Goal: Information Seeking & Learning: Learn about a topic

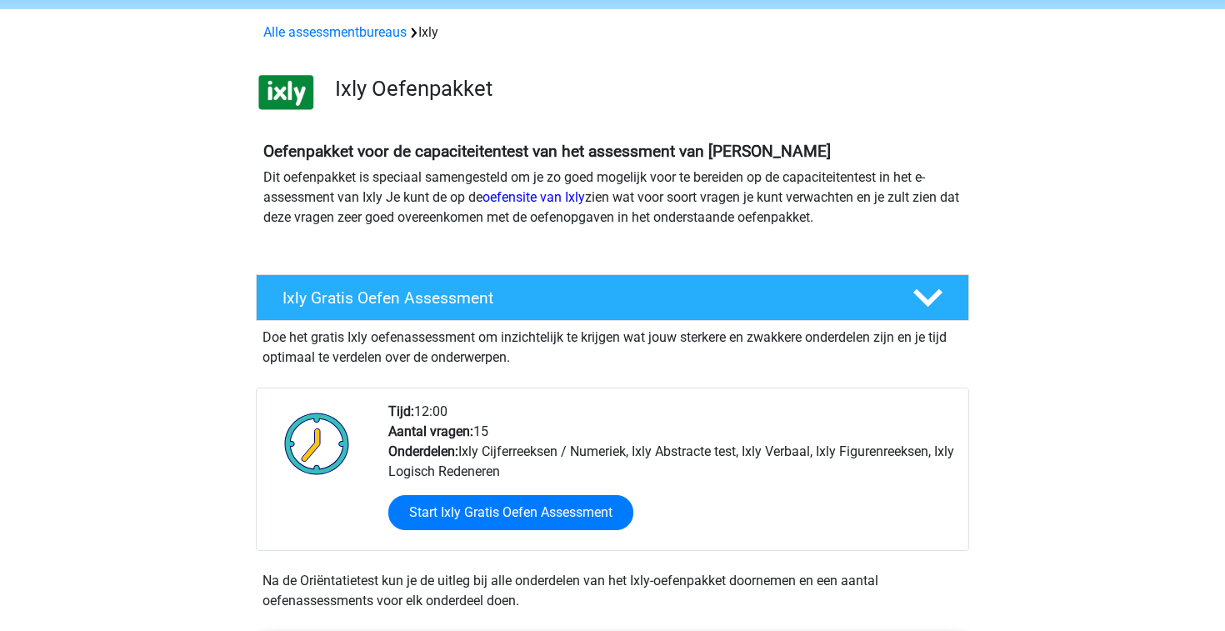
scroll to position [82, 0]
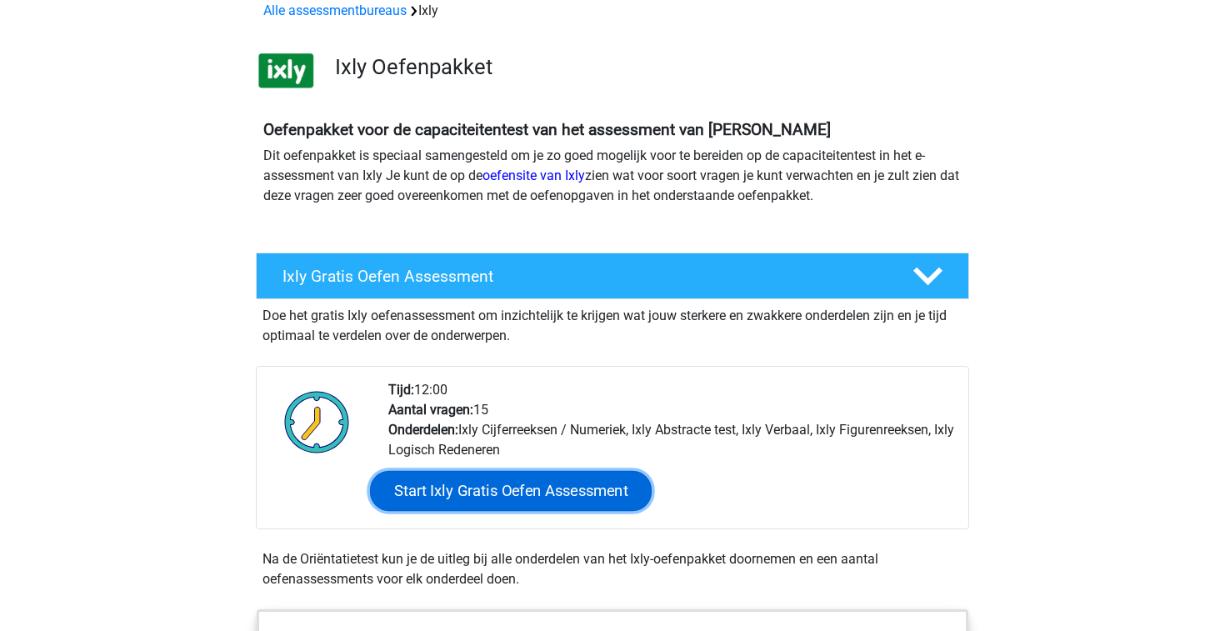
click at [562, 490] on link "Start Ixly Gratis Oefen Assessment" at bounding box center [511, 491] width 282 height 40
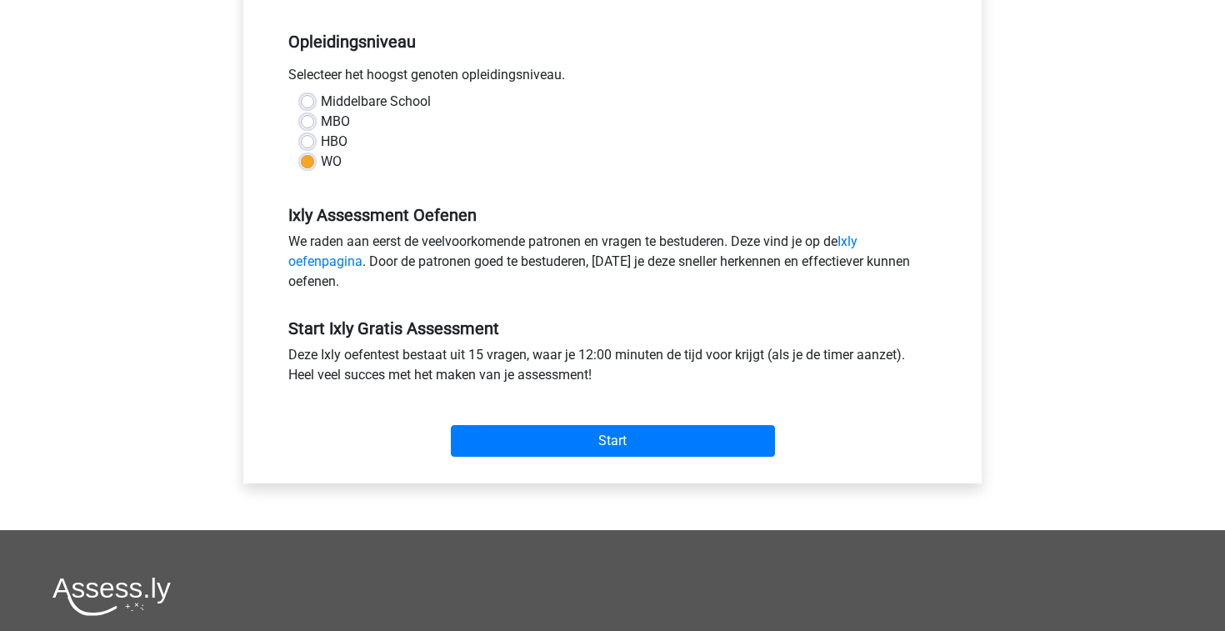
scroll to position [345, 0]
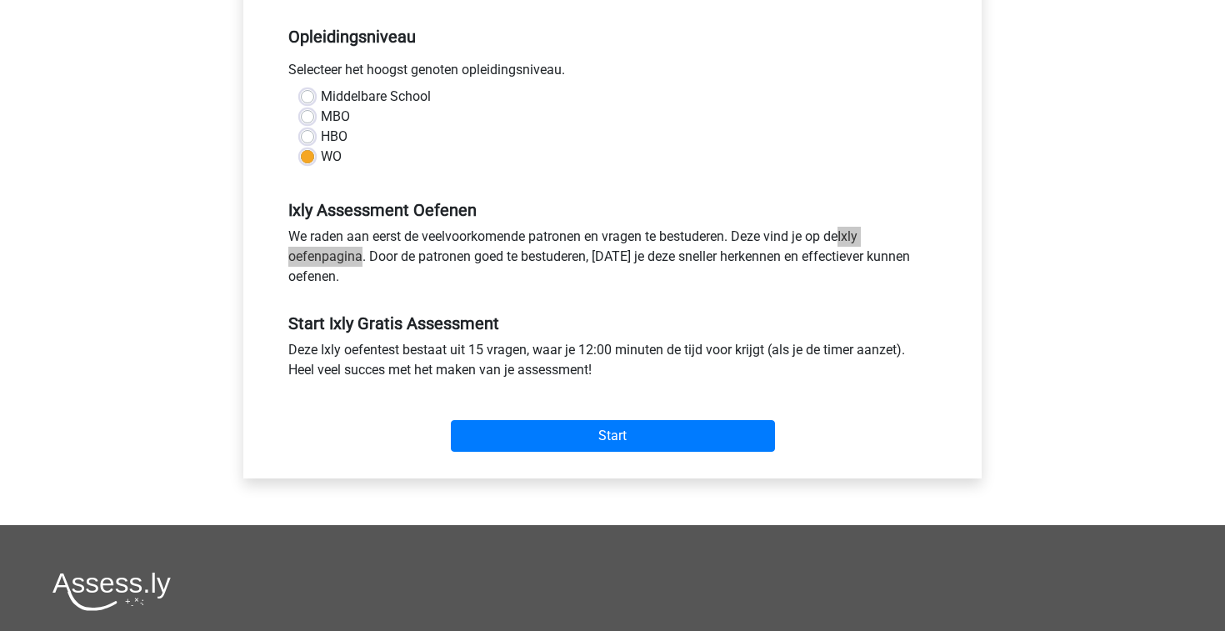
drag, startPoint x: 851, startPoint y: 237, endPoint x: 554, endPoint y: 12, distance: 371.8
click at [0, 0] on div "Registreer" at bounding box center [612, 310] width 1225 height 1310
click at [561, 145] on div "HBO" at bounding box center [612, 137] width 623 height 20
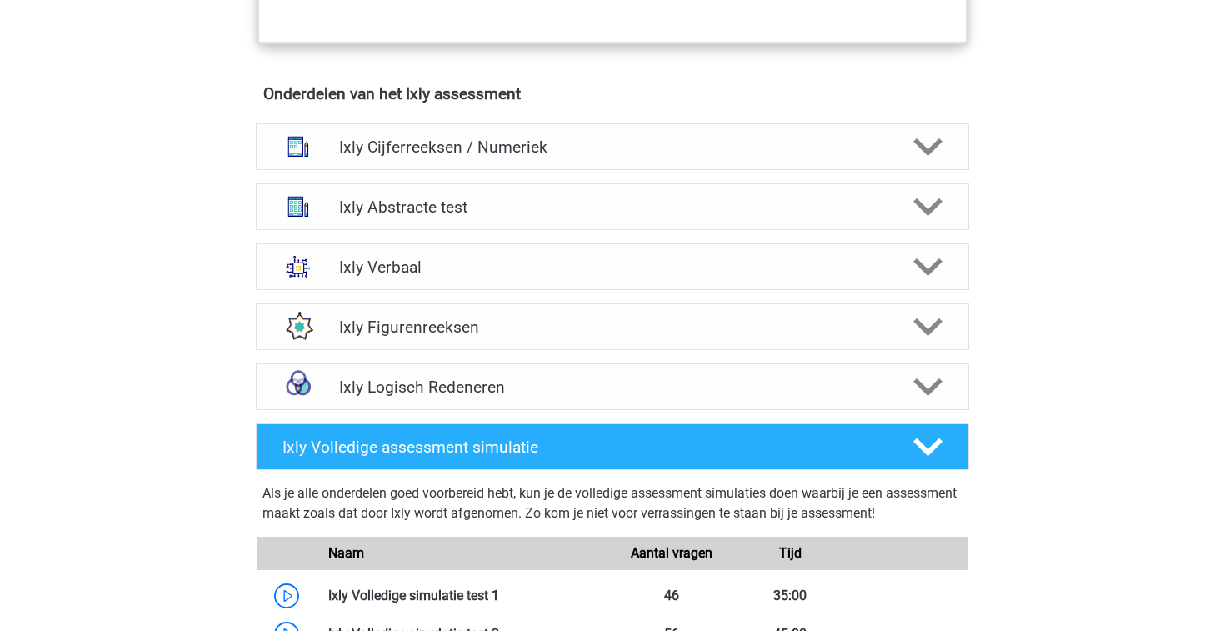
scroll to position [1019, 0]
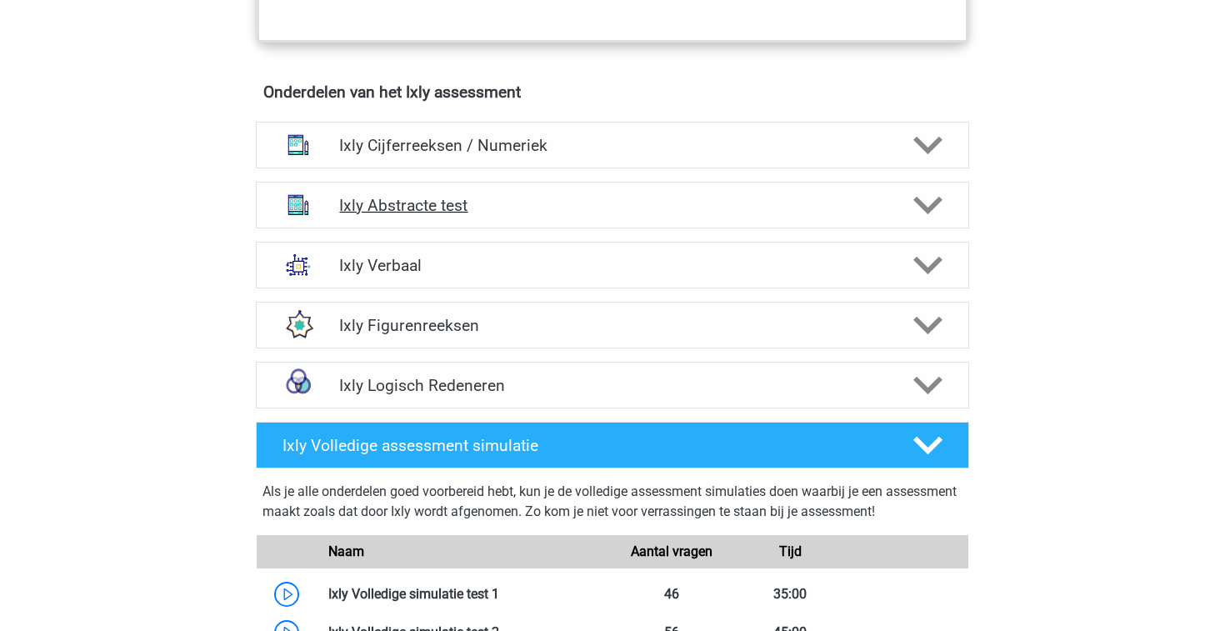
click at [927, 200] on icon at bounding box center [927, 205] width 29 height 29
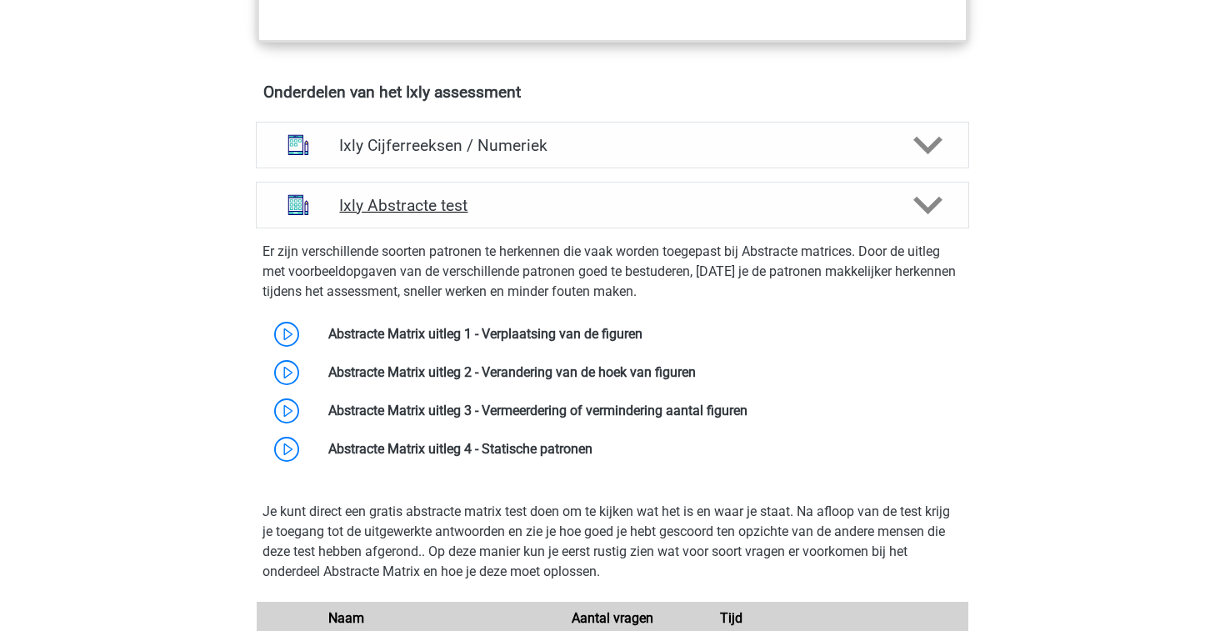
click at [928, 200] on icon at bounding box center [927, 205] width 29 height 29
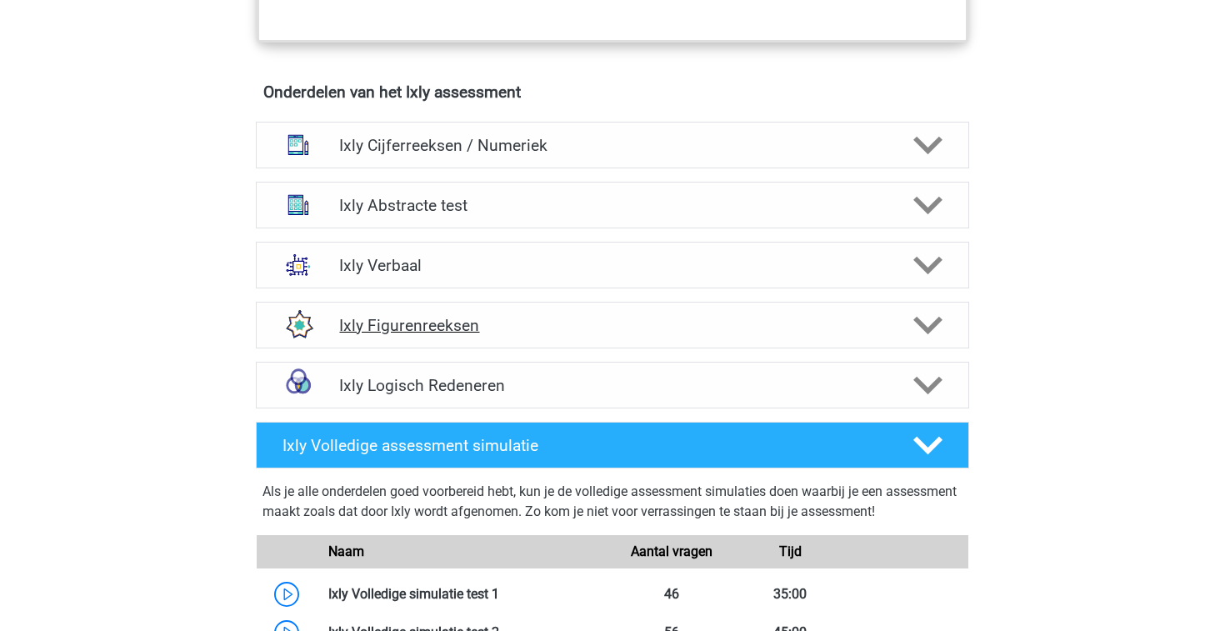
click at [943, 322] on div at bounding box center [926, 325] width 57 height 29
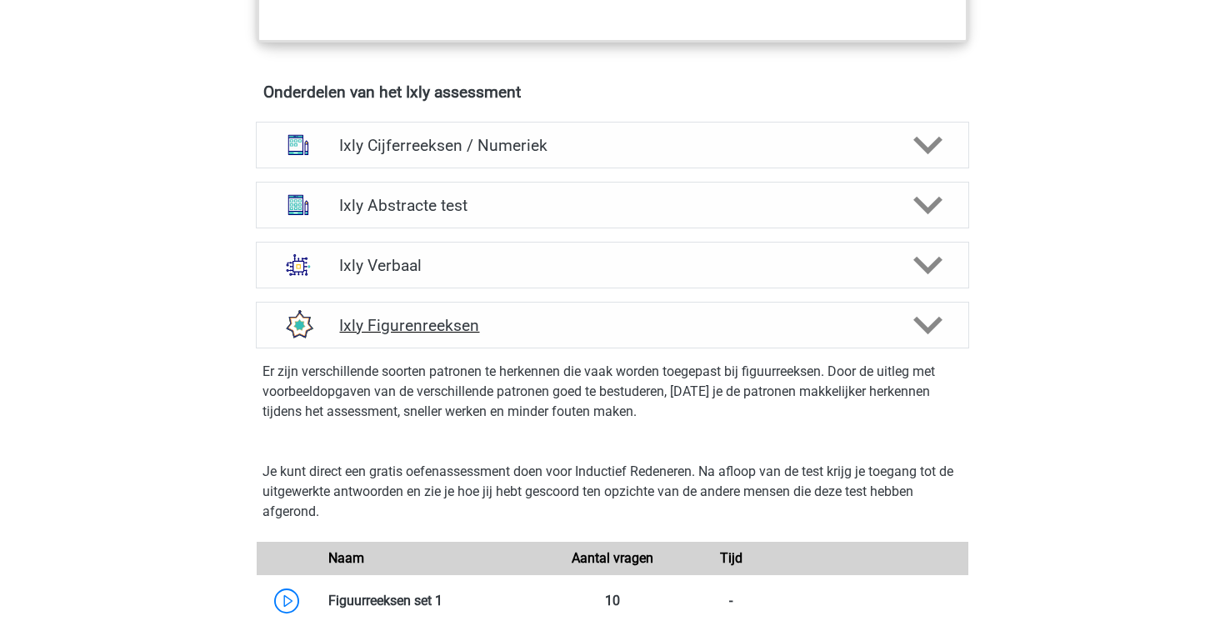
click at [943, 322] on div at bounding box center [926, 325] width 57 height 29
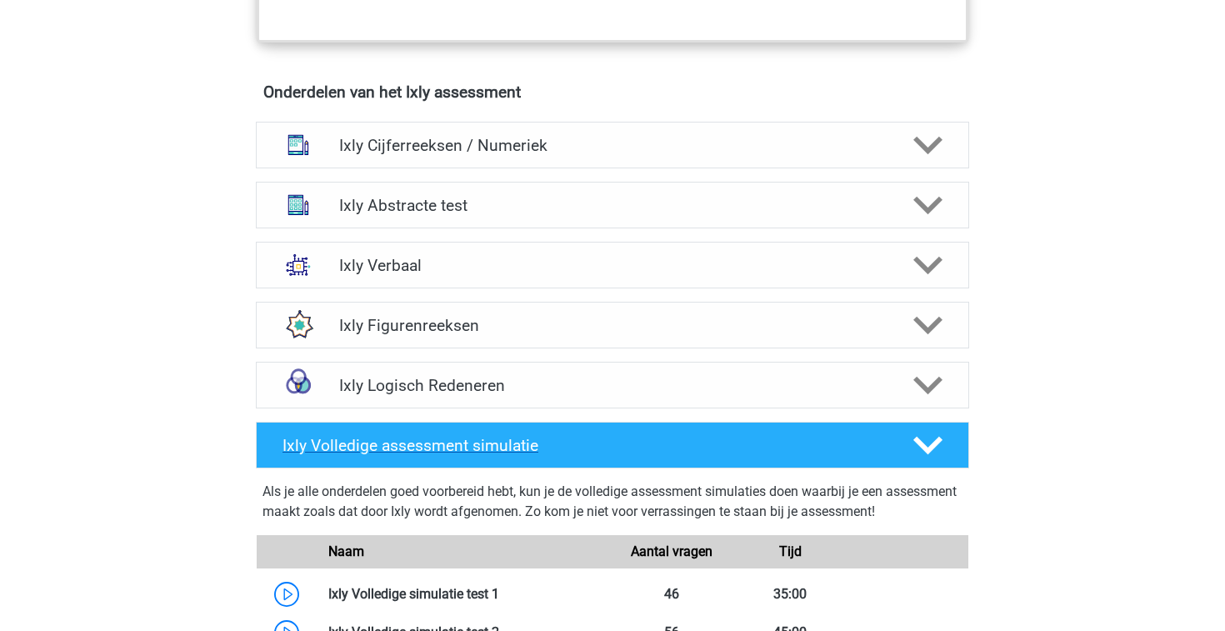
click at [927, 442] on icon at bounding box center [927, 445] width 29 height 29
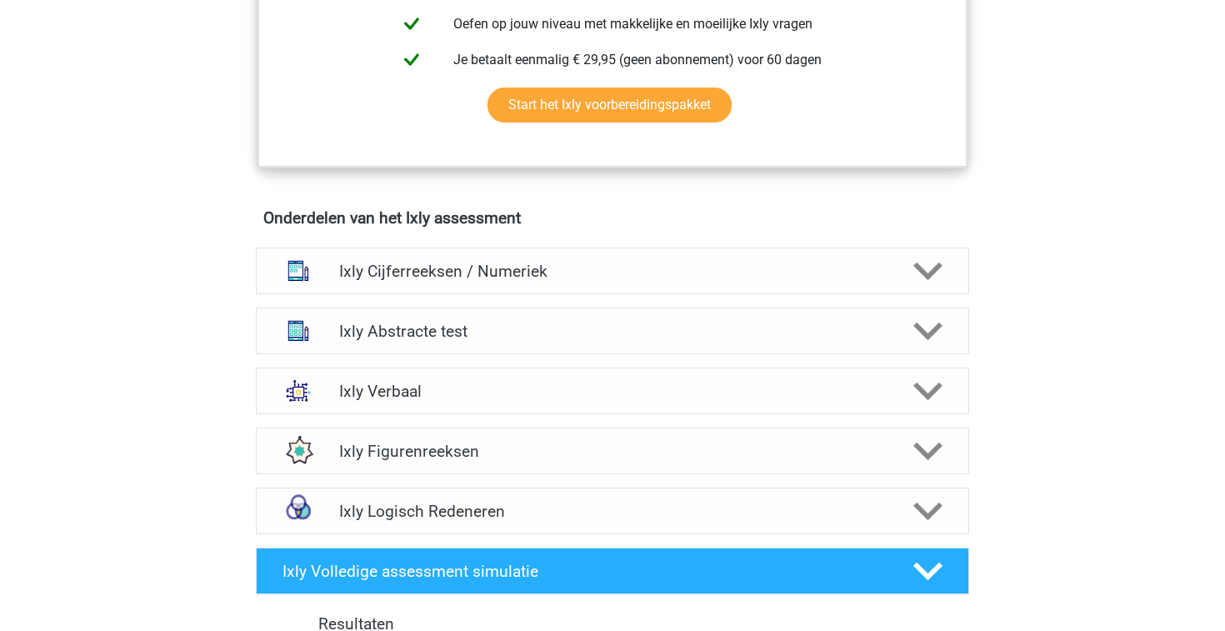
scroll to position [870, 0]
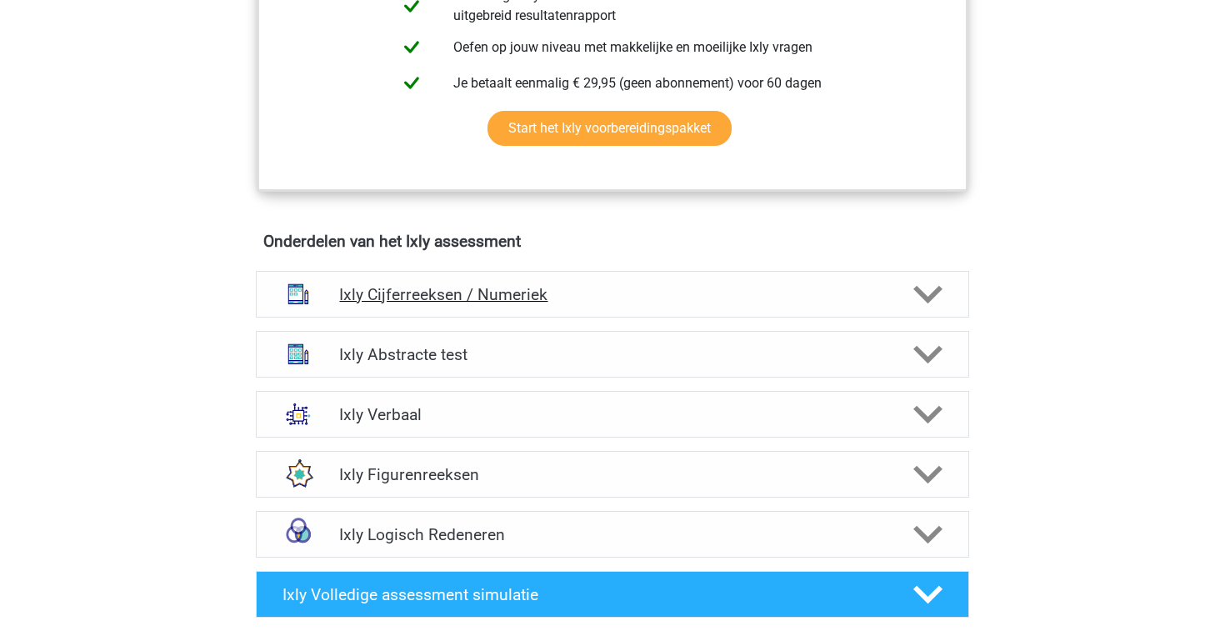
click at [917, 285] on polygon at bounding box center [927, 294] width 29 height 18
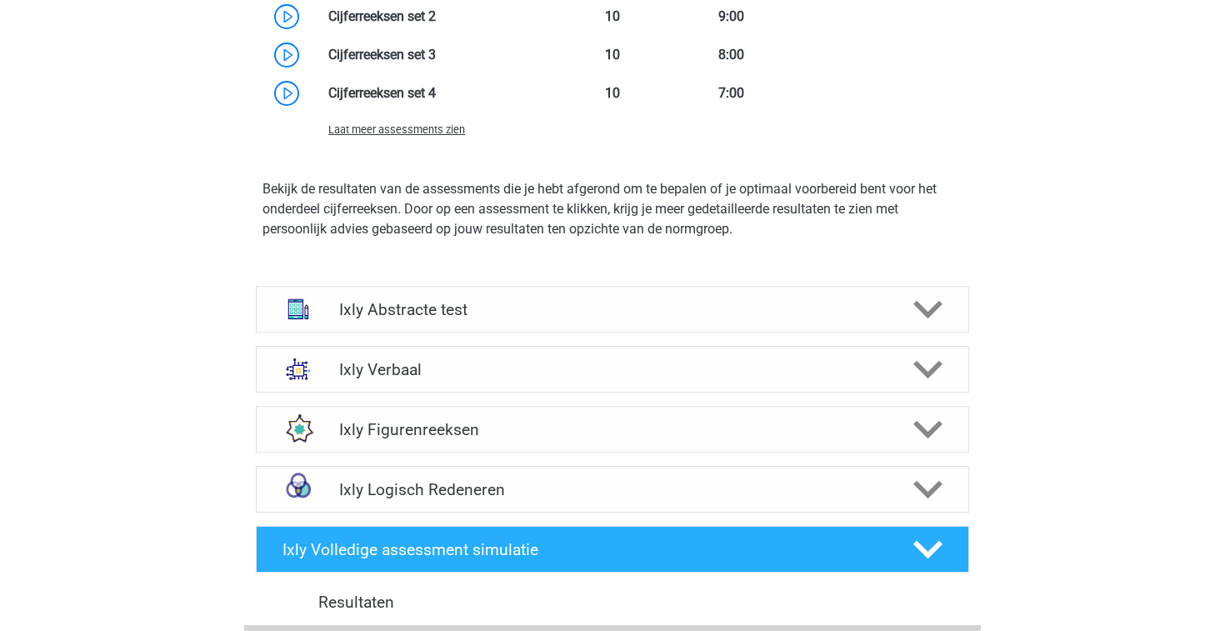
scroll to position [1861, 0]
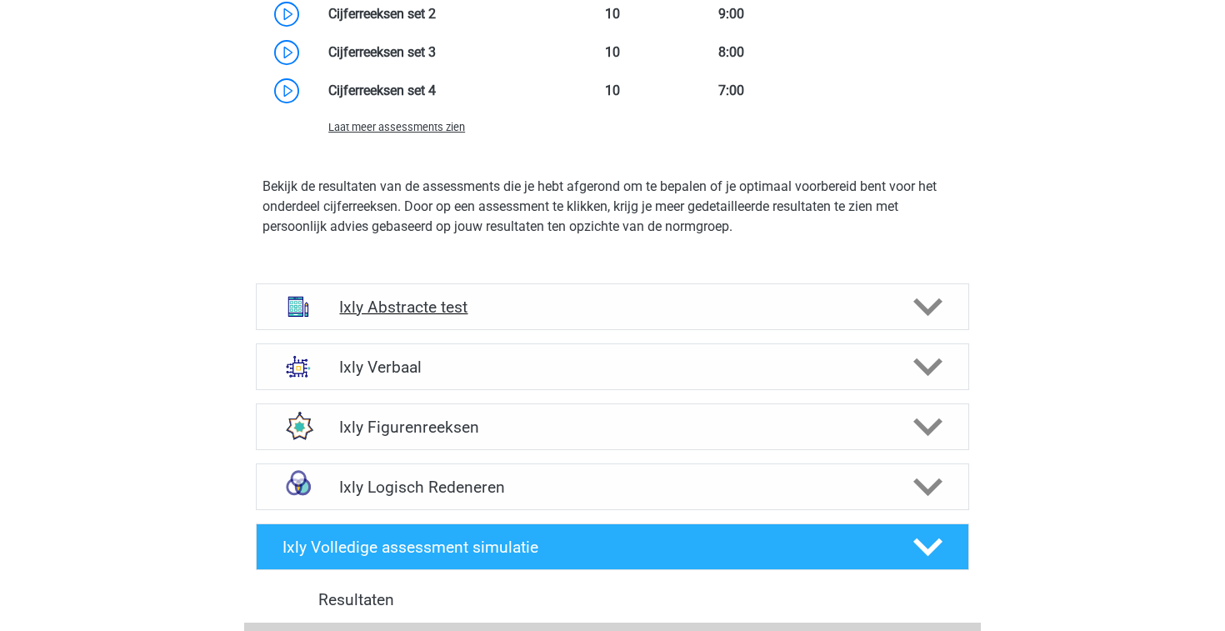
click at [611, 312] on h4 "Ixly Abstracte test" at bounding box center [612, 306] width 546 height 19
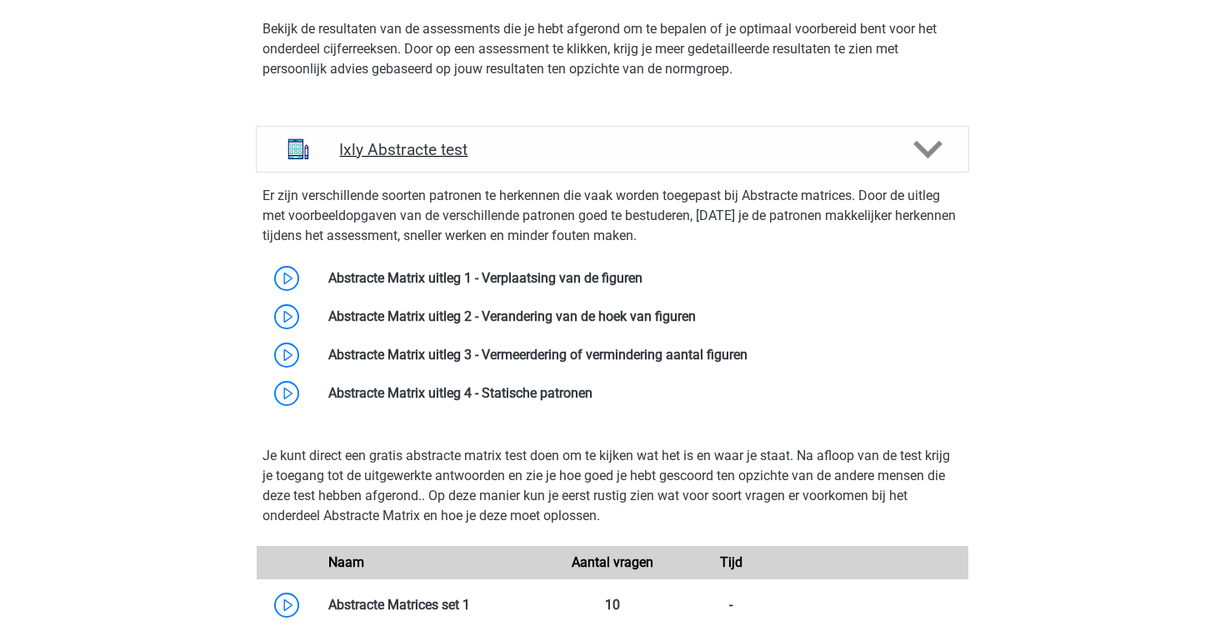
scroll to position [2020, 0]
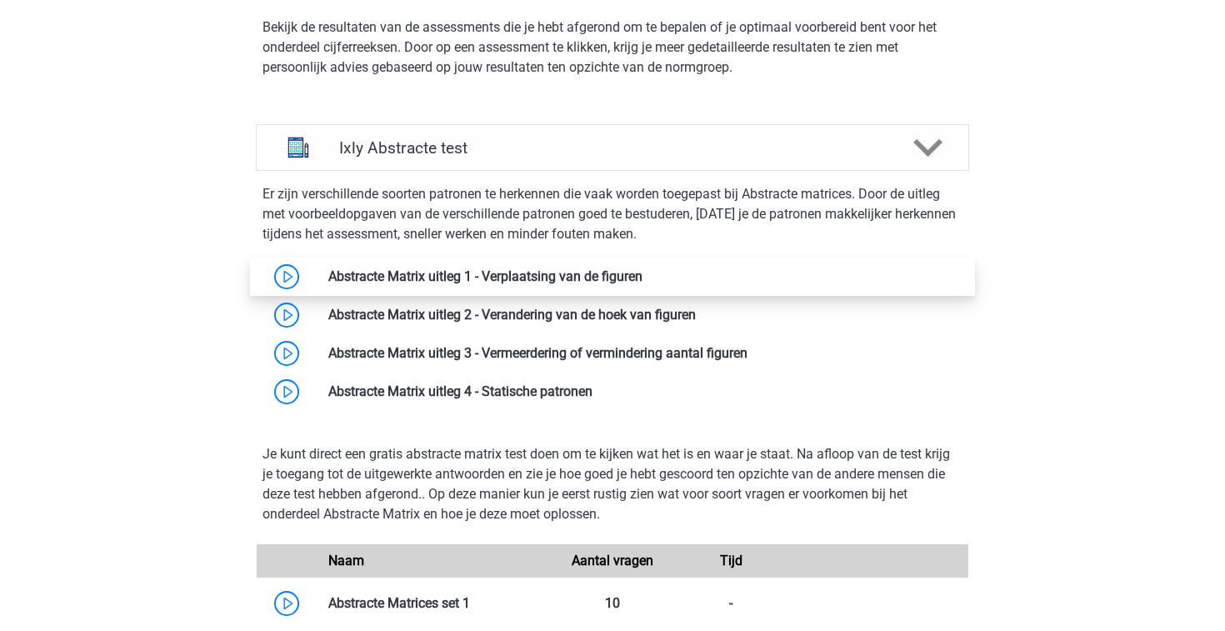
click at [642, 283] on link at bounding box center [642, 276] width 0 height 16
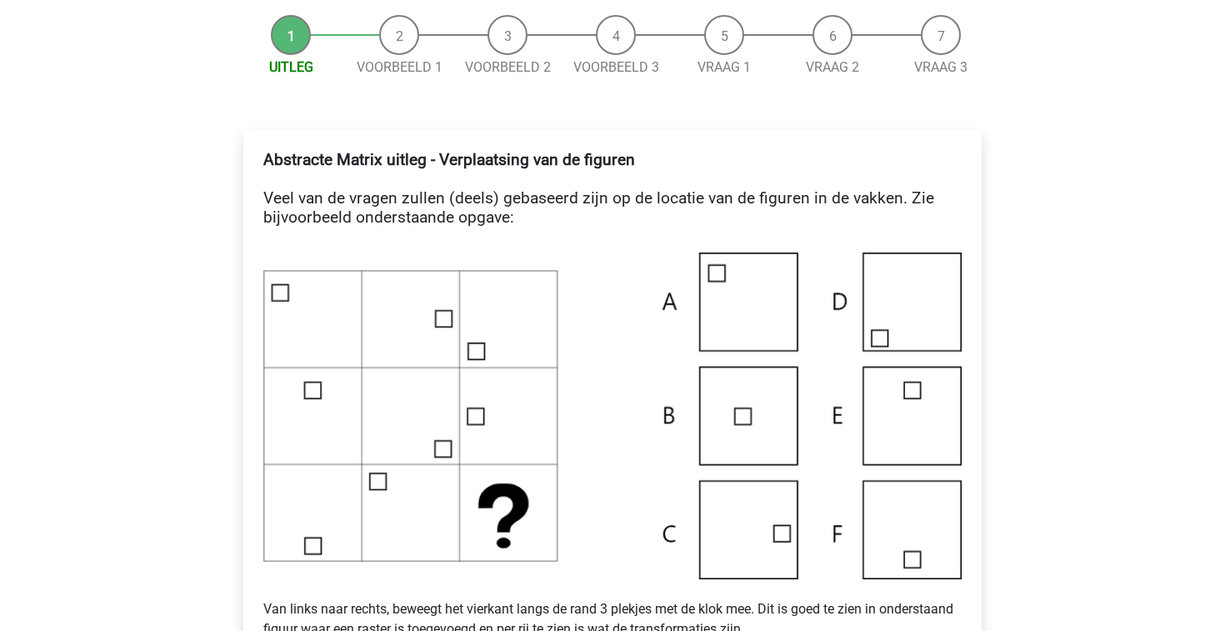
scroll to position [197, 0]
click at [754, 514] on img at bounding box center [612, 415] width 698 height 327
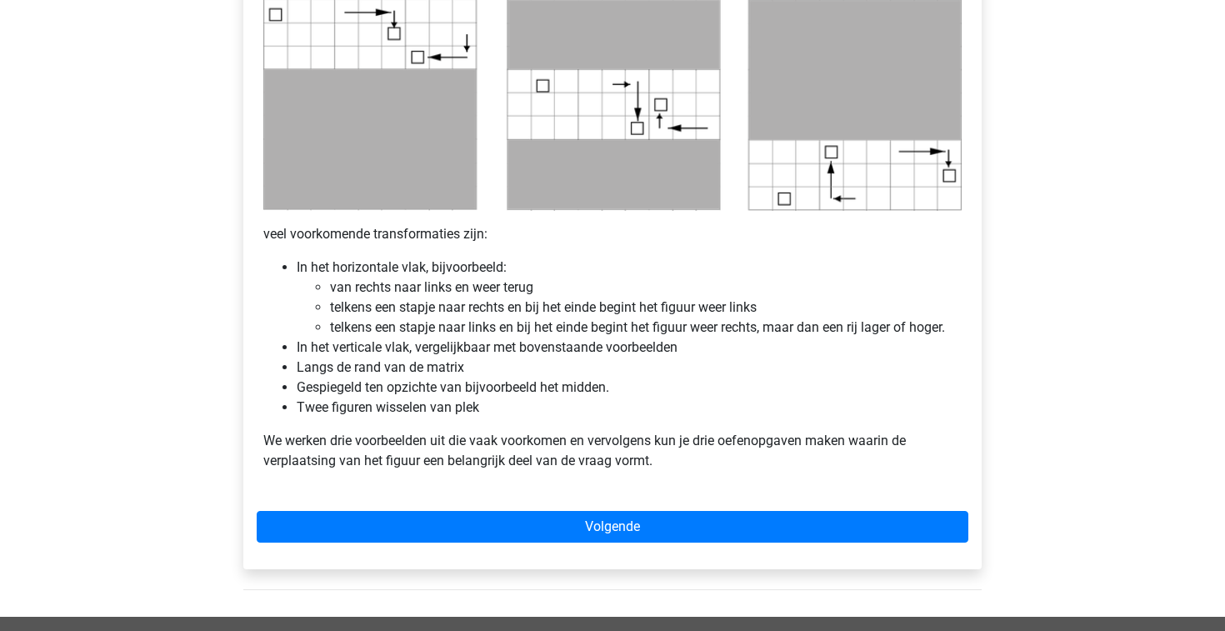
scroll to position [872, 0]
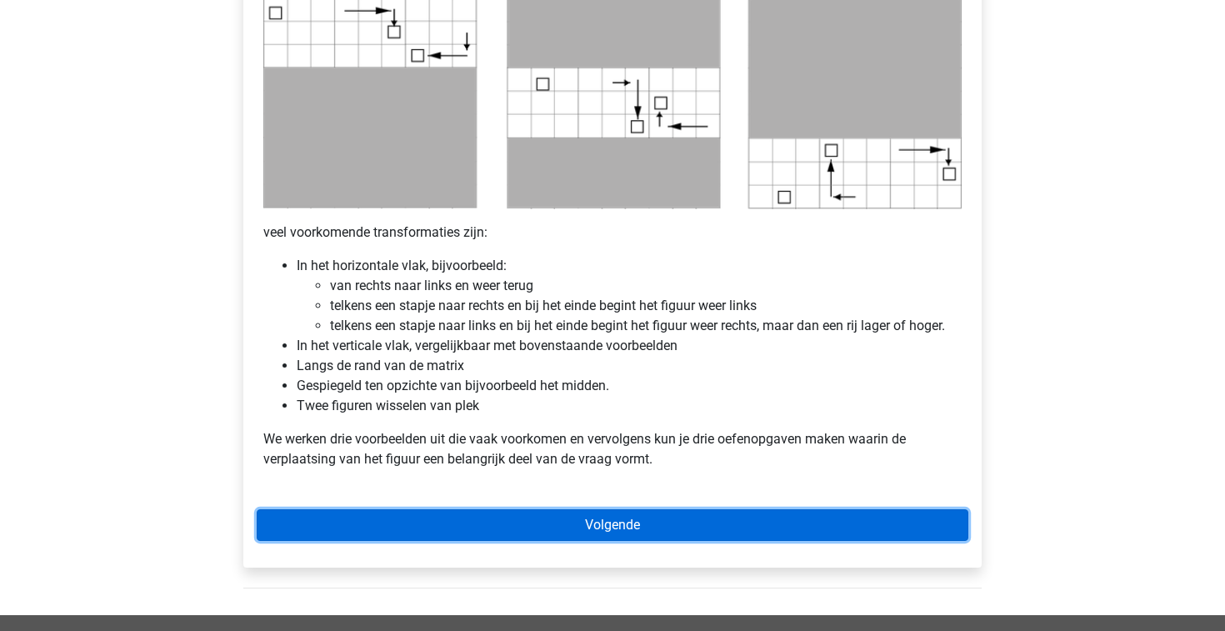
click at [550, 519] on link "Volgende" at bounding box center [613, 525] width 712 height 32
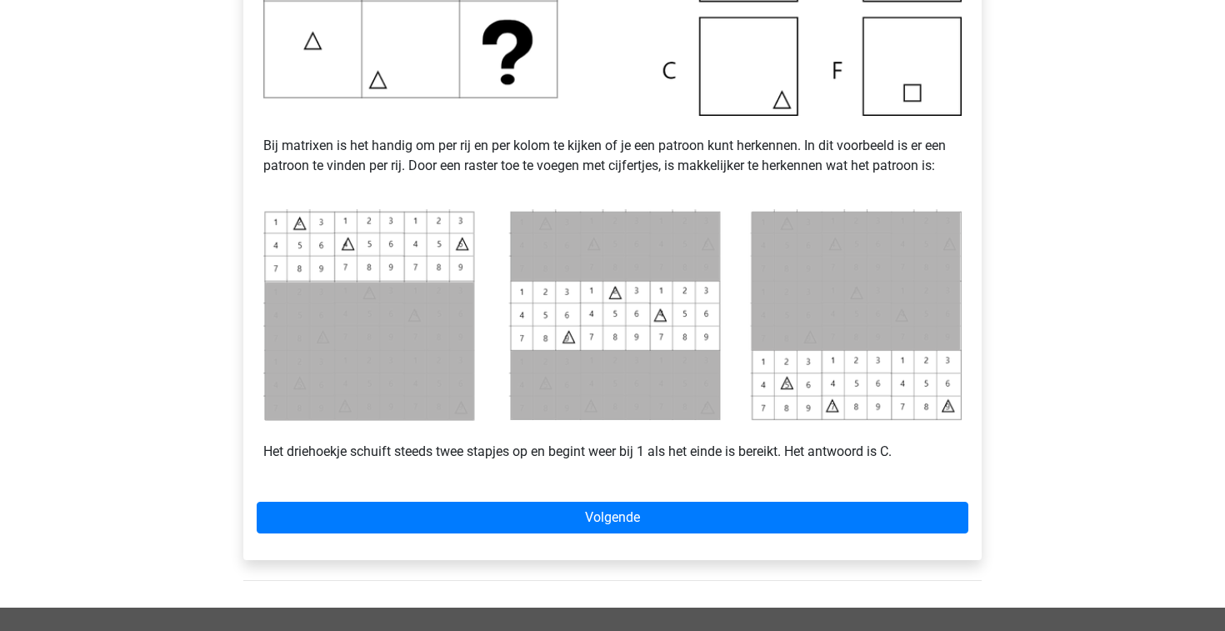
scroll to position [623, 0]
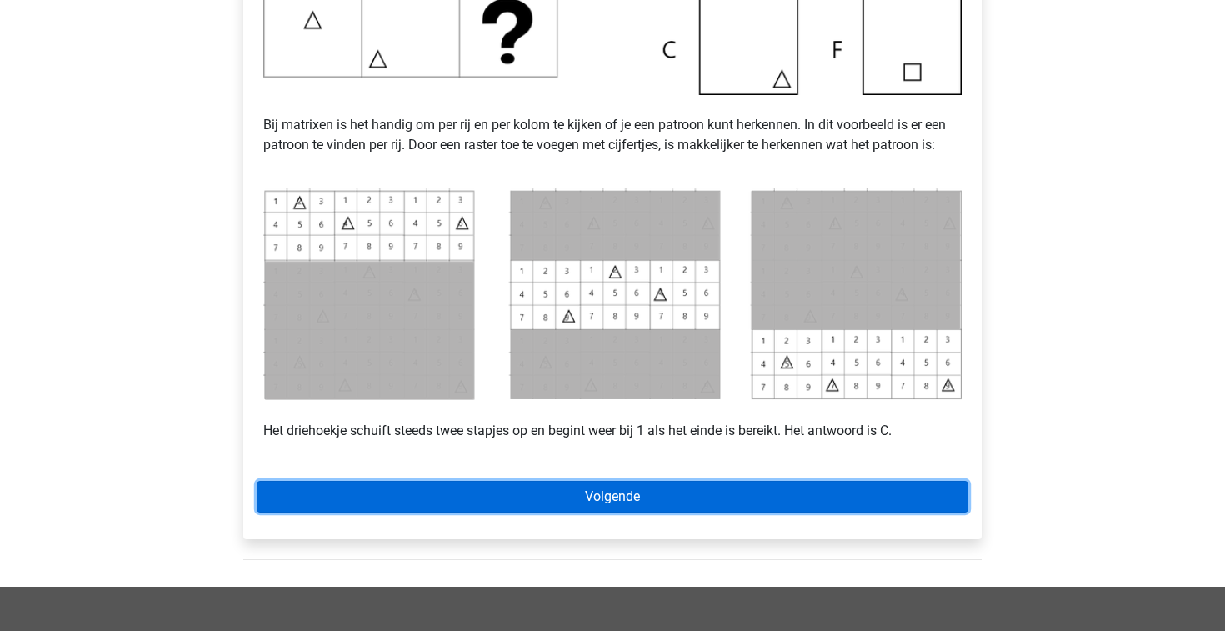
click at [575, 501] on link "Volgende" at bounding box center [613, 497] width 712 height 32
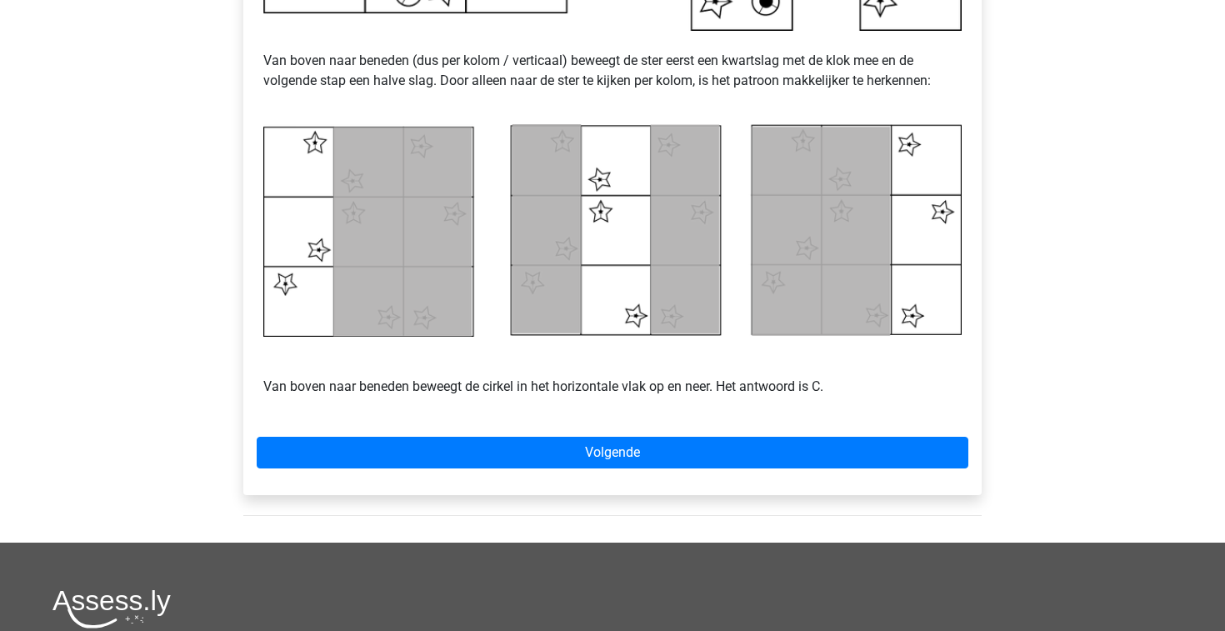
scroll to position [705, 0]
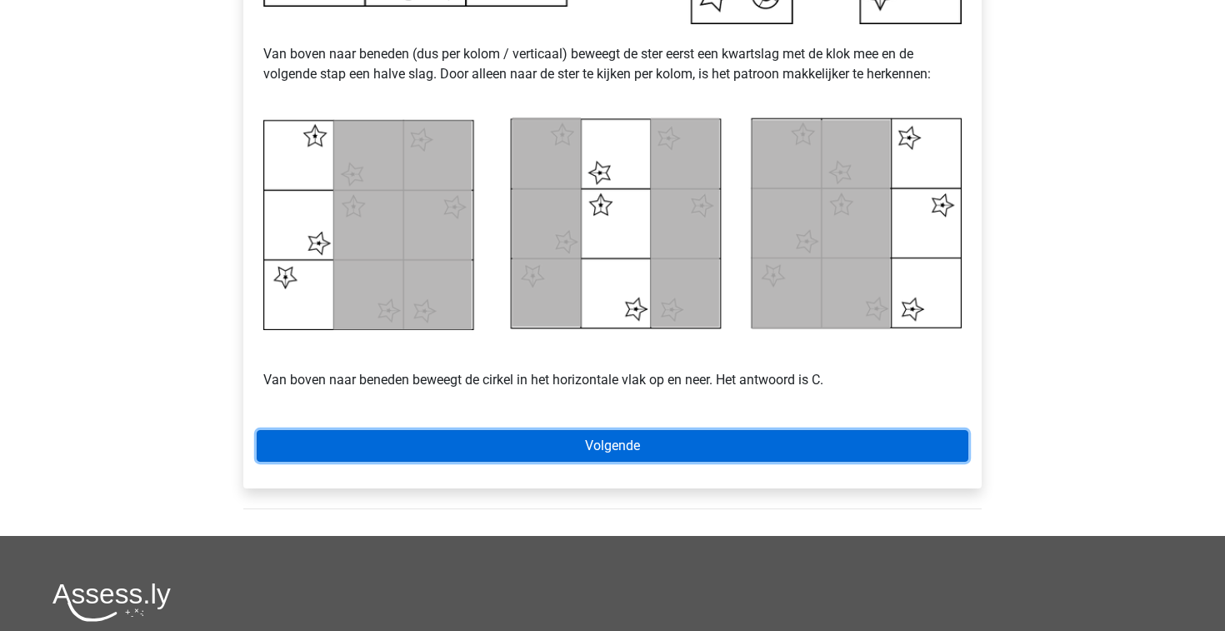
click at [797, 440] on link "Volgende" at bounding box center [613, 446] width 712 height 32
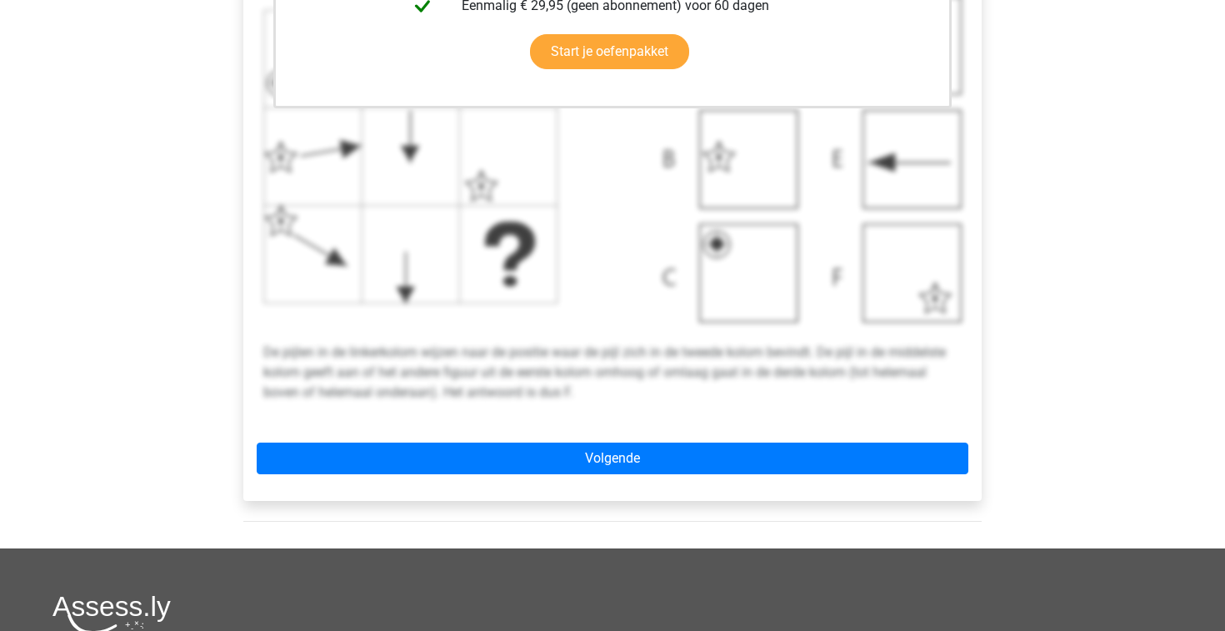
scroll to position [631, 0]
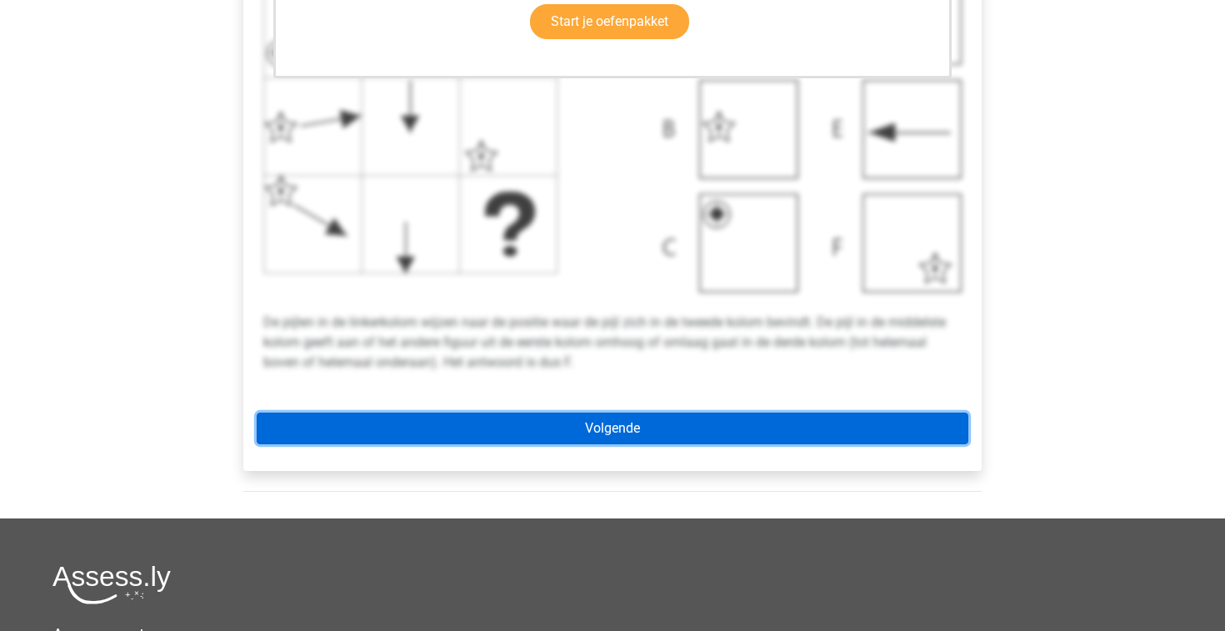
click at [607, 431] on link "Volgende" at bounding box center [613, 428] width 712 height 32
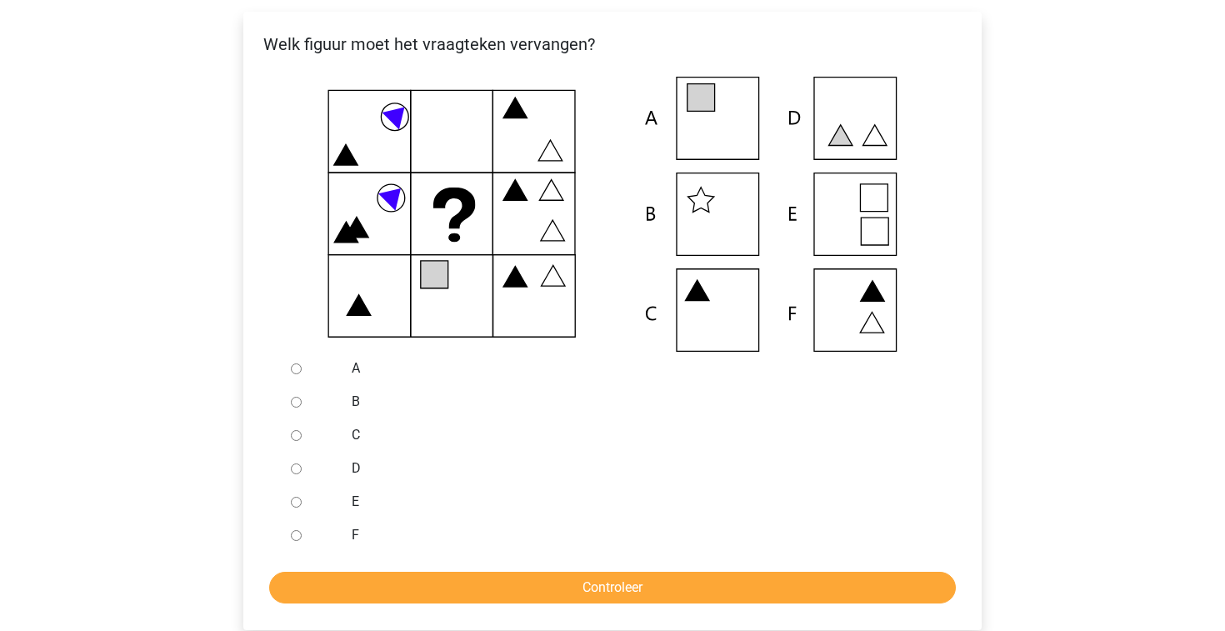
scroll to position [313, 0]
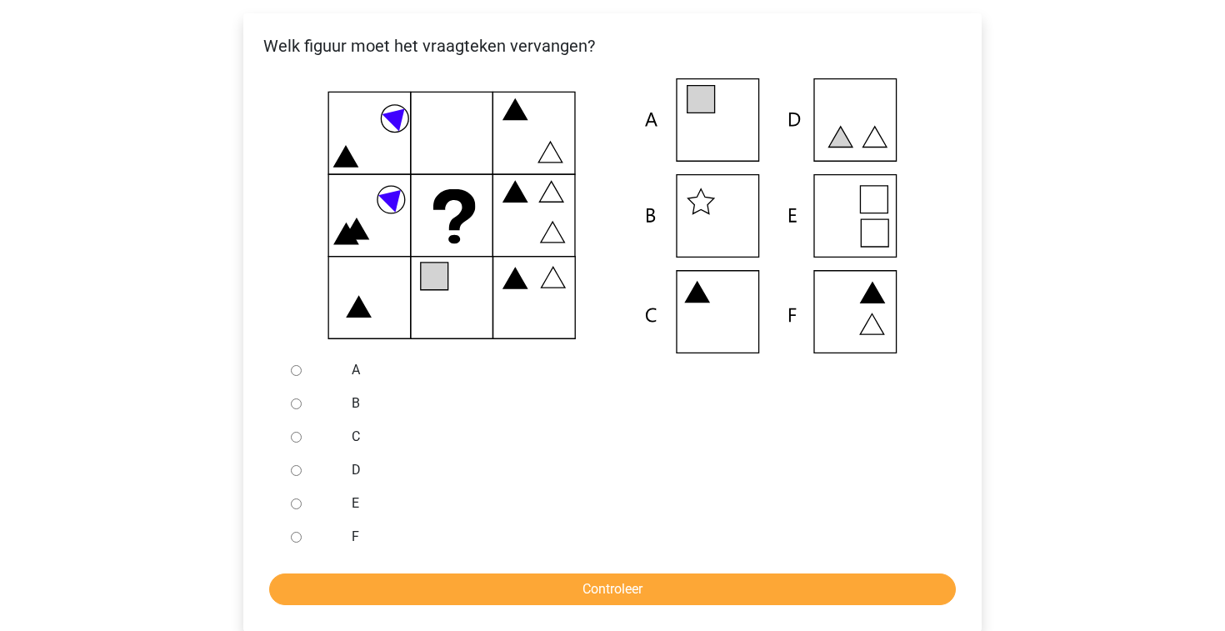
click at [737, 147] on icon at bounding box center [612, 215] width 685 height 275
click at [297, 376] on input "A" at bounding box center [296, 370] width 11 height 11
radio input "true"
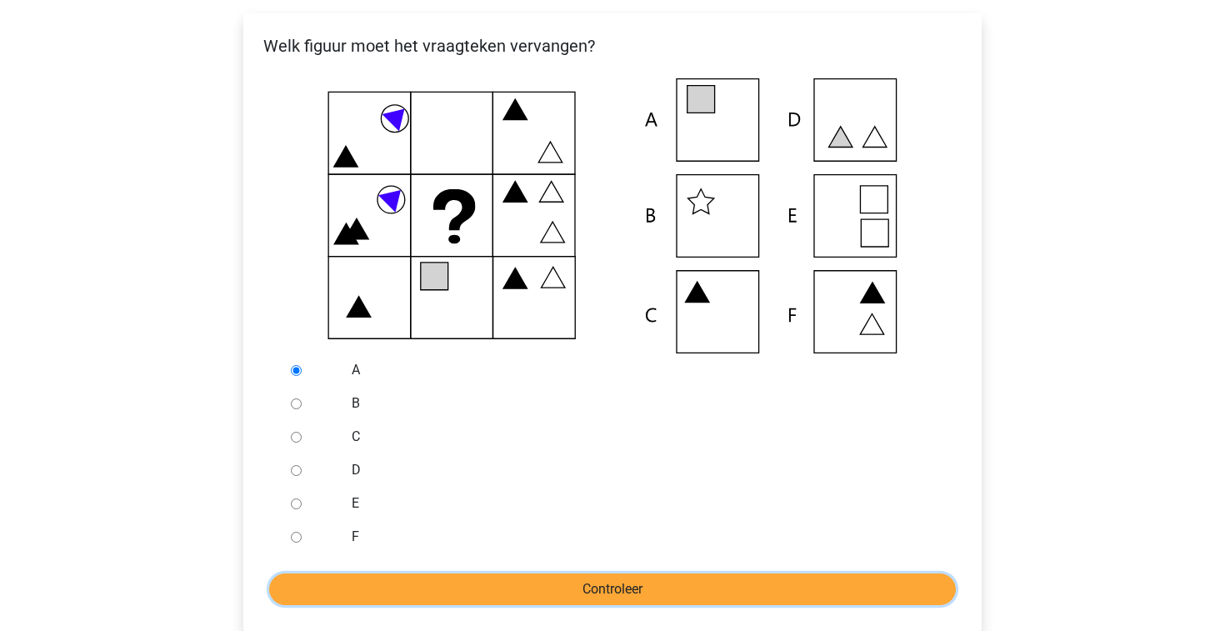
click at [412, 587] on input "Controleer" at bounding box center [612, 589] width 687 height 32
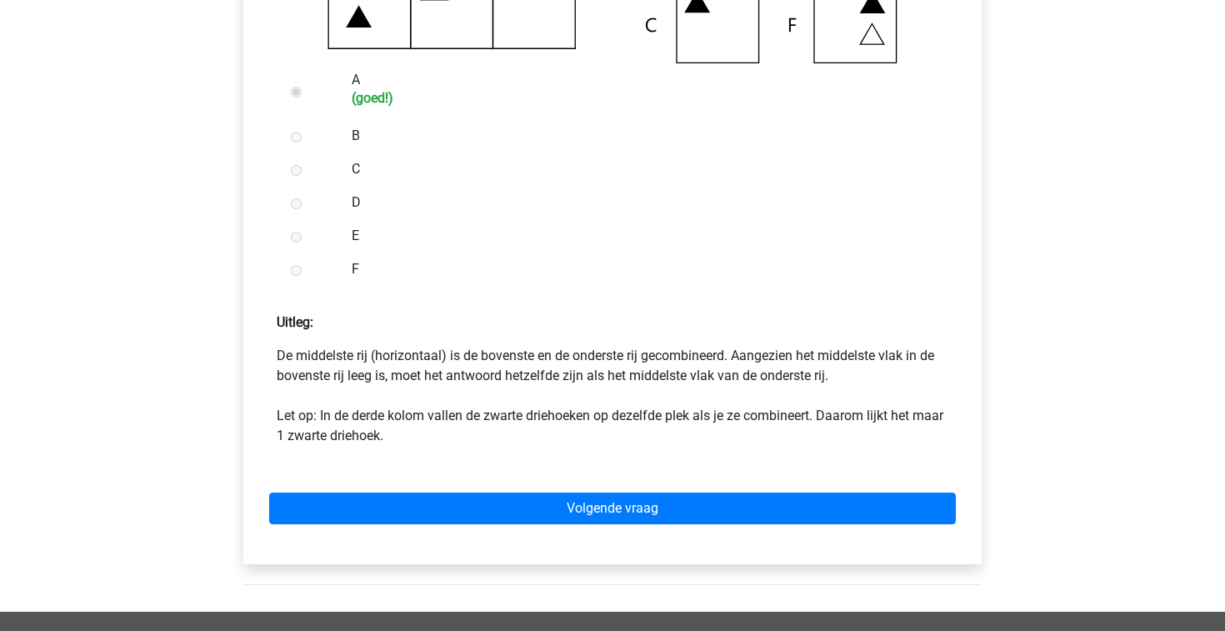
scroll to position [702, 0]
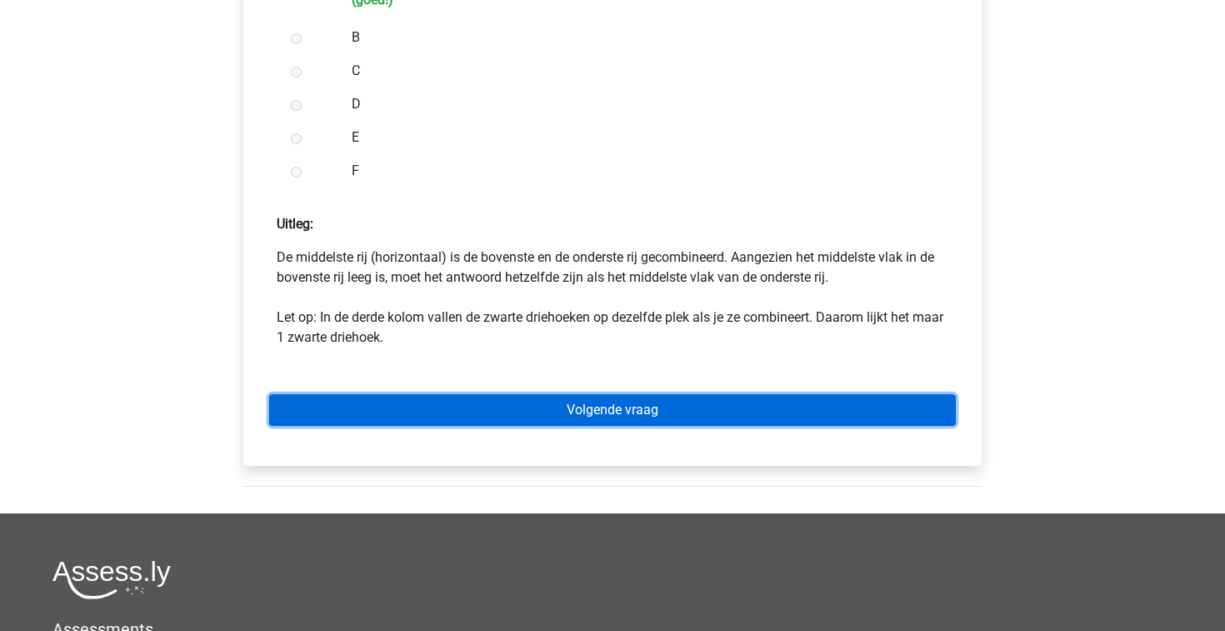
click at [621, 411] on link "Volgende vraag" at bounding box center [612, 410] width 687 height 32
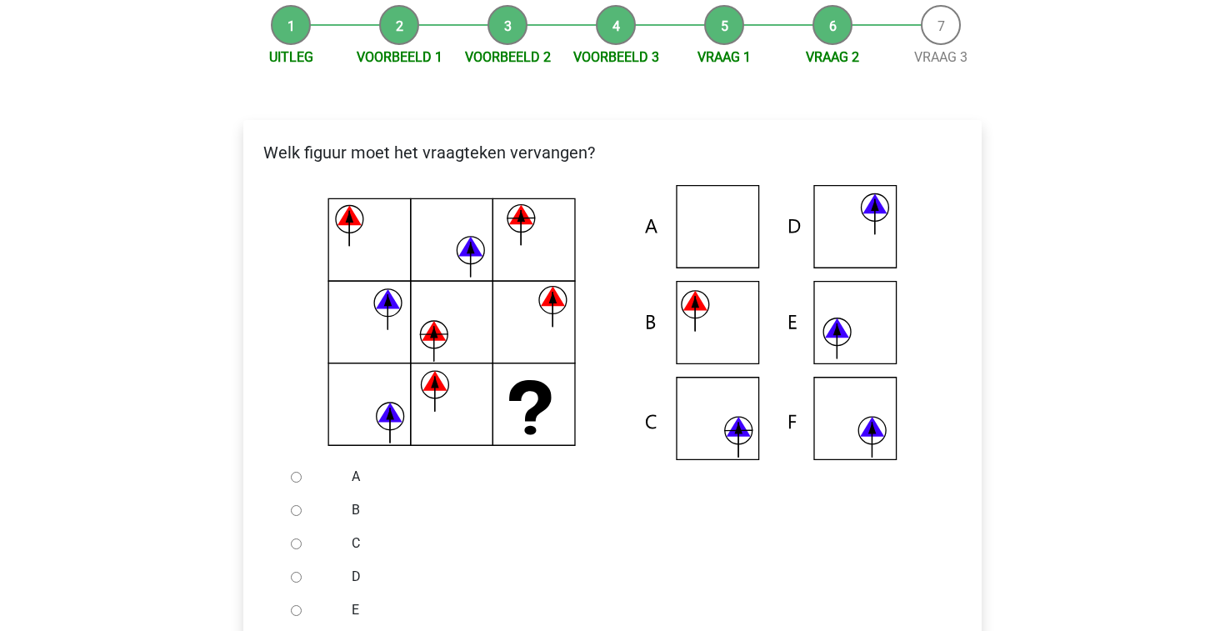
scroll to position [207, 0]
click at [296, 582] on div at bounding box center [311, 575] width 55 height 33
click at [293, 576] on input "D" at bounding box center [296, 576] width 11 height 11
radio input "true"
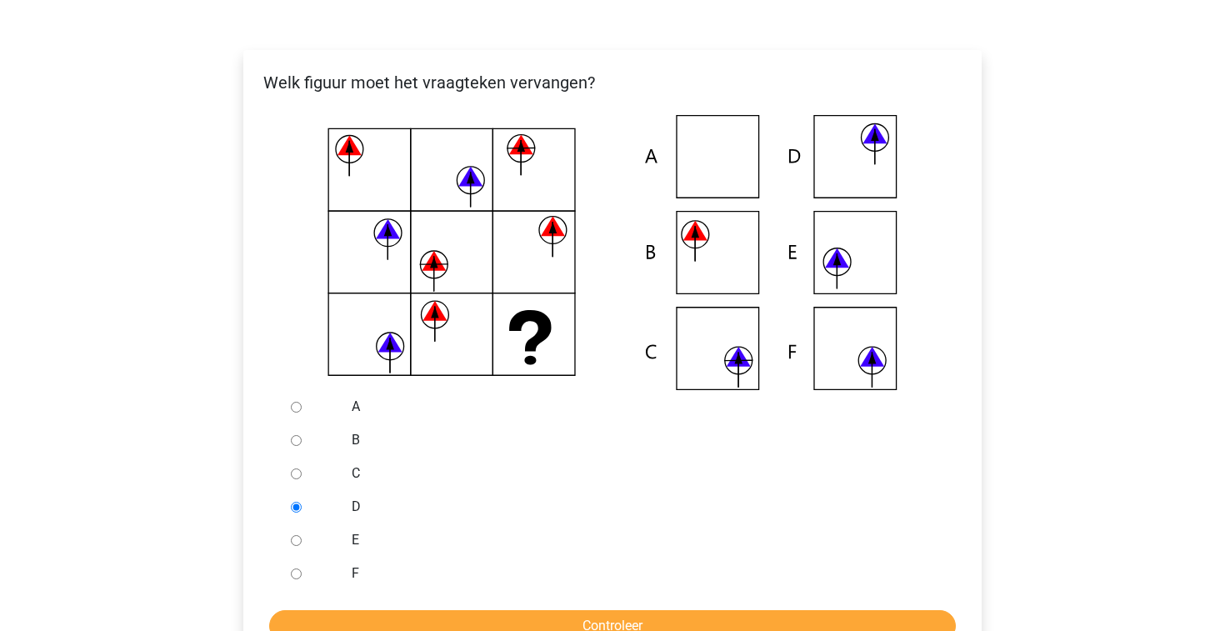
scroll to position [382, 0]
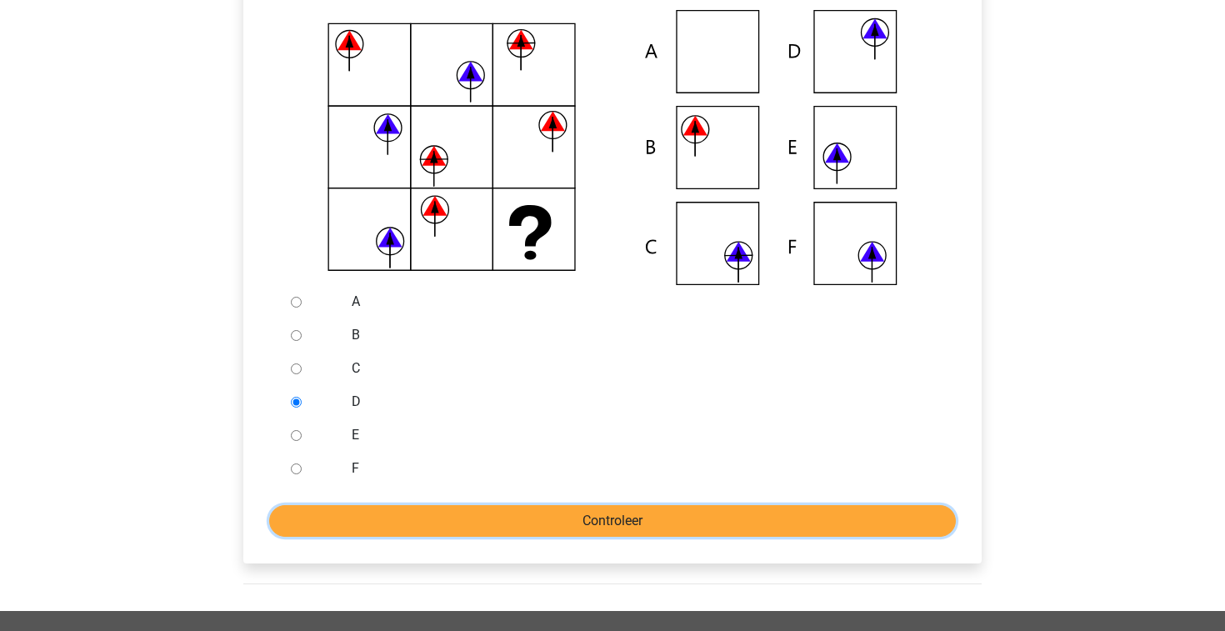
click at [827, 526] on input "Controleer" at bounding box center [612, 521] width 687 height 32
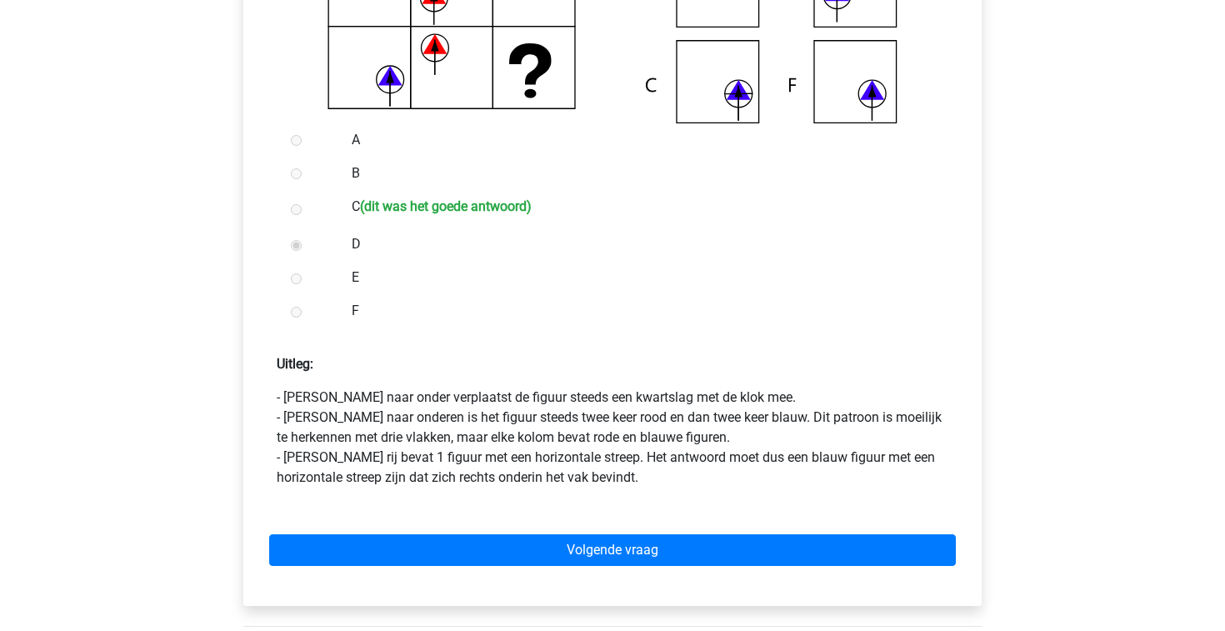
scroll to position [547, 0]
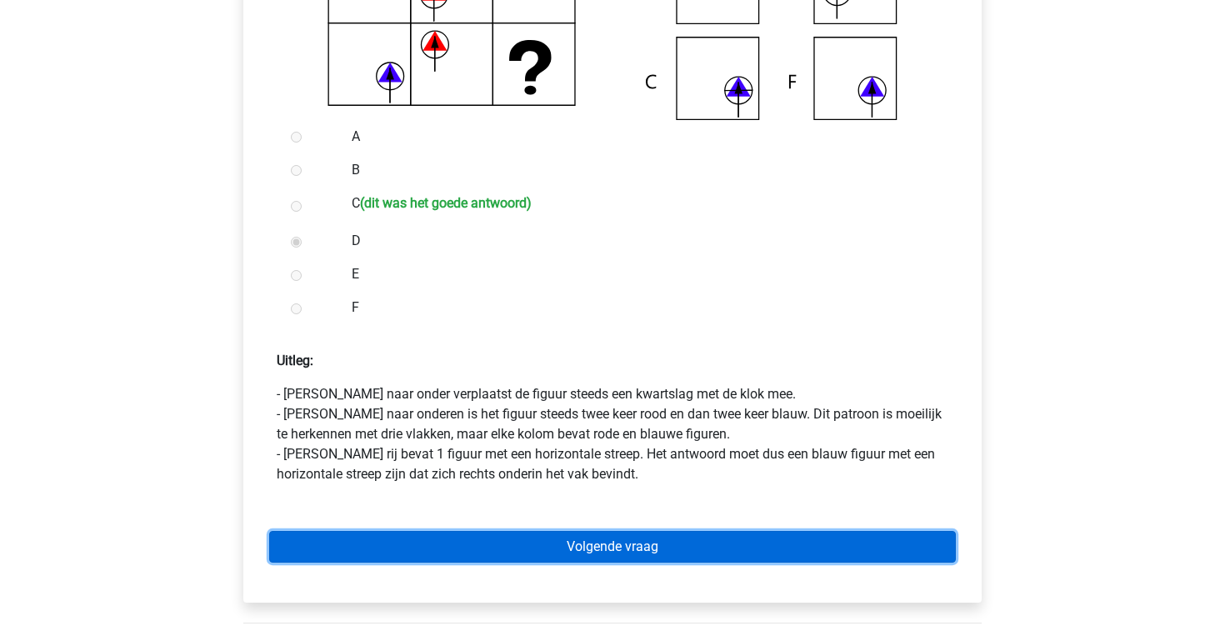
click at [695, 541] on link "Volgende vraag" at bounding box center [612, 547] width 687 height 32
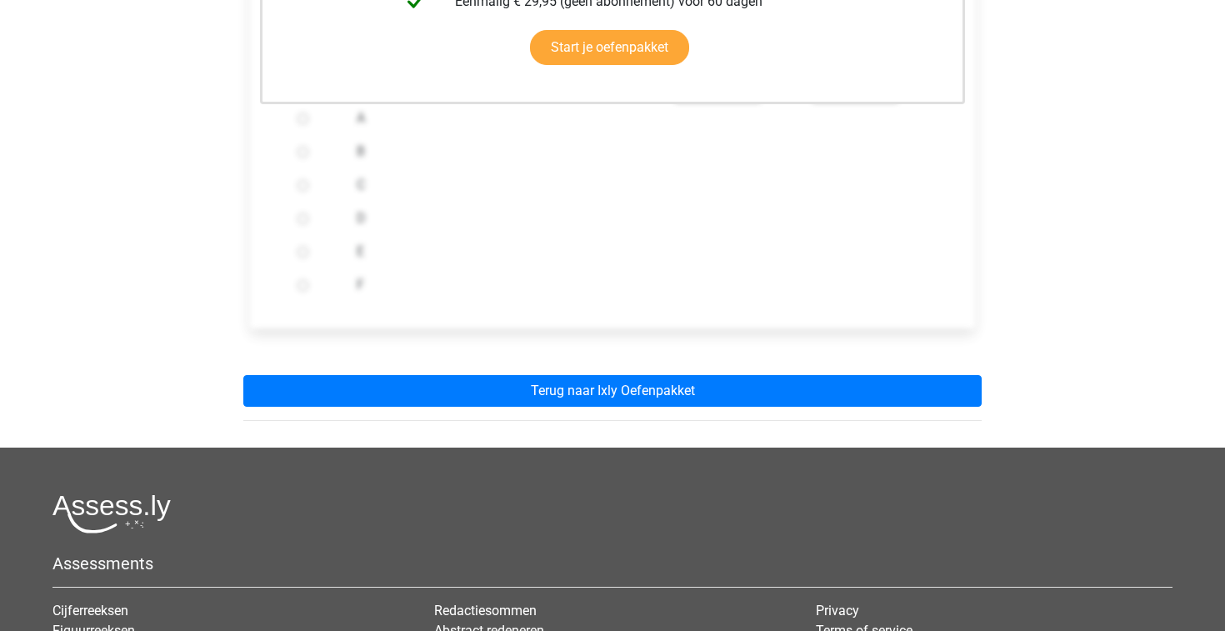
scroll to position [622, 0]
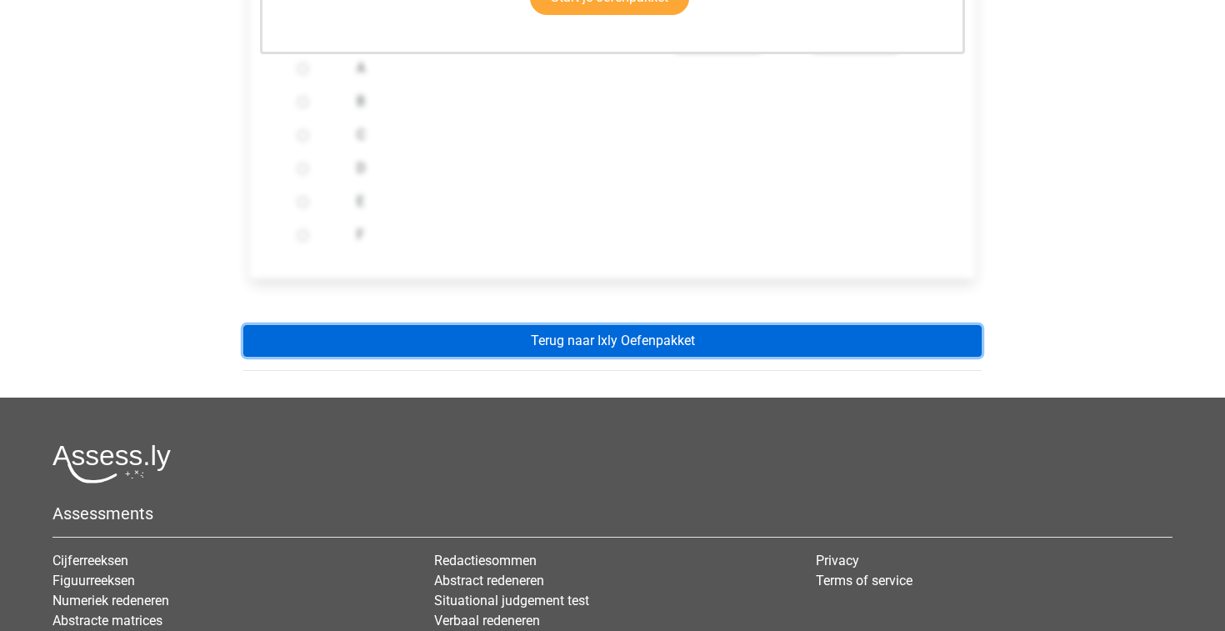
click at [572, 351] on link "Terug naar Ixly Oefenpakket" at bounding box center [612, 341] width 738 height 32
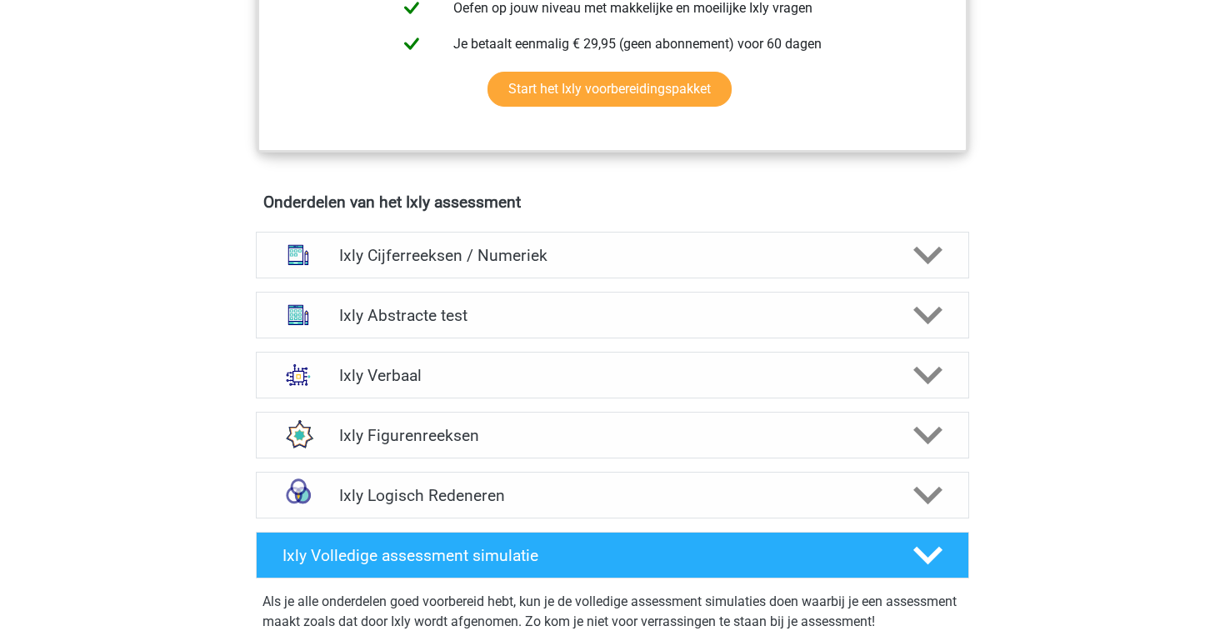
scroll to position [915, 0]
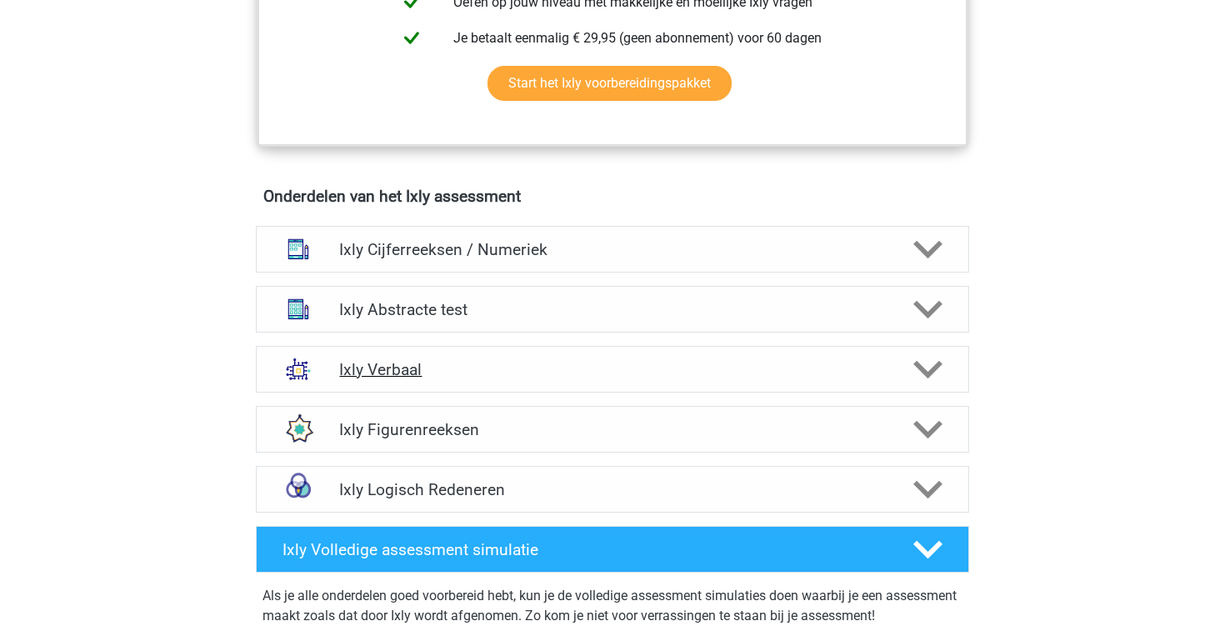
click at [507, 370] on h4 "Ixly Verbaal" at bounding box center [612, 369] width 546 height 19
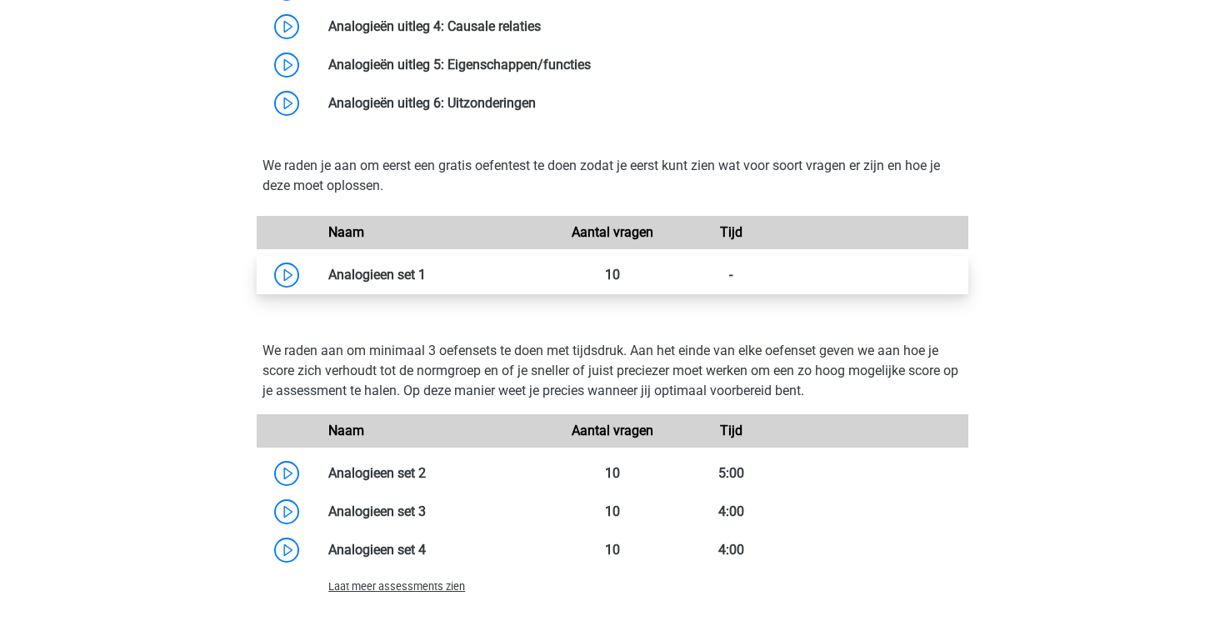
scroll to position [1683, 0]
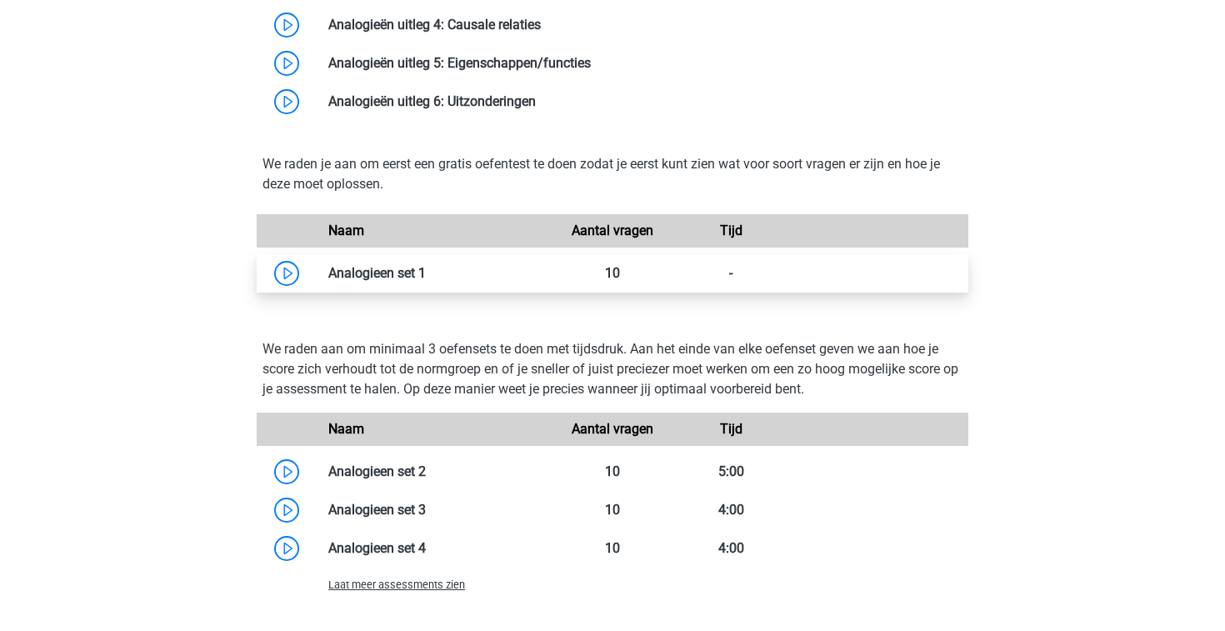
click at [426, 277] on link at bounding box center [426, 273] width 0 height 16
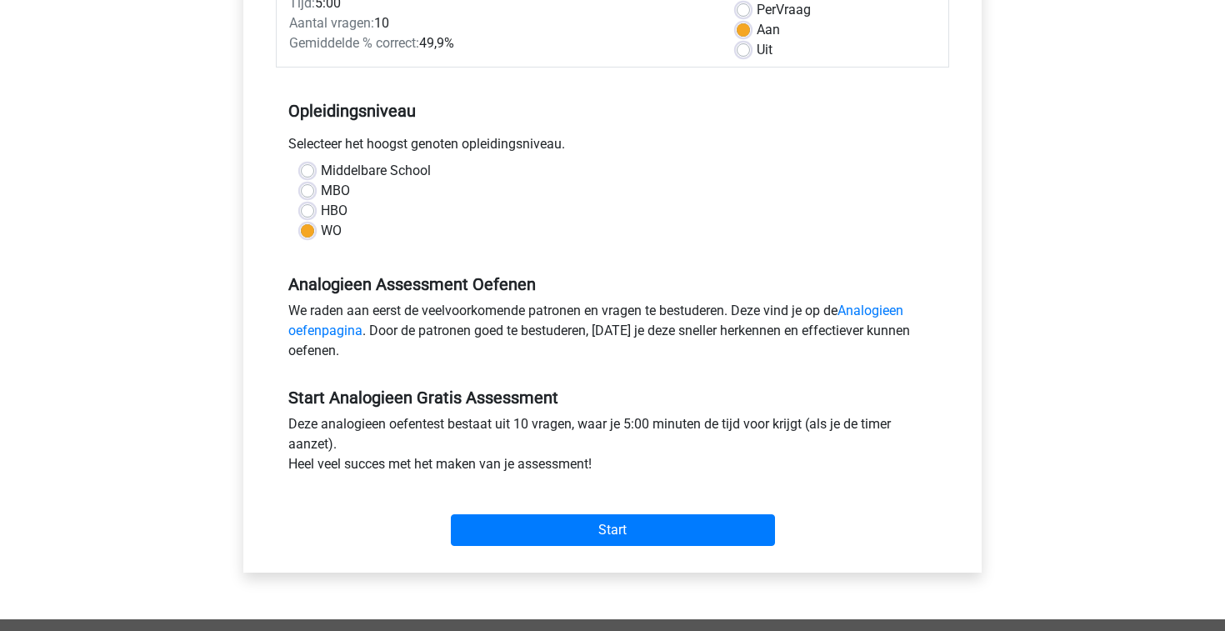
scroll to position [323, 0]
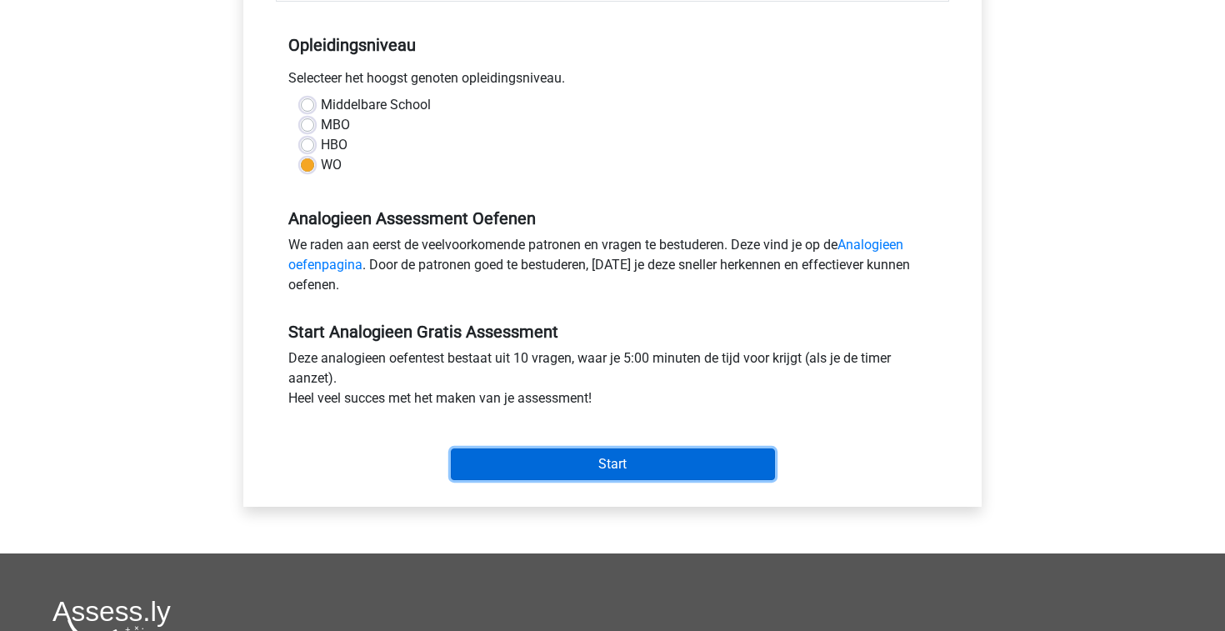
click at [581, 467] on input "Start" at bounding box center [613, 464] width 324 height 32
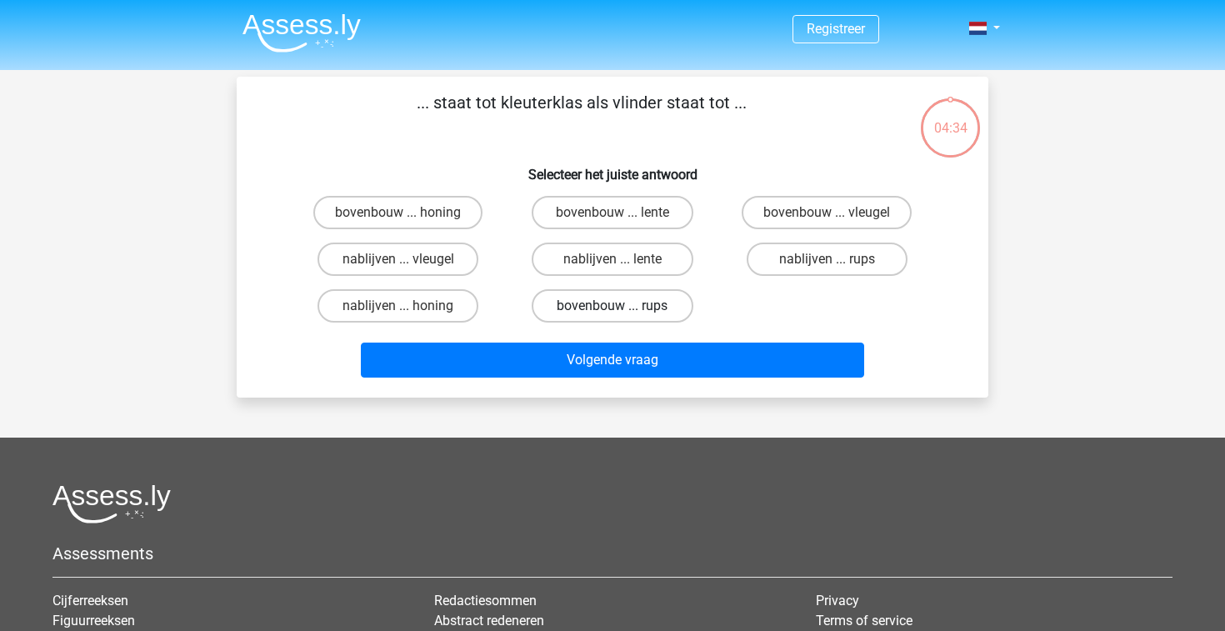
click at [652, 311] on label "bovenbouw ... rups" at bounding box center [612, 305] width 161 height 33
click at [623, 311] on input "bovenbouw ... rups" at bounding box center [617, 311] width 11 height 11
radio input "true"
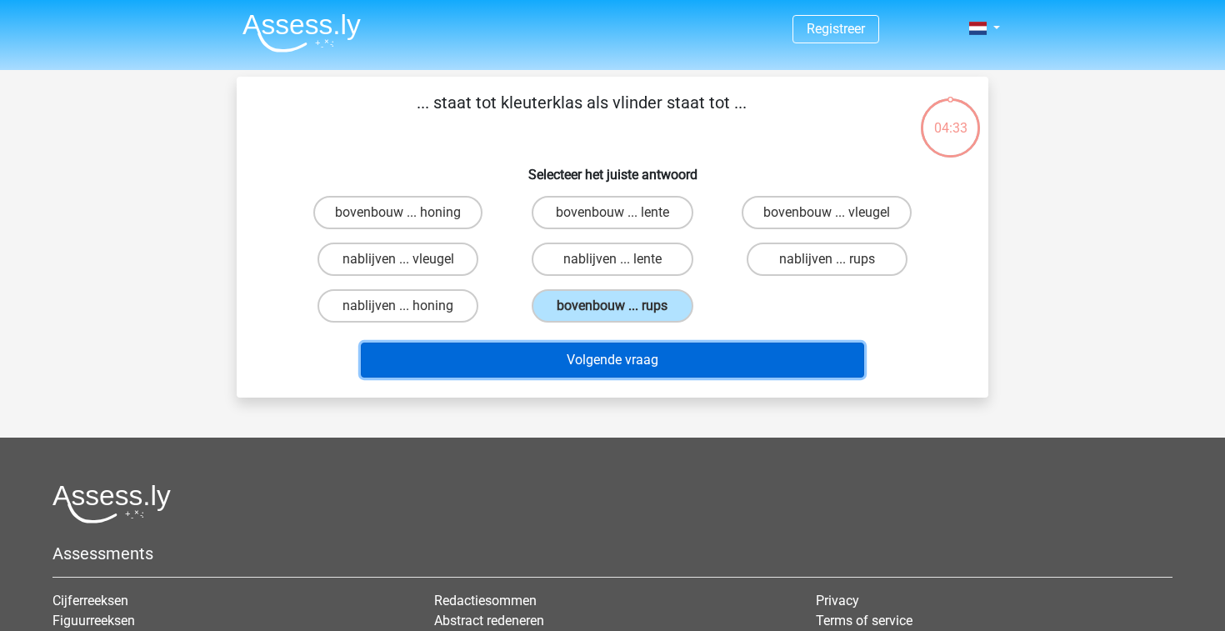
click at [635, 355] on button "Volgende vraag" at bounding box center [613, 359] width 504 height 35
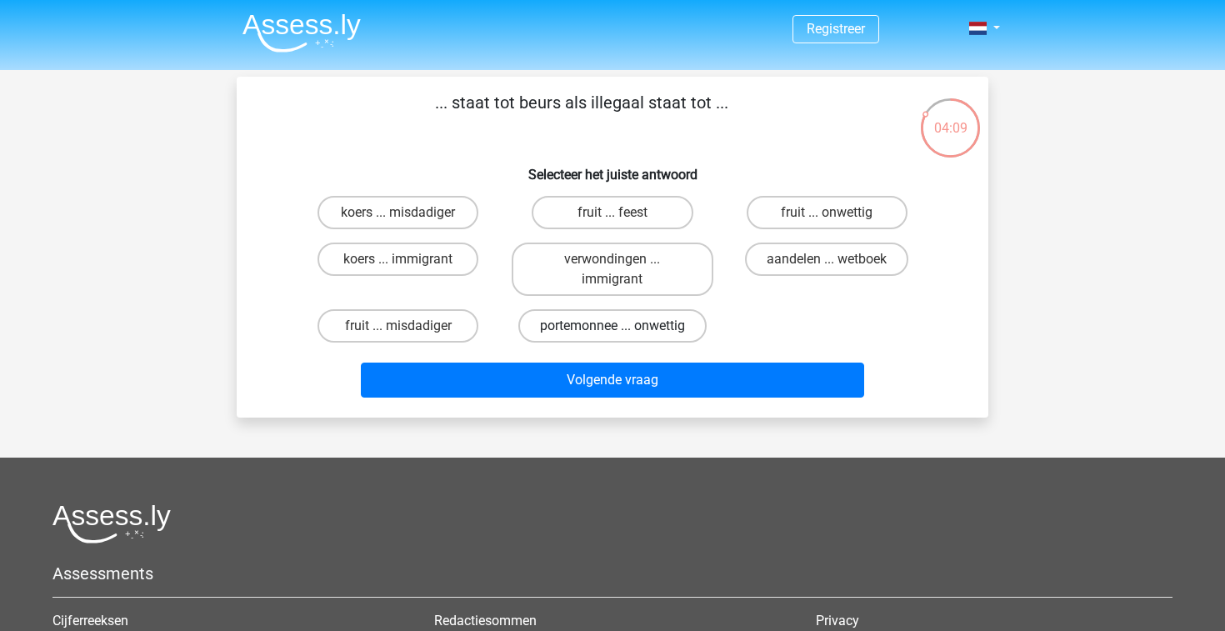
click at [649, 334] on label "portemonnee ... onwettig" at bounding box center [612, 325] width 188 height 33
click at [623, 334] on input "portemonnee ... onwettig" at bounding box center [617, 331] width 11 height 11
radio input "true"
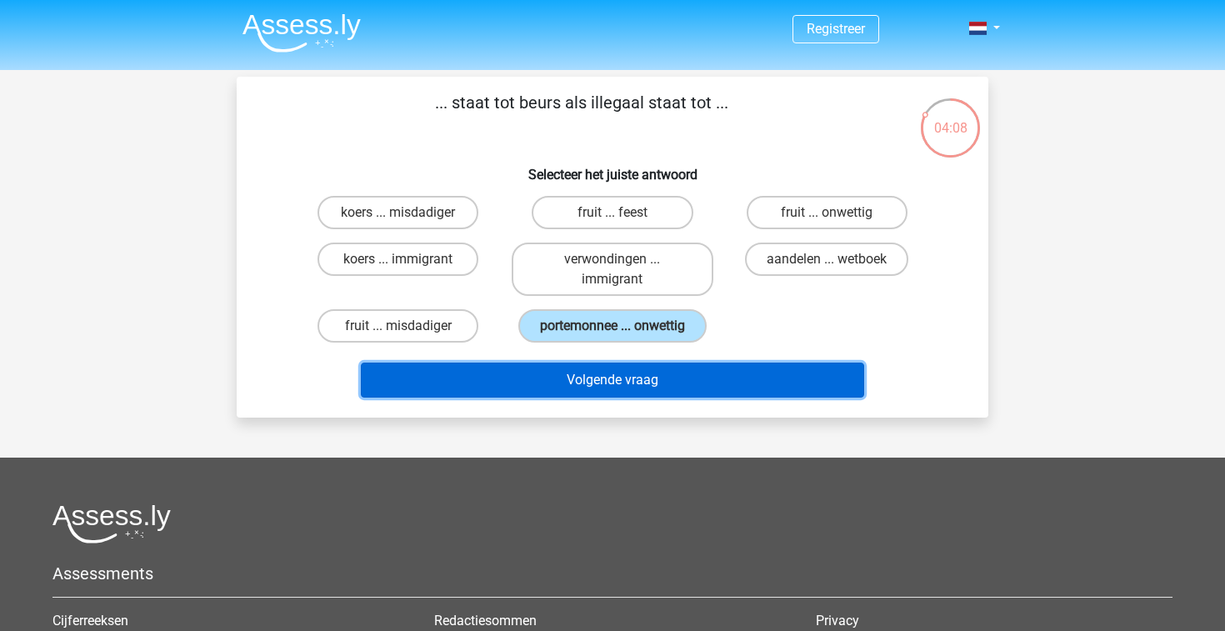
click at [638, 369] on button "Volgende vraag" at bounding box center [613, 379] width 504 height 35
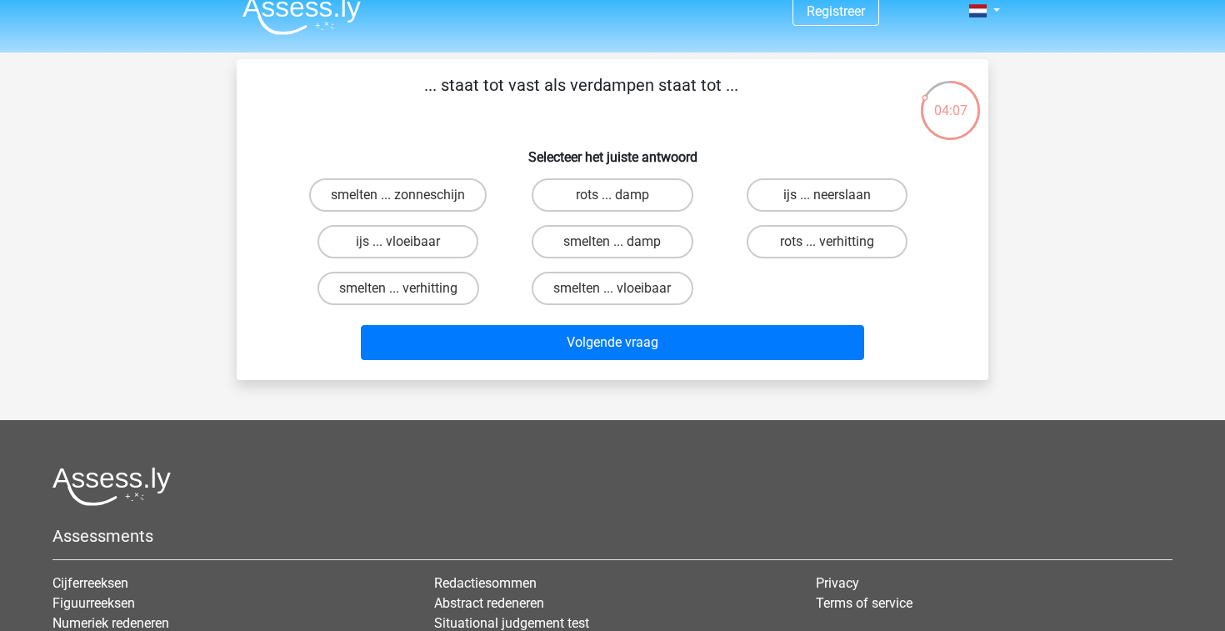
scroll to position [13, 0]
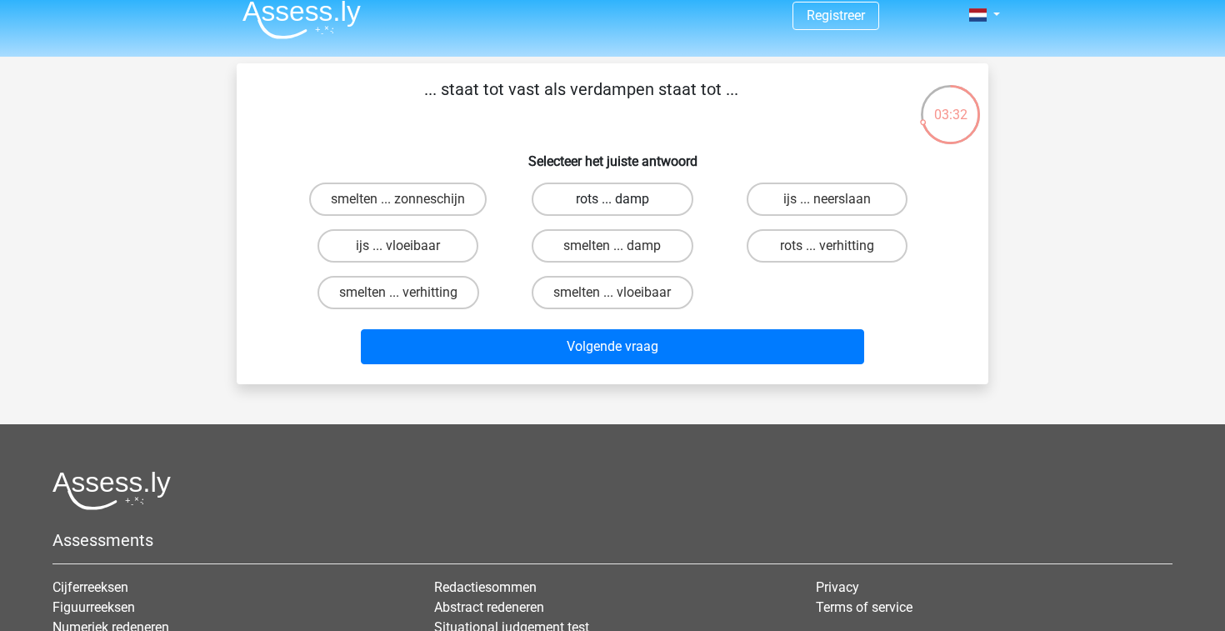
click at [546, 204] on label "rots ... damp" at bounding box center [612, 198] width 161 height 33
click at [612, 204] on input "rots ... damp" at bounding box center [617, 204] width 11 height 11
radio input "true"
click at [437, 257] on label "ijs ... vloeibaar" at bounding box center [397, 245] width 161 height 33
click at [409, 257] on input "ijs ... vloeibaar" at bounding box center [403, 251] width 11 height 11
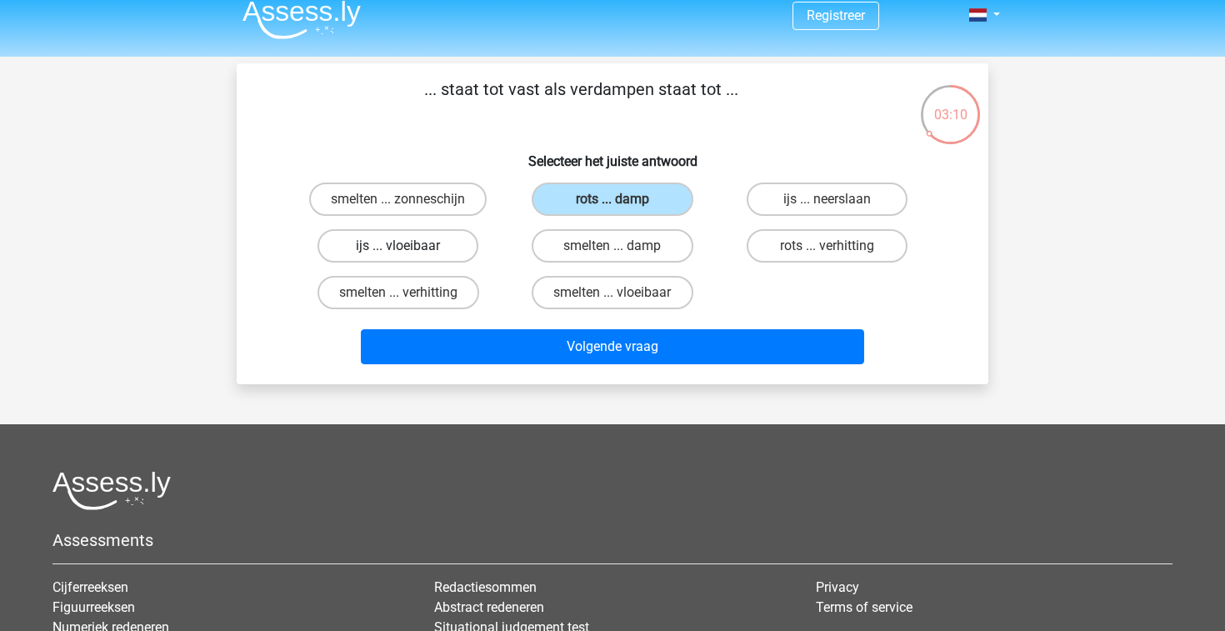
radio input "true"
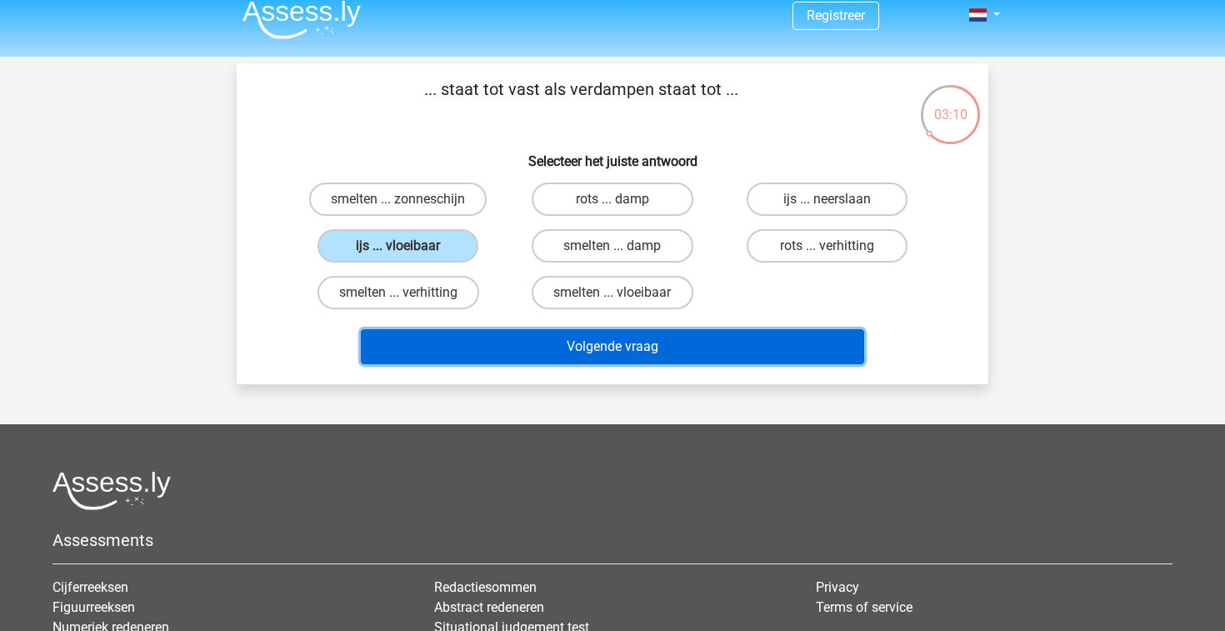
click at [572, 345] on button "Volgende vraag" at bounding box center [613, 346] width 504 height 35
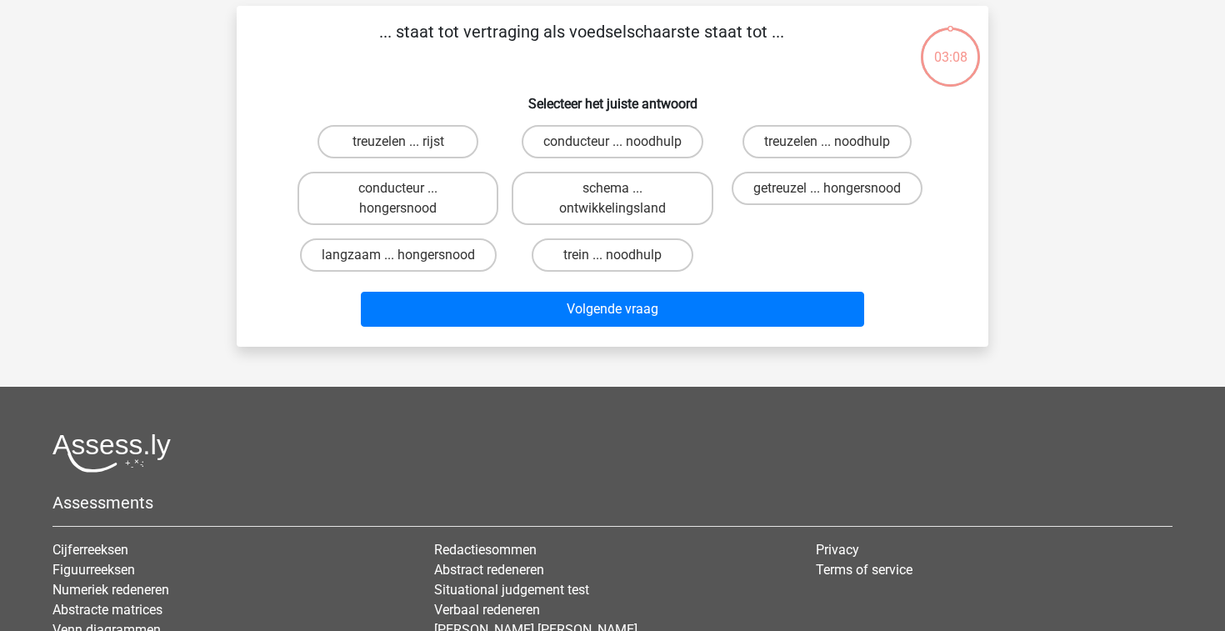
scroll to position [77, 0]
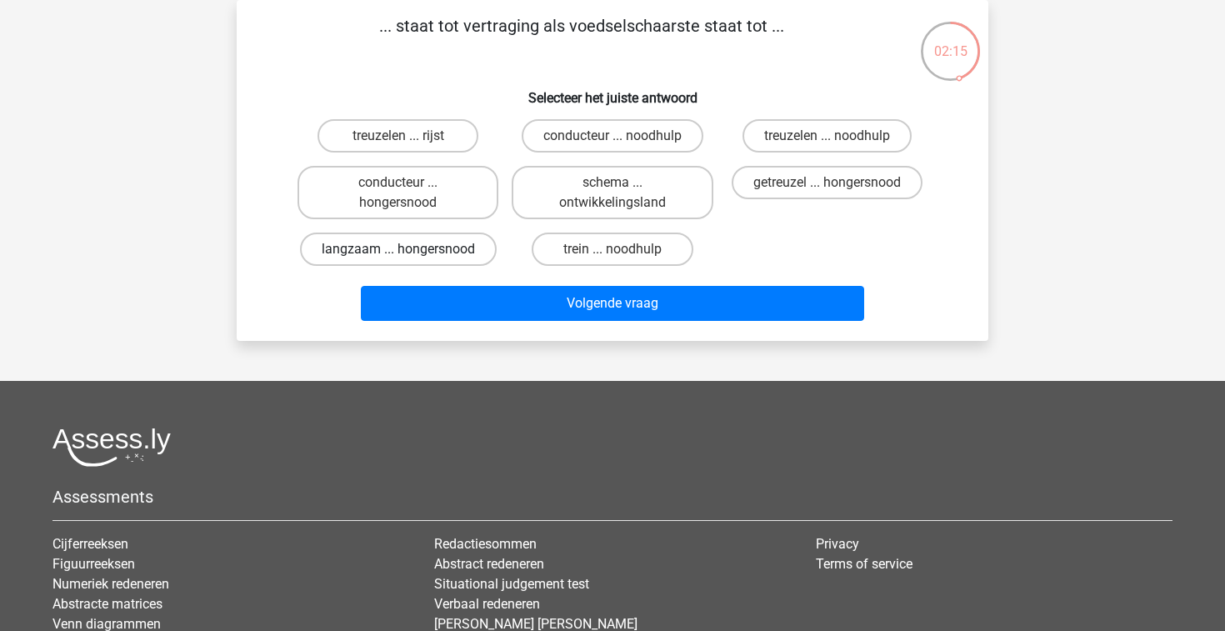
click at [444, 250] on label "langzaam ... hongersnood" at bounding box center [398, 248] width 197 height 33
click at [409, 250] on input "langzaam ... hongersnood" at bounding box center [403, 254] width 11 height 11
radio input "true"
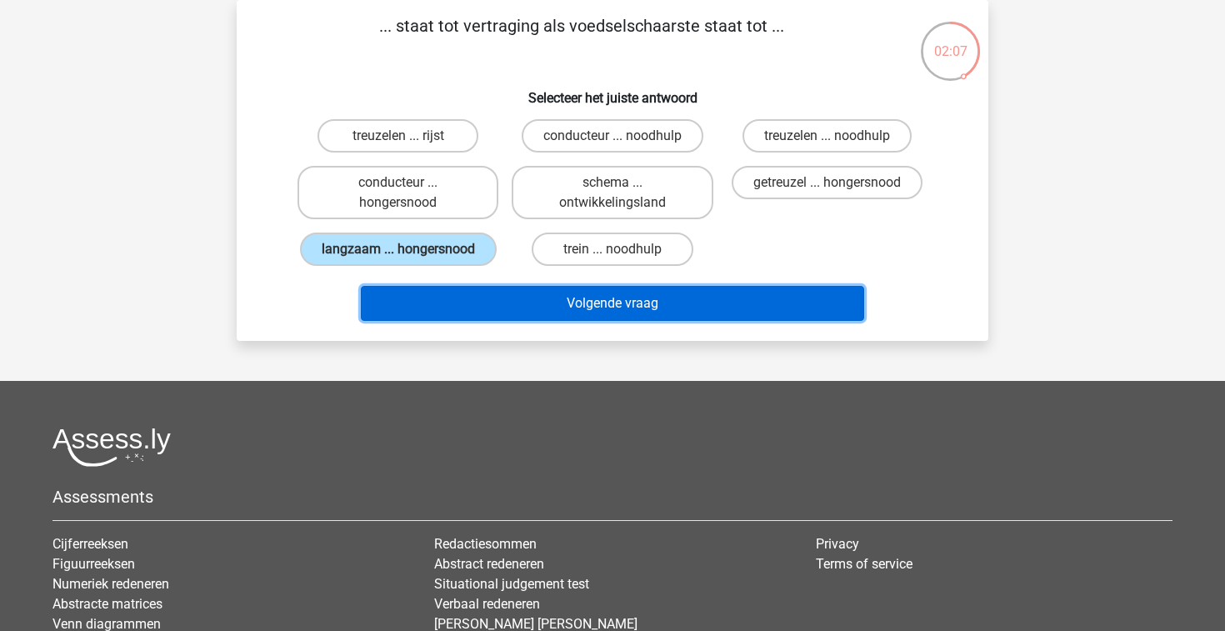
click at [638, 302] on button "Volgende vraag" at bounding box center [613, 303] width 504 height 35
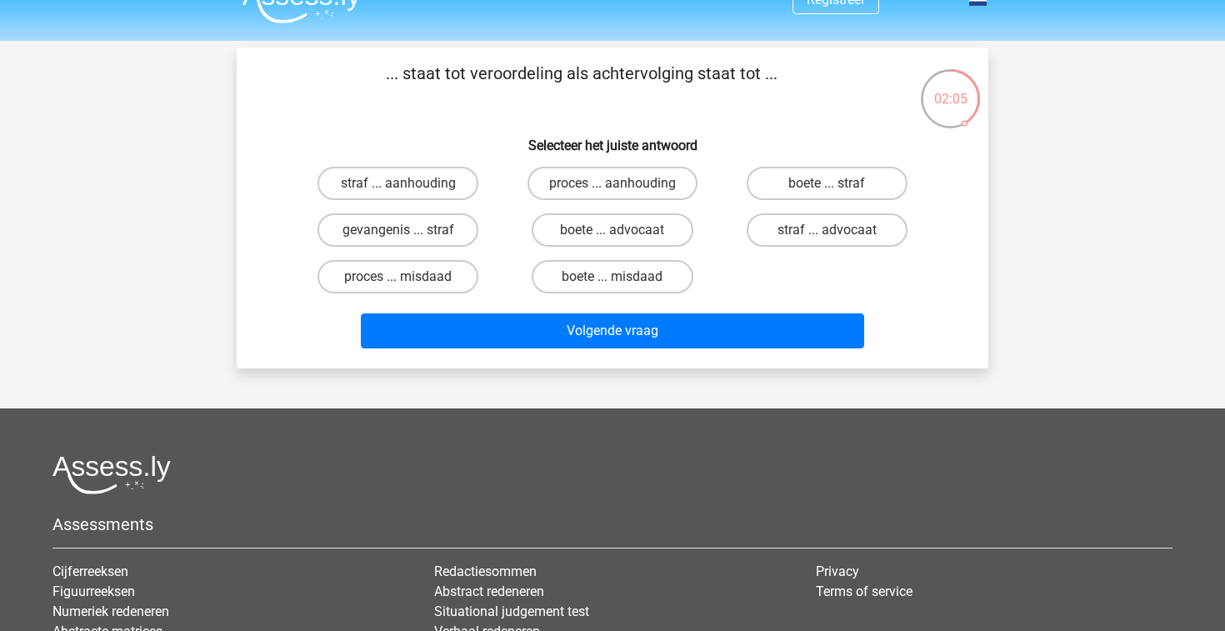
scroll to position [24, 0]
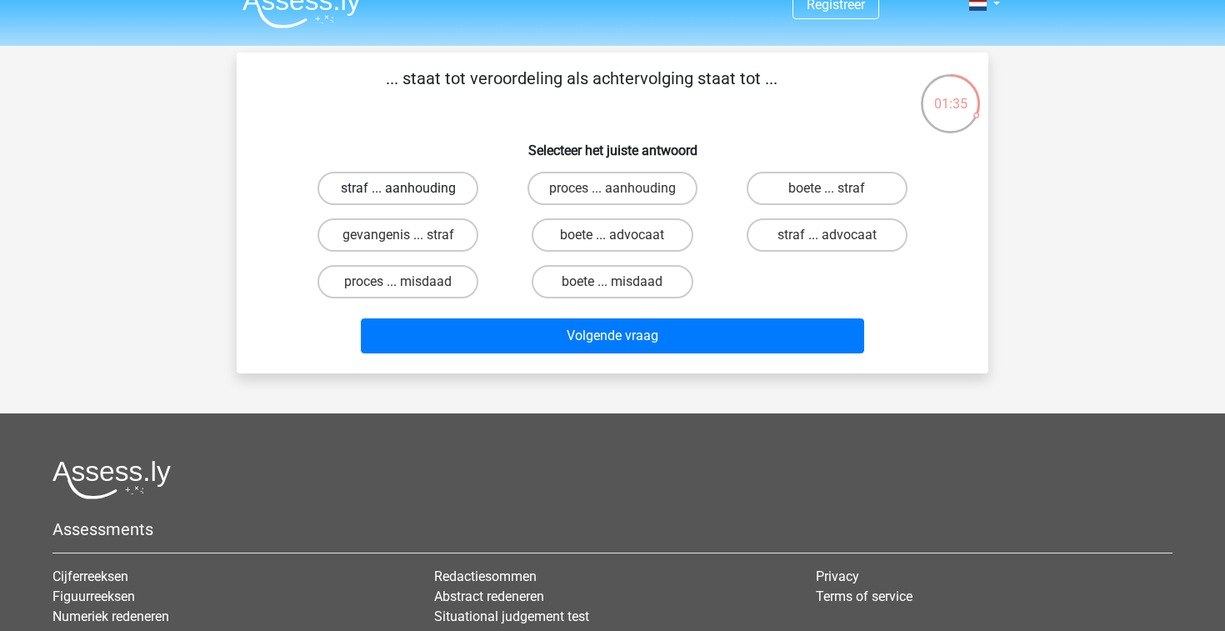
click at [413, 184] on label "straf ... aanhouding" at bounding box center [397, 188] width 161 height 33
click at [409, 188] on input "straf ... aanhouding" at bounding box center [403, 193] width 11 height 11
radio input "true"
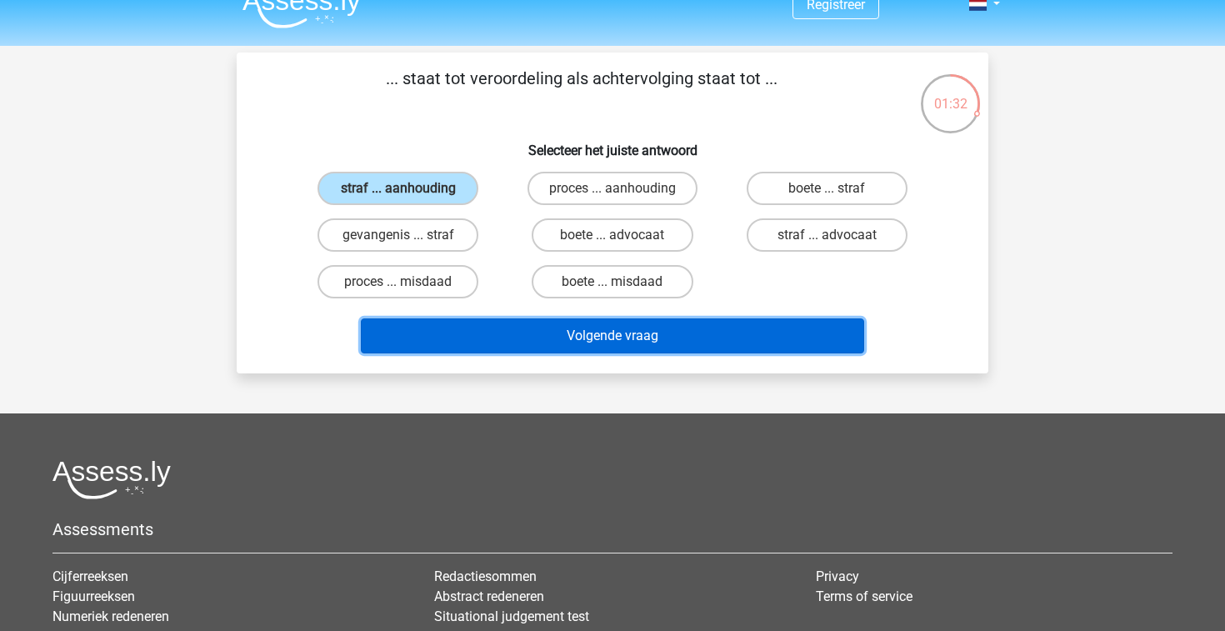
click at [587, 342] on button "Volgende vraag" at bounding box center [613, 335] width 504 height 35
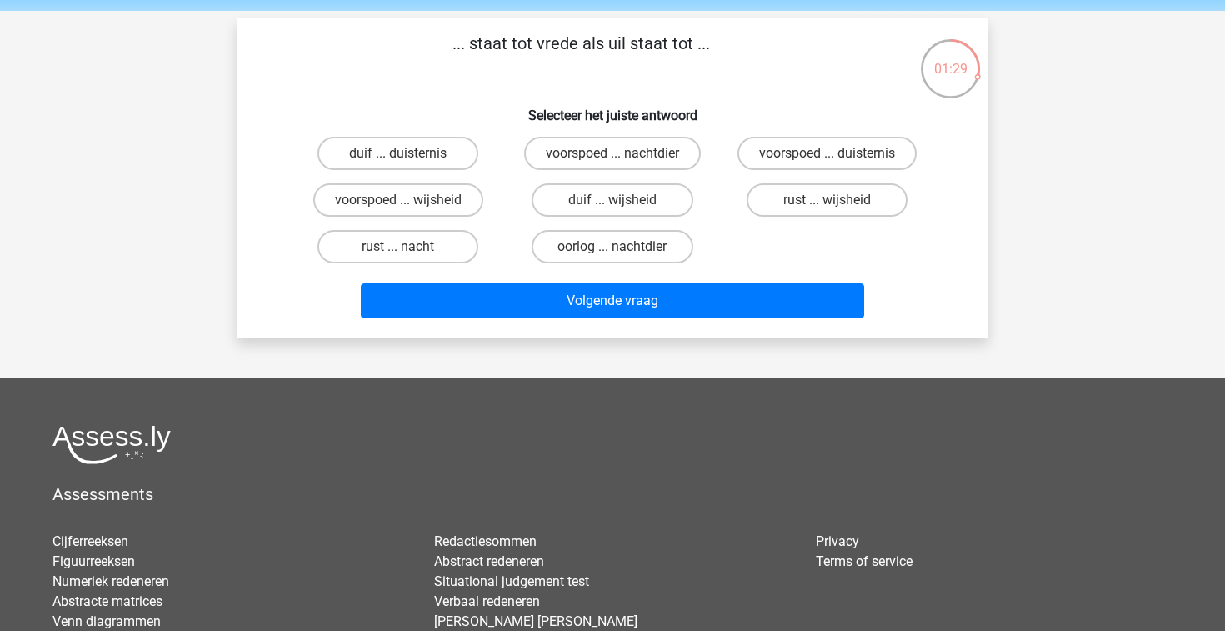
scroll to position [57, 0]
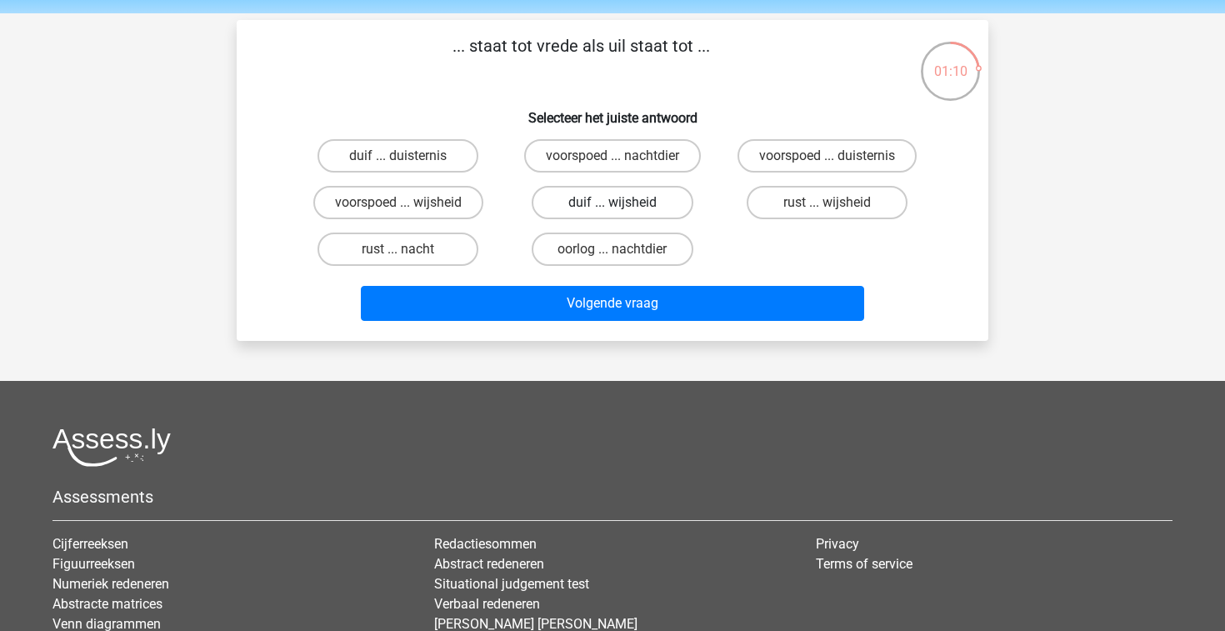
click at [577, 207] on label "duif ... wijsheid" at bounding box center [612, 202] width 161 height 33
click at [612, 207] on input "duif ... wijsheid" at bounding box center [617, 207] width 11 height 11
radio input "true"
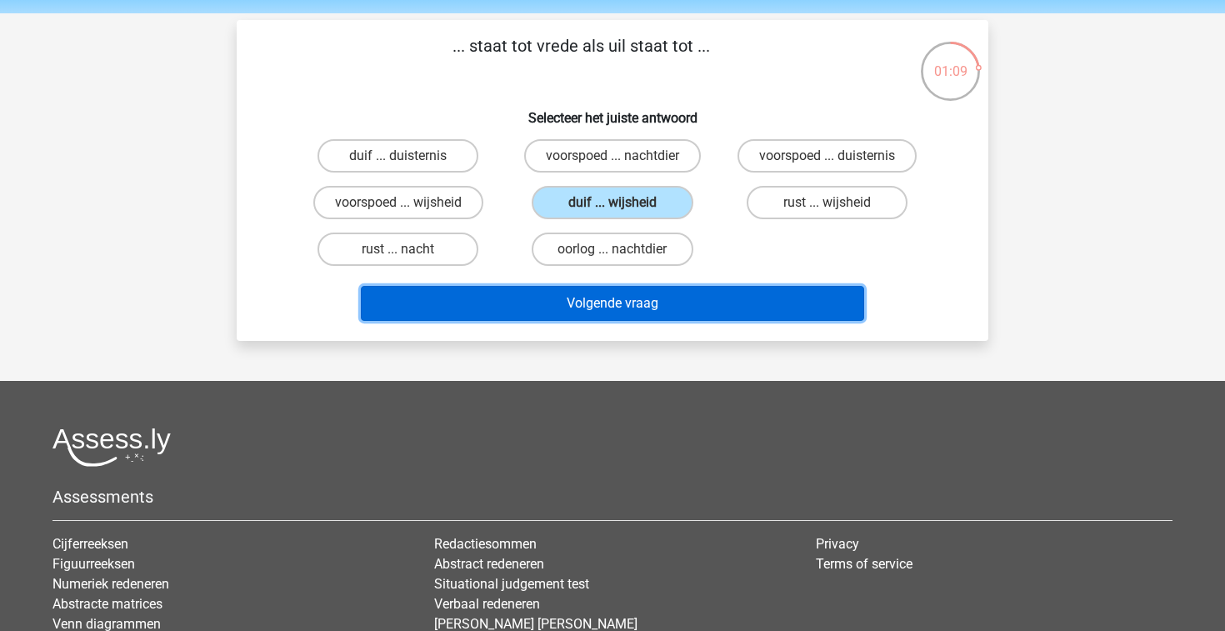
click at [600, 309] on button "Volgende vraag" at bounding box center [613, 303] width 504 height 35
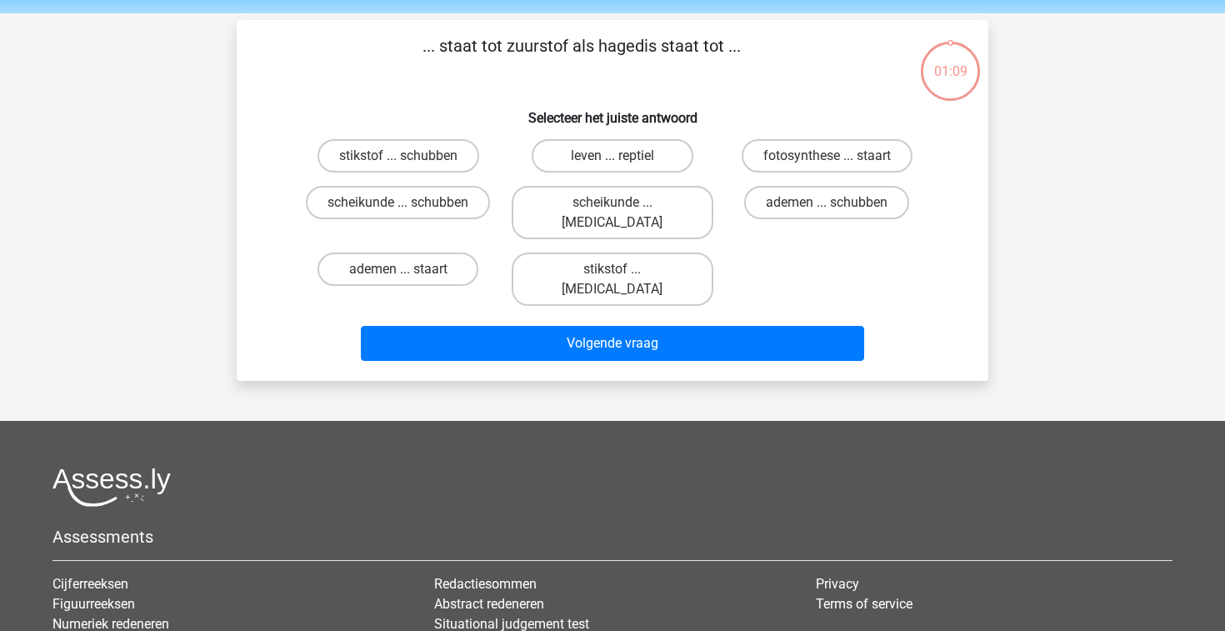
scroll to position [77, 0]
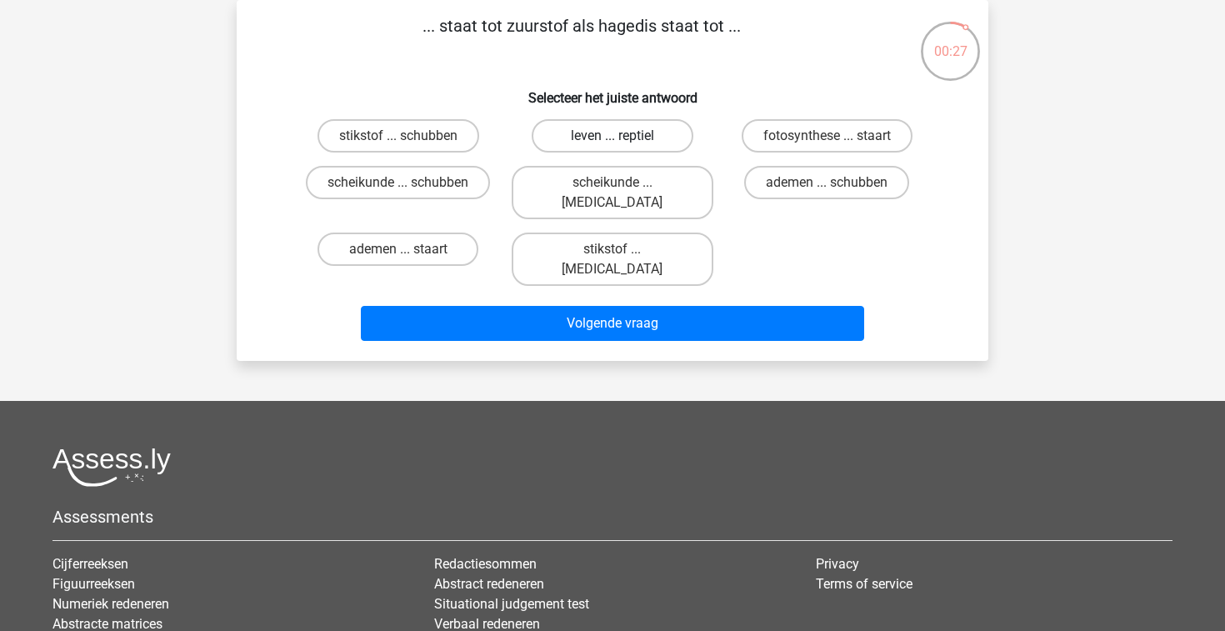
click at [610, 139] on label "leven ... reptiel" at bounding box center [612, 135] width 161 height 33
click at [612, 139] on input "leven ... reptiel" at bounding box center [617, 141] width 11 height 11
radio input "true"
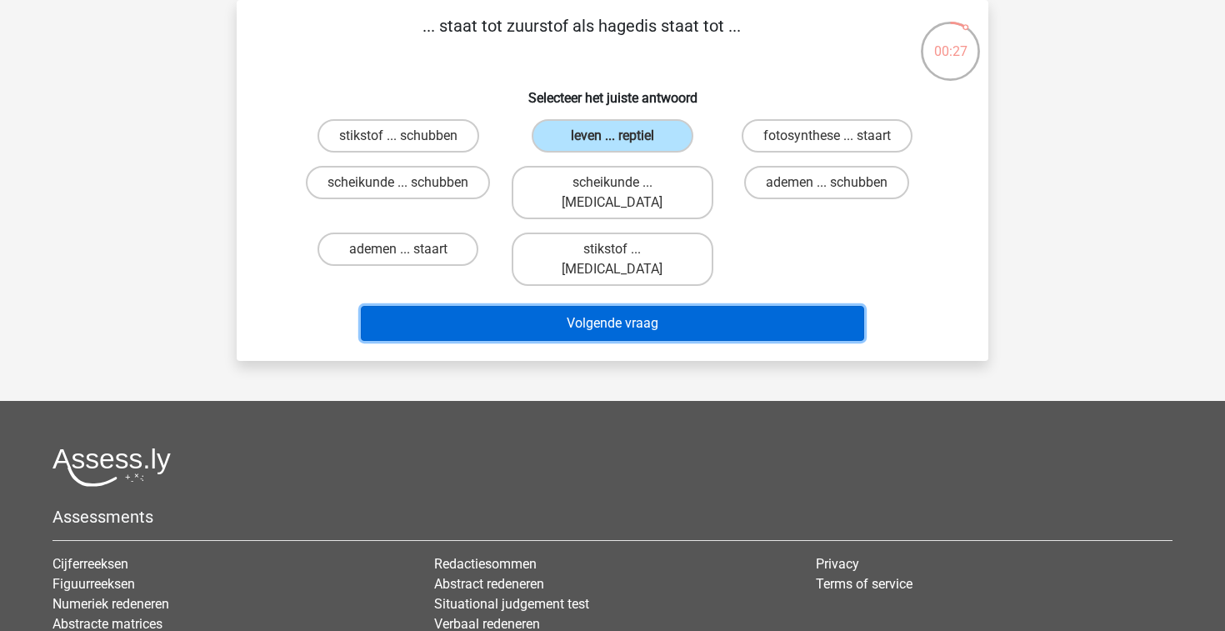
click at [623, 306] on button "Volgende vraag" at bounding box center [613, 323] width 504 height 35
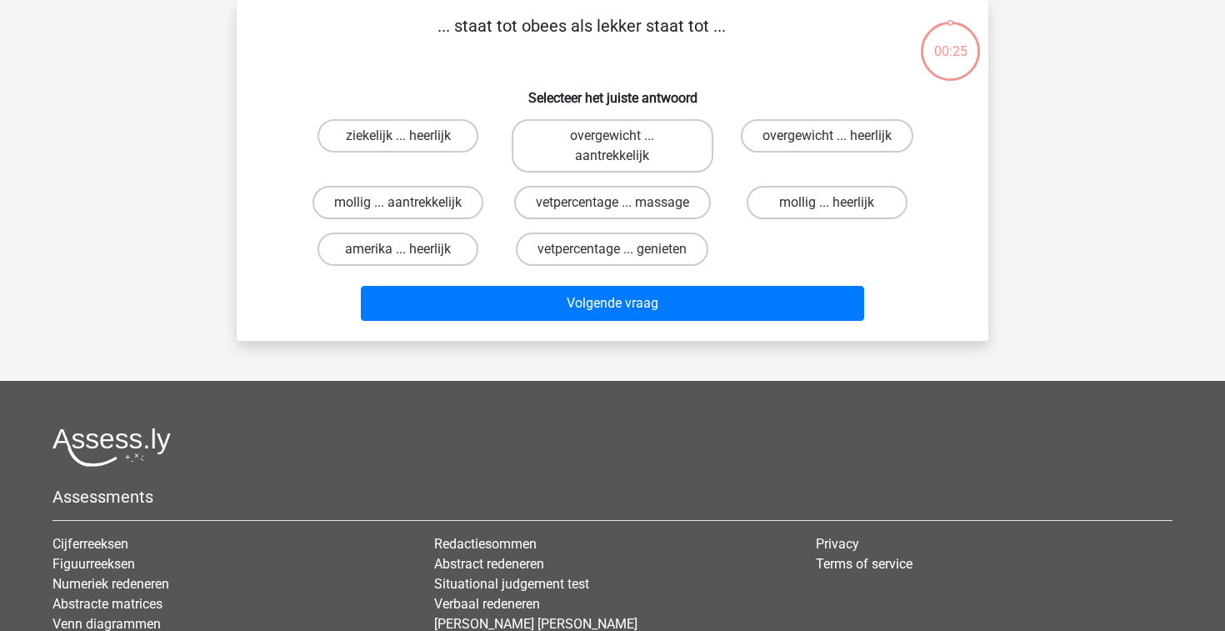
scroll to position [46, 0]
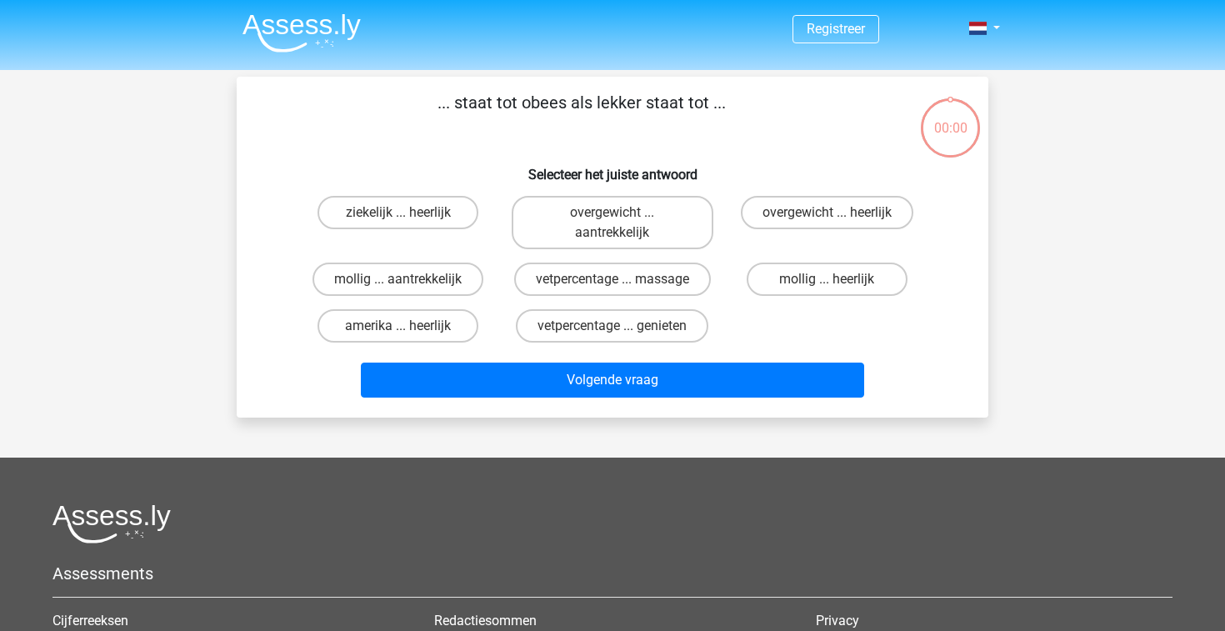
scroll to position [46, 0]
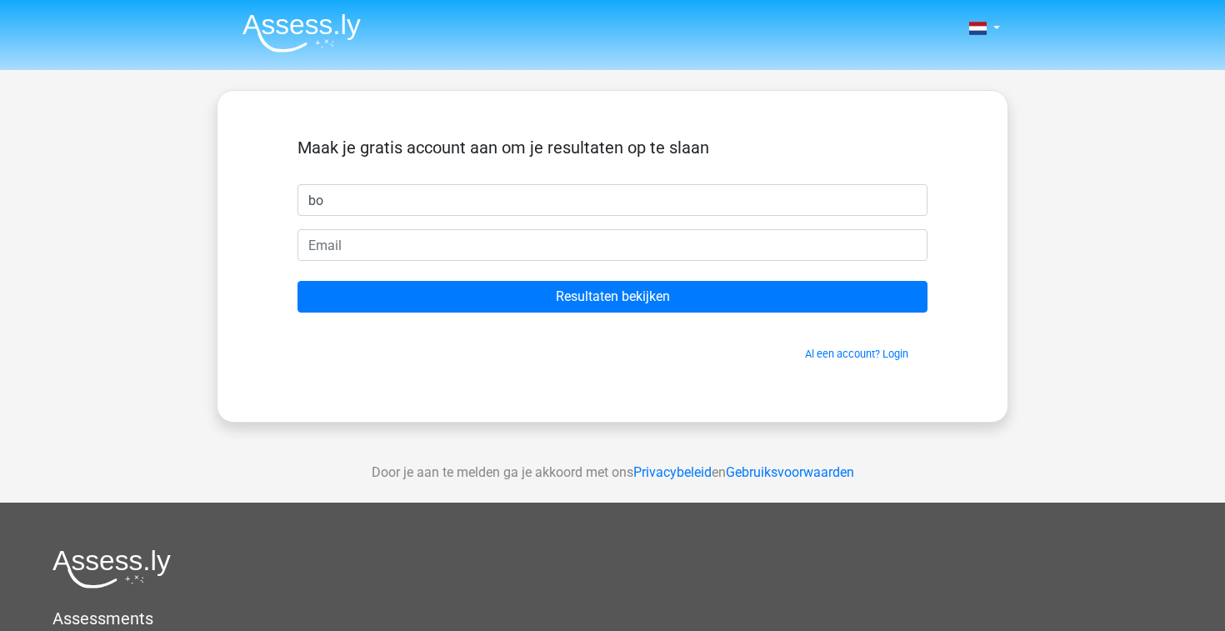
type input "b"
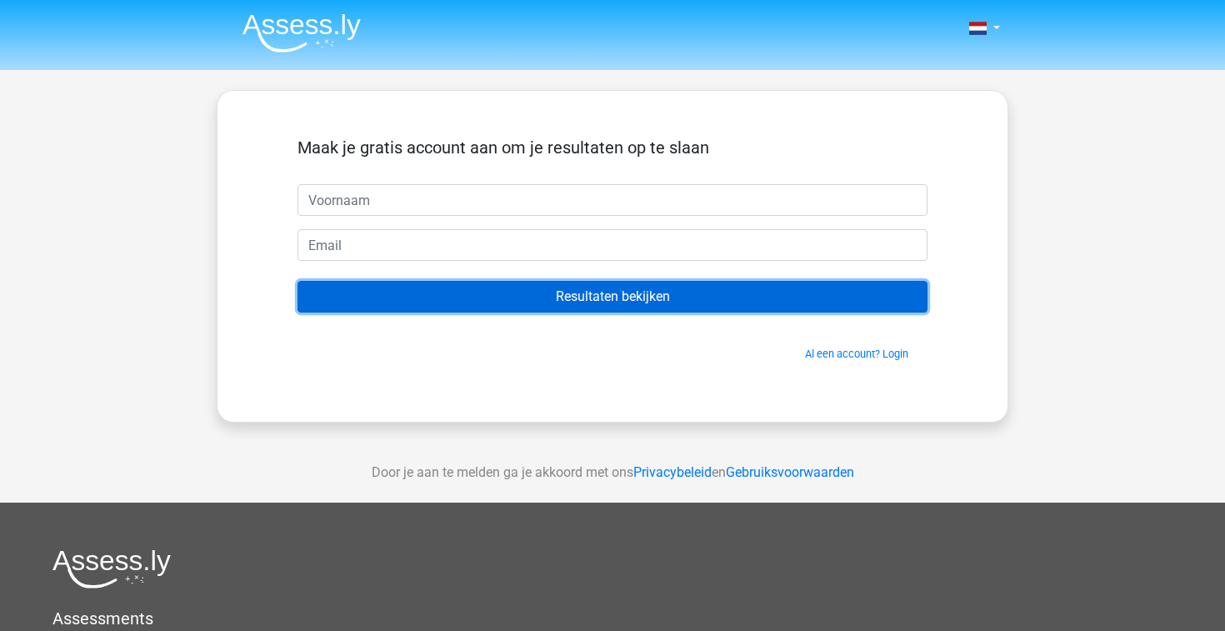
click at [701, 295] on input "Resultaten bekijken" at bounding box center [612, 297] width 630 height 32
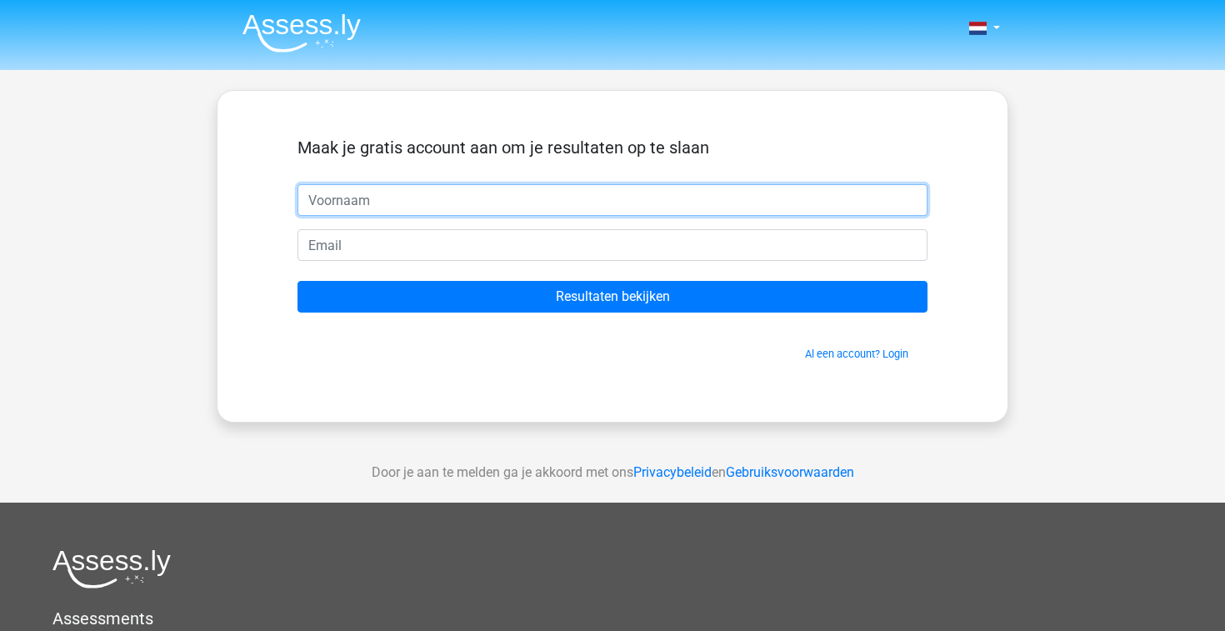
click at [514, 194] on input "text" at bounding box center [612, 200] width 630 height 32
type input "Bosse"
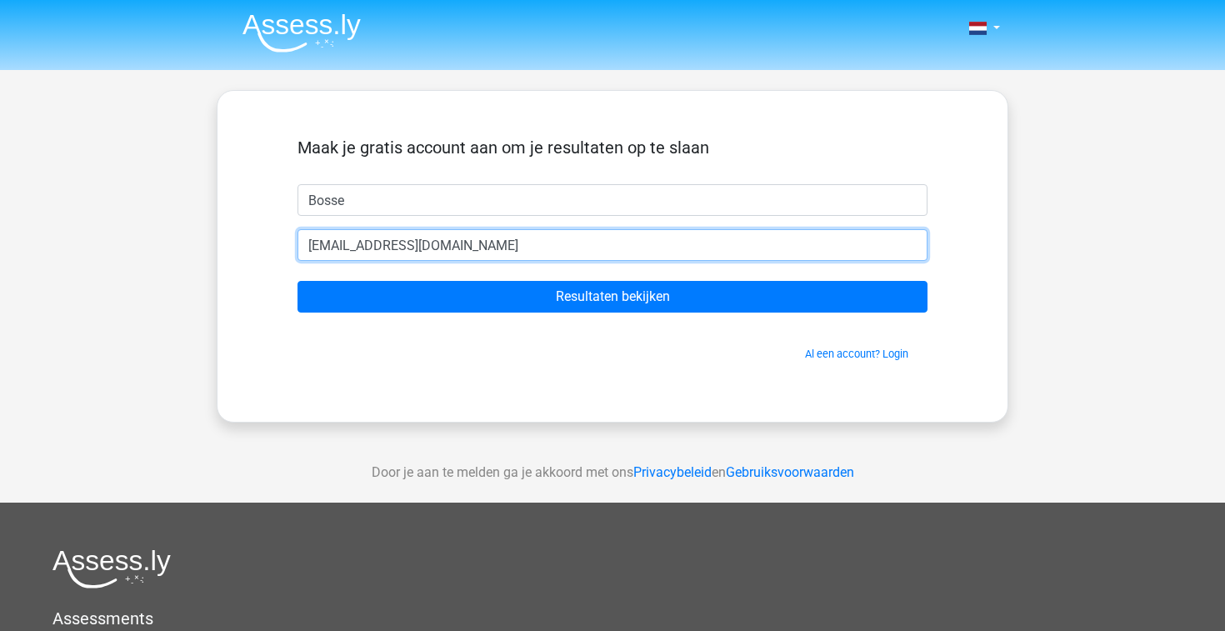
type input "[EMAIL_ADDRESS][DOMAIN_NAME]"
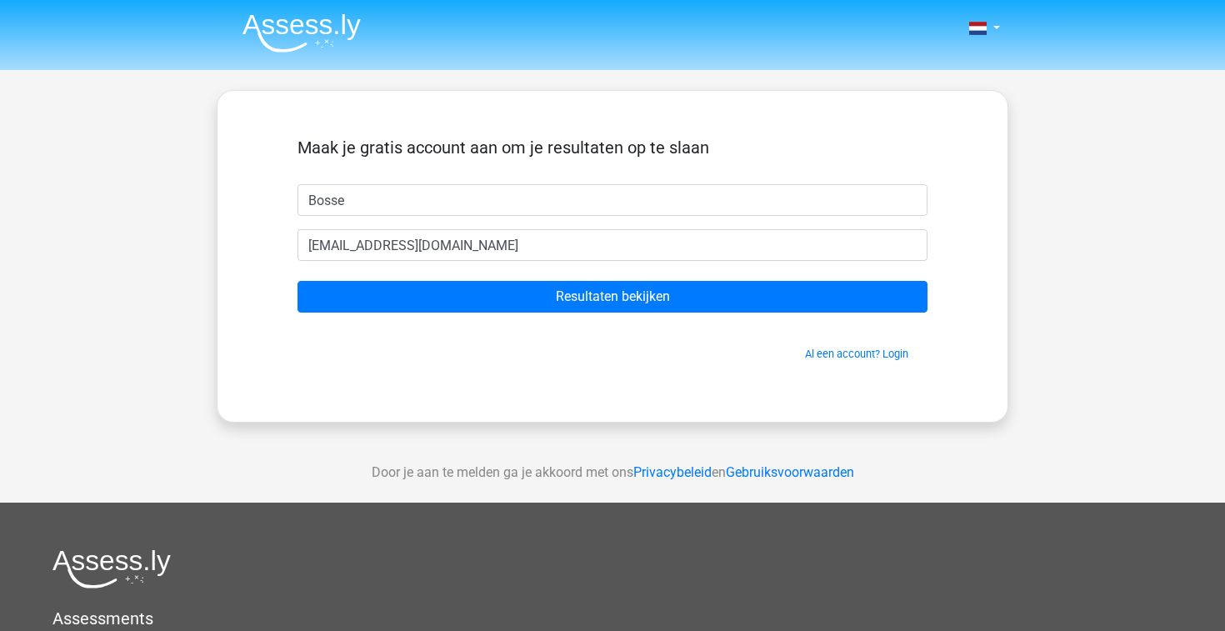
click at [642, 412] on div "Maak je gratis account aan om je resultaten op te slaan Bosse bosse.jaak@kpnmai…" at bounding box center [613, 256] width 792 height 332
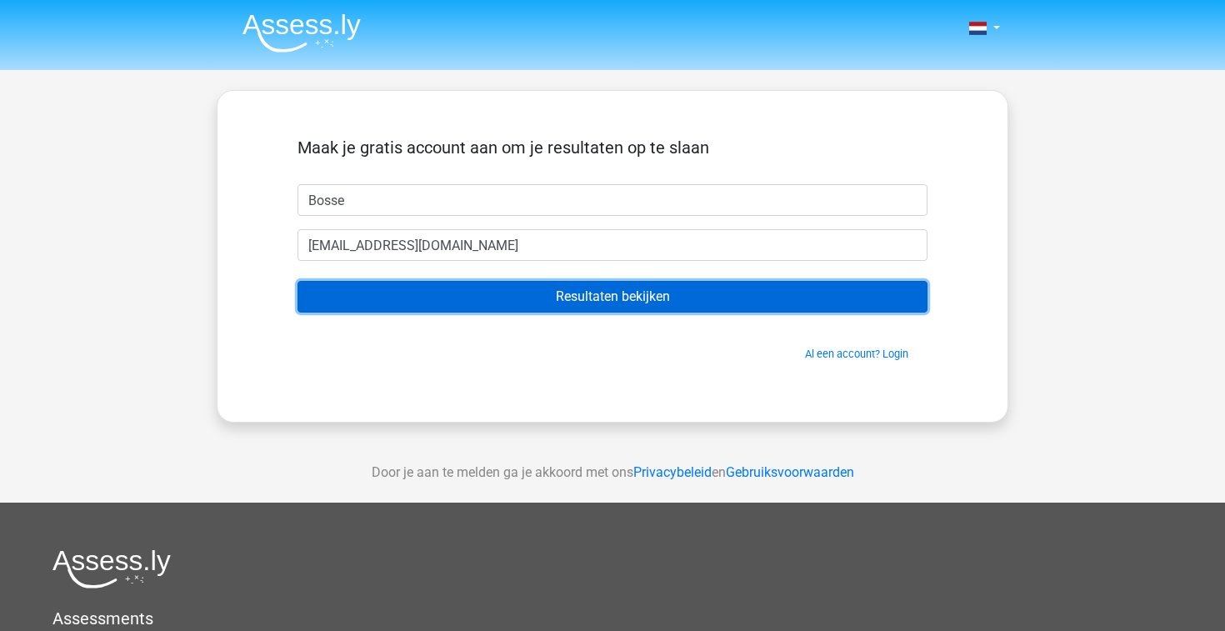
click at [600, 298] on input "Resultaten bekijken" at bounding box center [612, 297] width 630 height 32
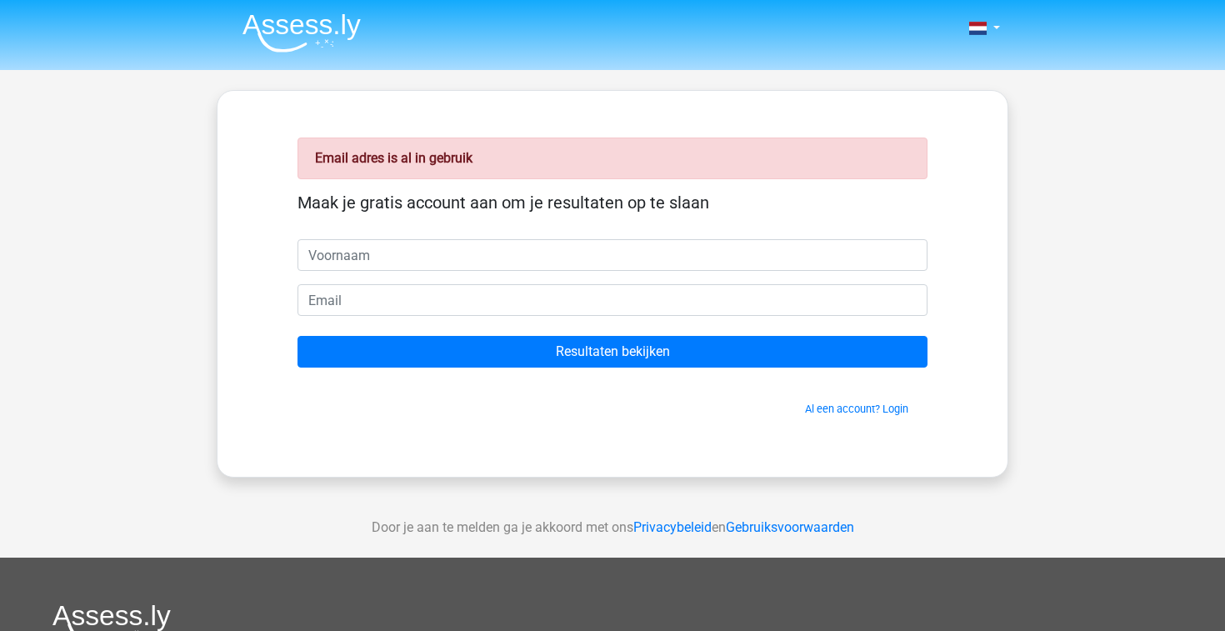
click at [843, 400] on div "Al een account? Login" at bounding box center [612, 399] width 630 height 36
click at [837, 406] on link "Al een account? Login" at bounding box center [856, 408] width 103 height 12
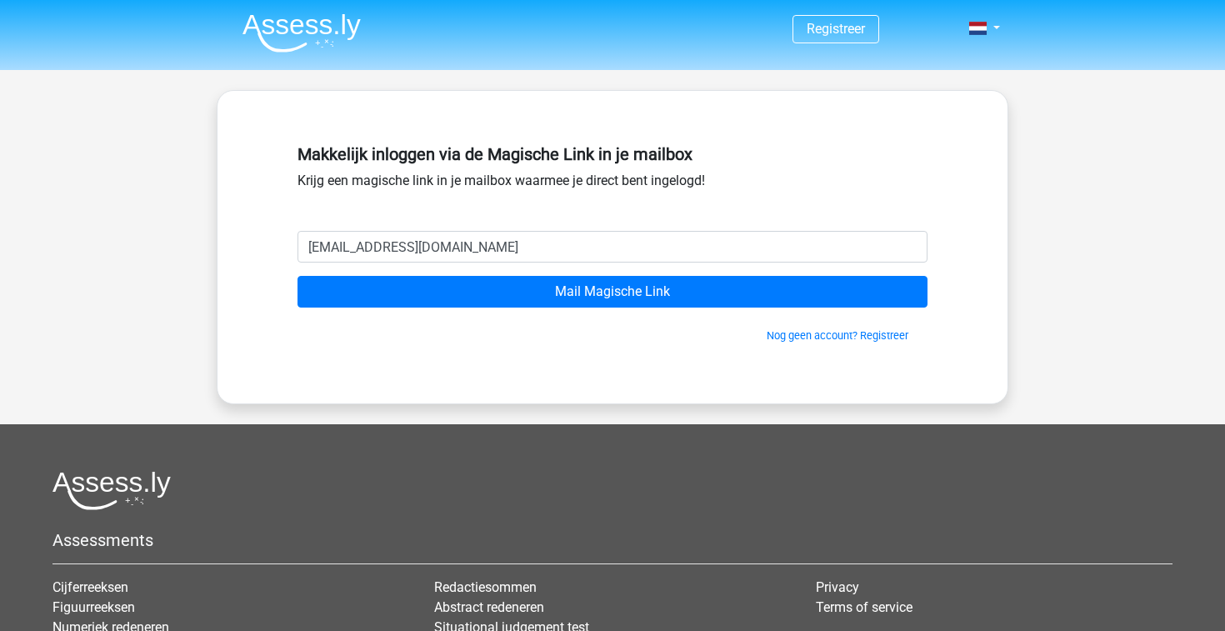
type input "[EMAIL_ADDRESS][DOMAIN_NAME]"
click at [297, 276] on input "Mail Magische Link" at bounding box center [612, 292] width 630 height 32
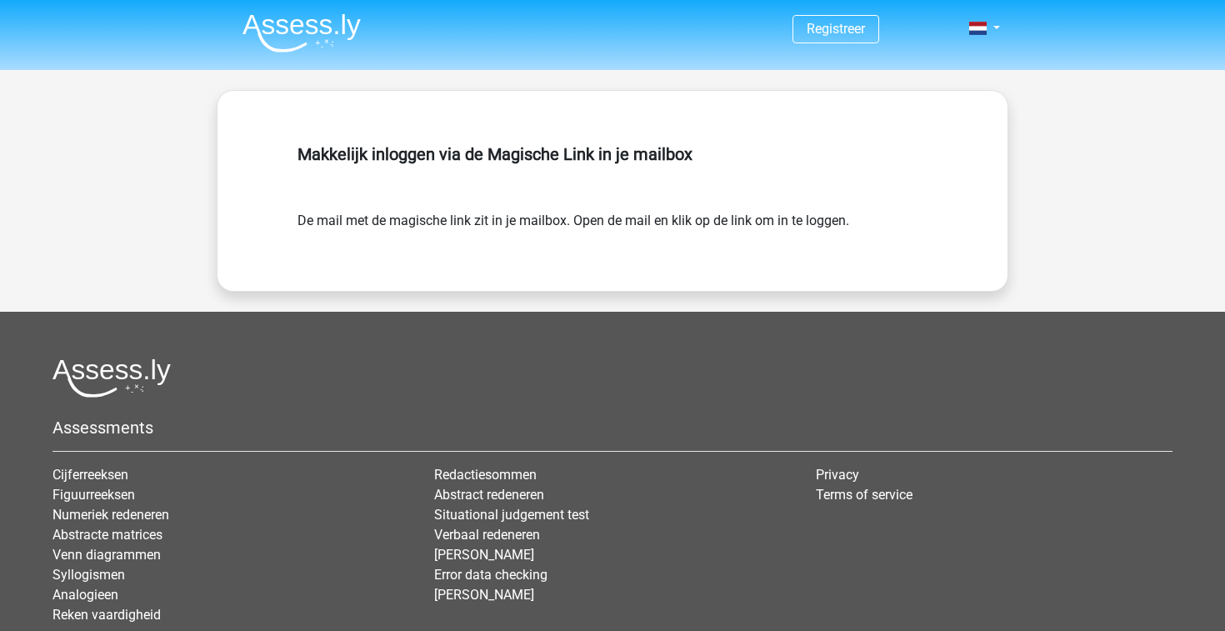
click at [331, 32] on img at bounding box center [301, 32] width 118 height 39
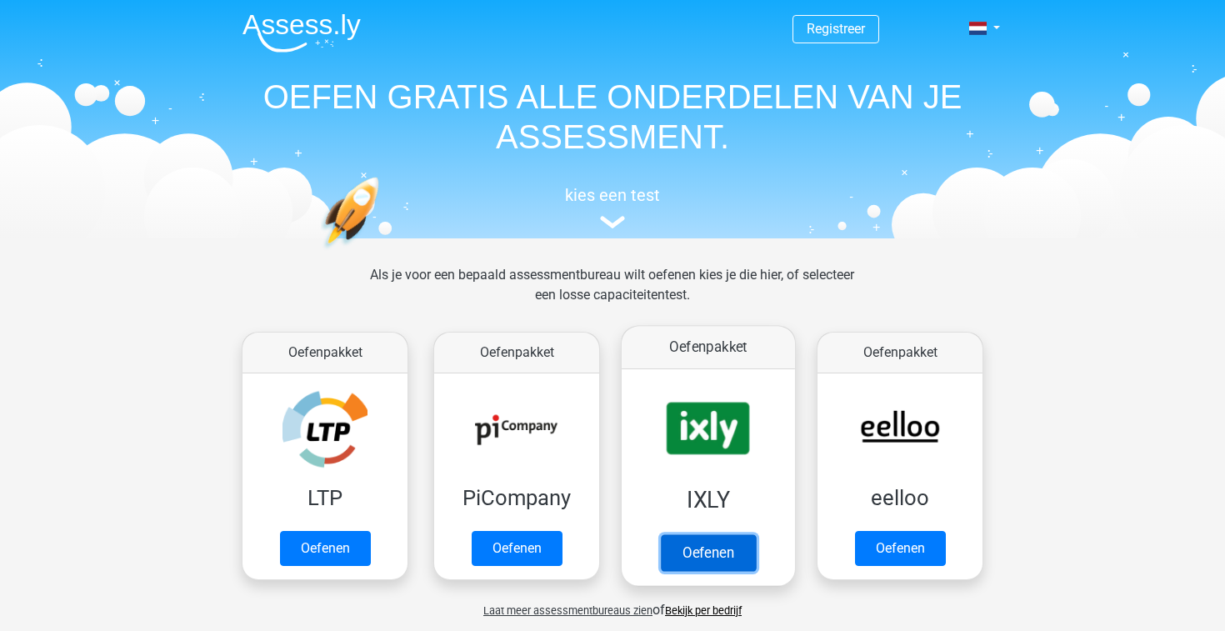
click at [710, 542] on link "Oefenen" at bounding box center [708, 552] width 95 height 37
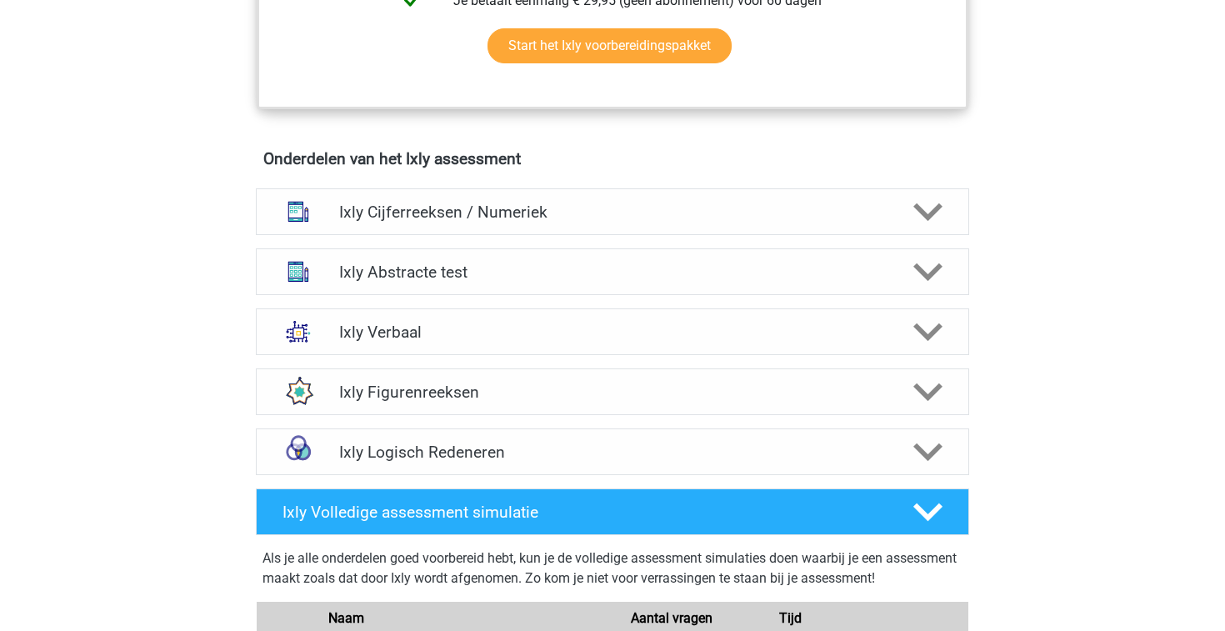
scroll to position [954, 0]
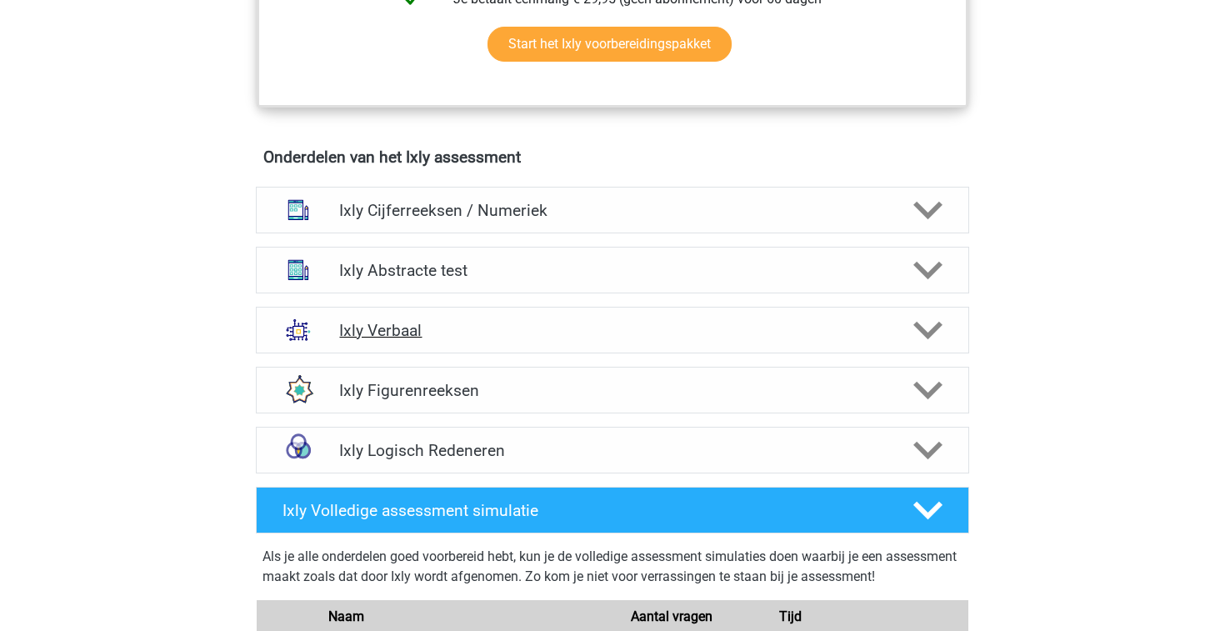
click at [934, 323] on icon at bounding box center [927, 330] width 29 height 29
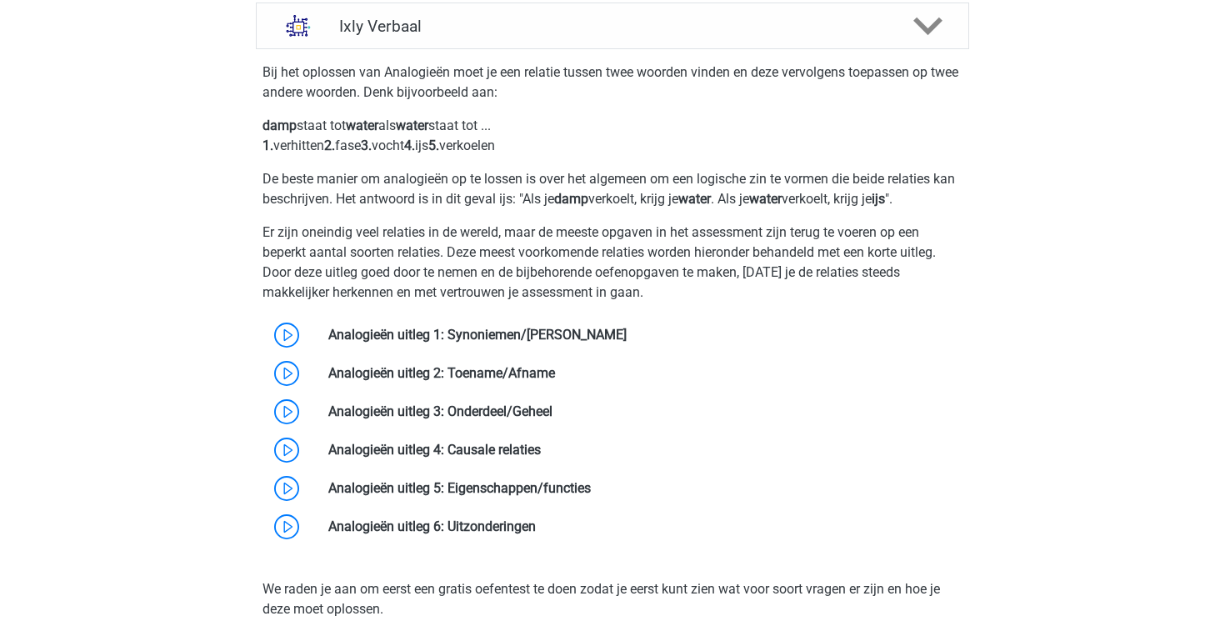
scroll to position [1265, 0]
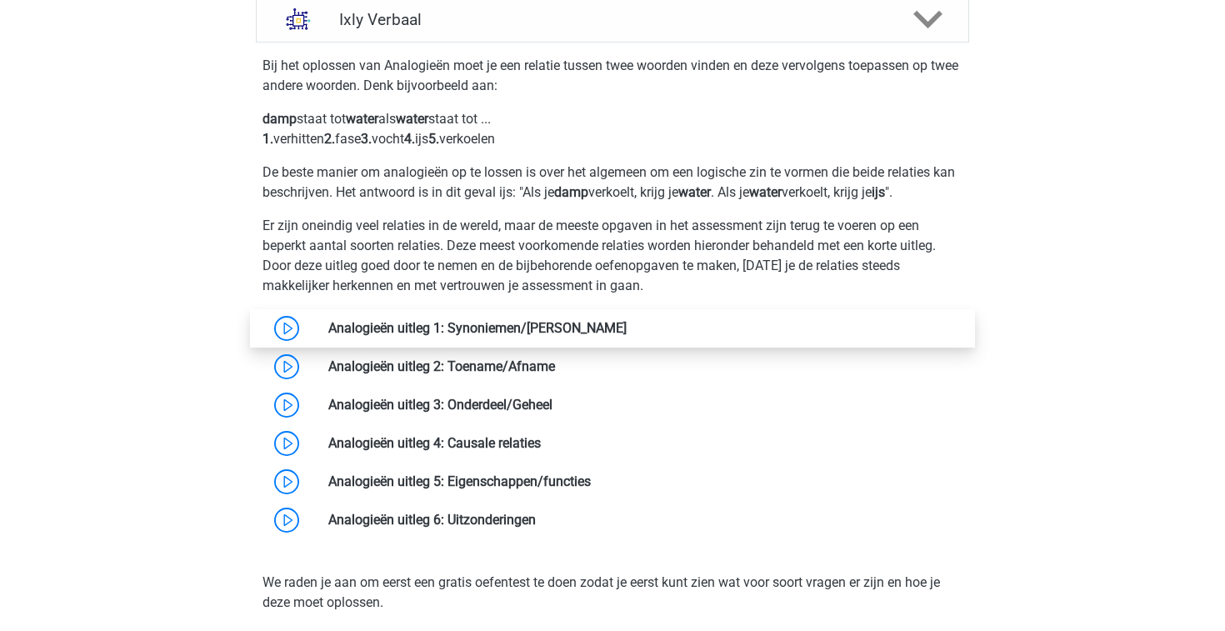
click at [627, 336] on link at bounding box center [627, 328] width 0 height 16
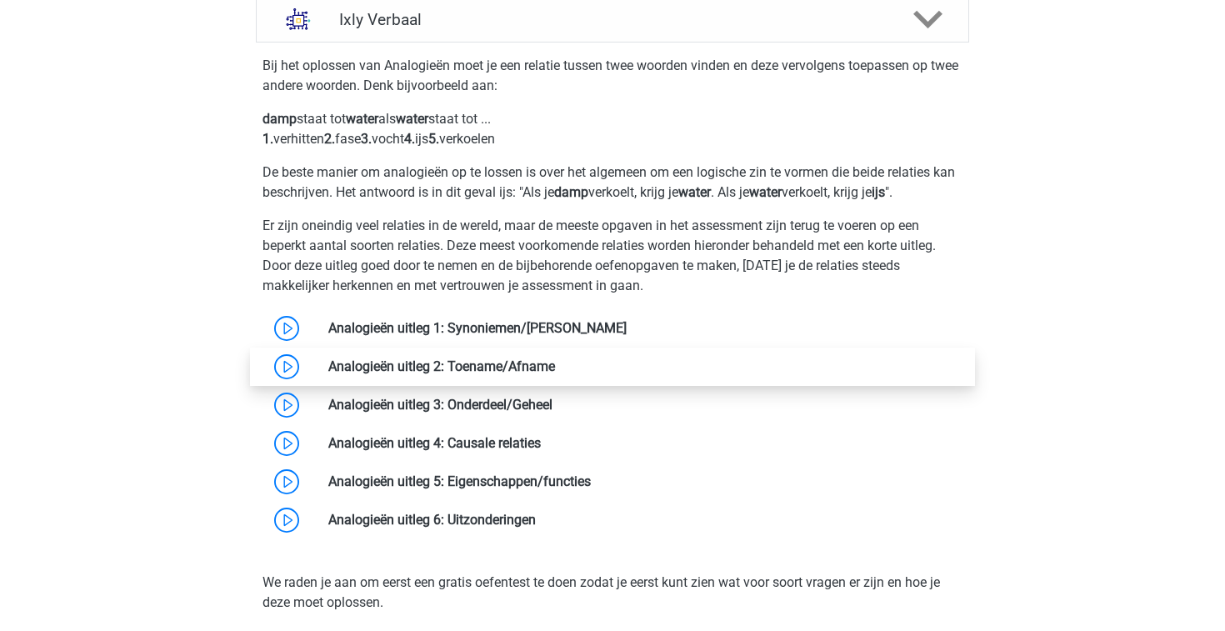
click at [555, 365] on link at bounding box center [555, 366] width 0 height 16
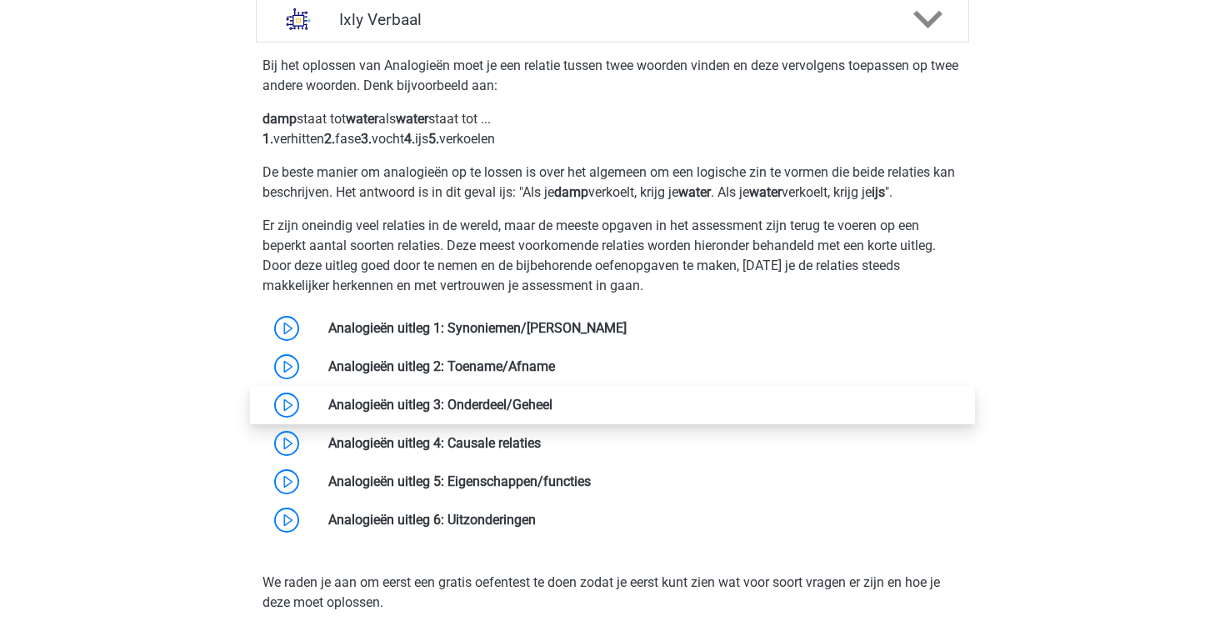
click at [552, 410] on link at bounding box center [552, 405] width 0 height 16
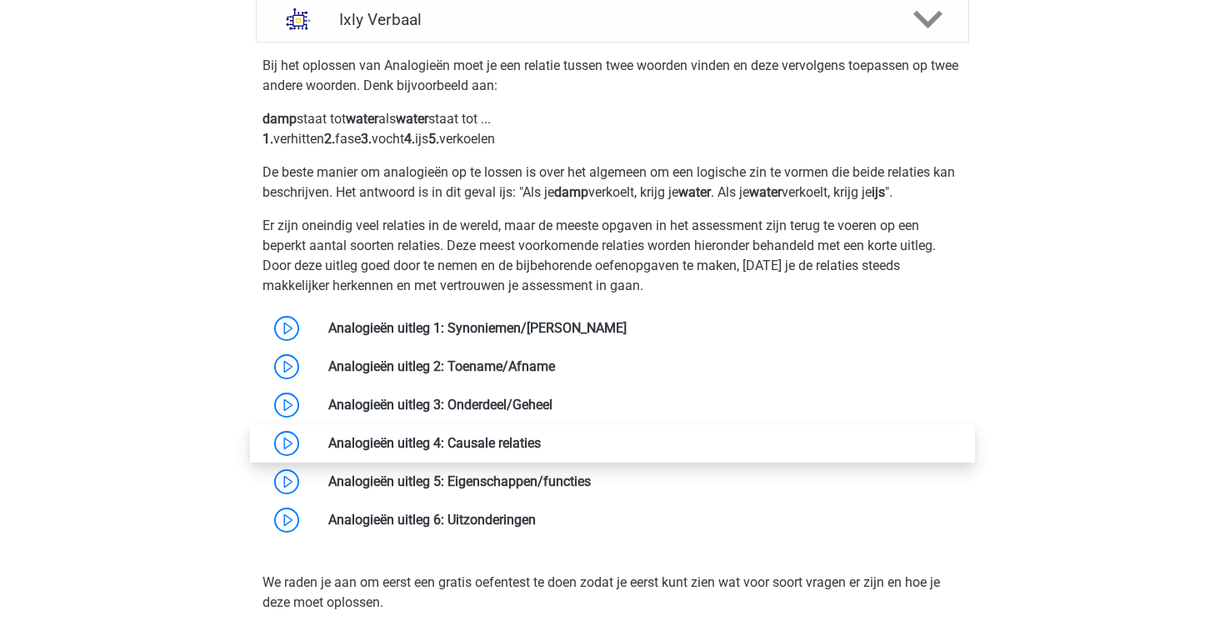
click at [541, 445] on link at bounding box center [541, 443] width 0 height 16
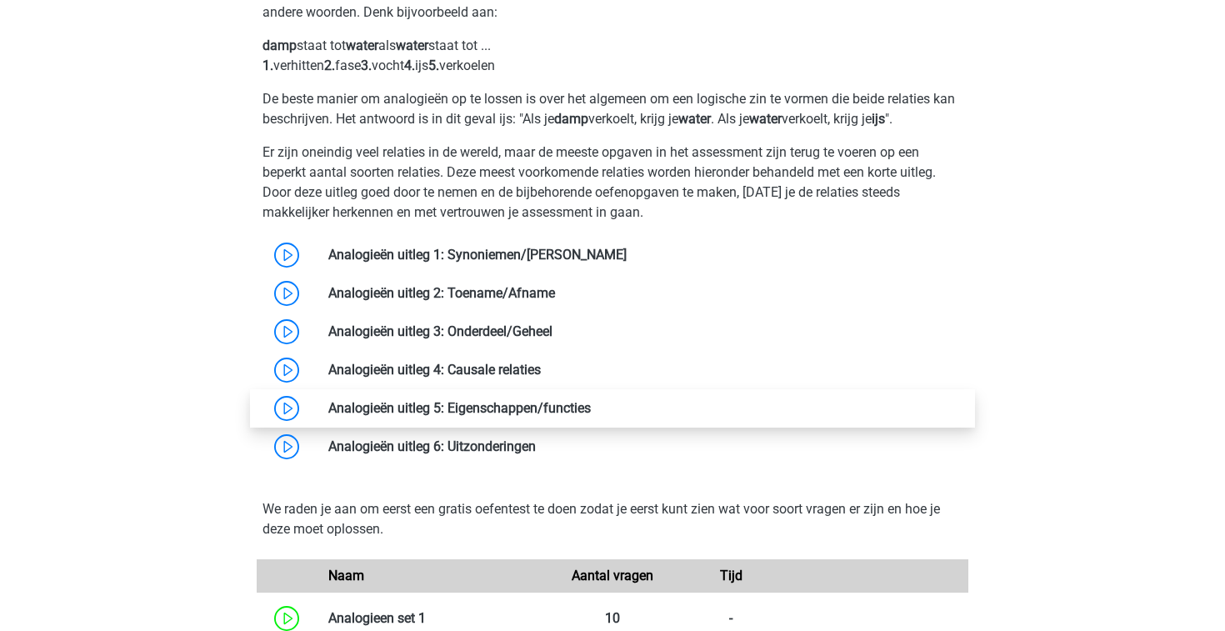
scroll to position [1344, 0]
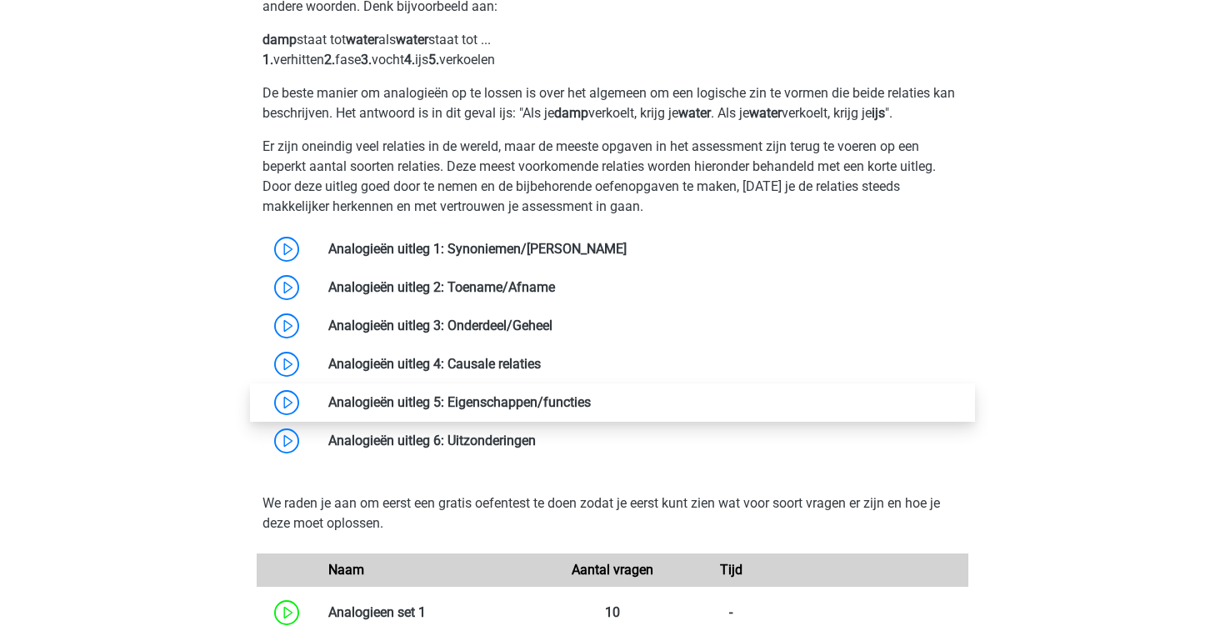
click at [591, 407] on link at bounding box center [591, 402] width 0 height 16
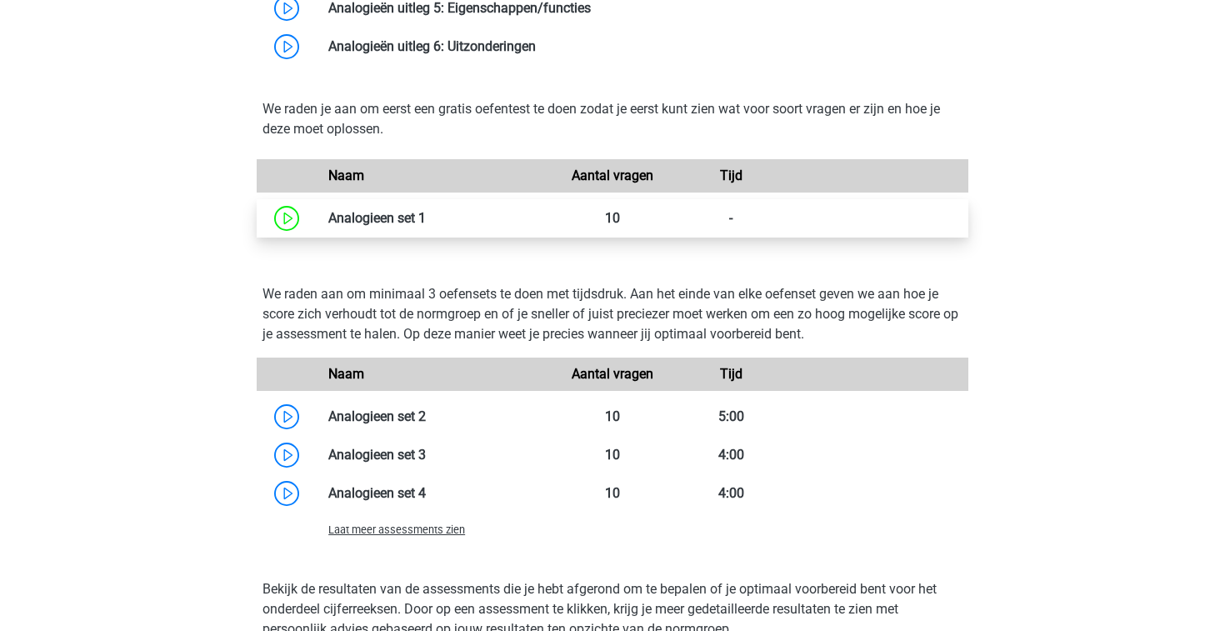
scroll to position [1739, 0]
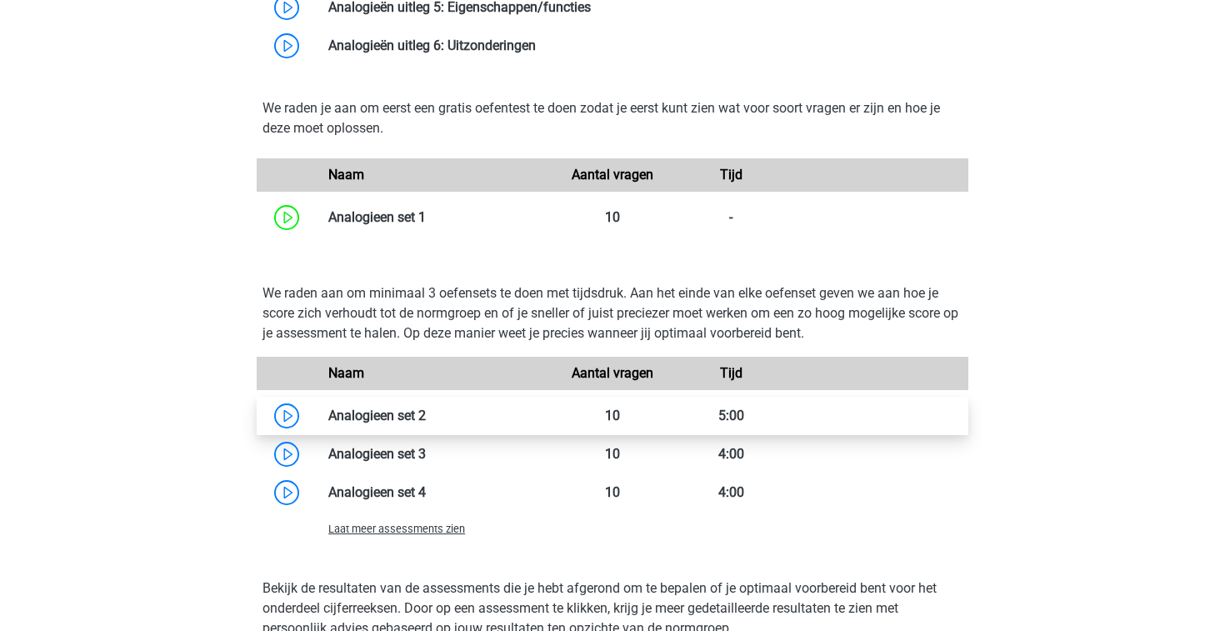
click at [426, 423] on link at bounding box center [426, 415] width 0 height 16
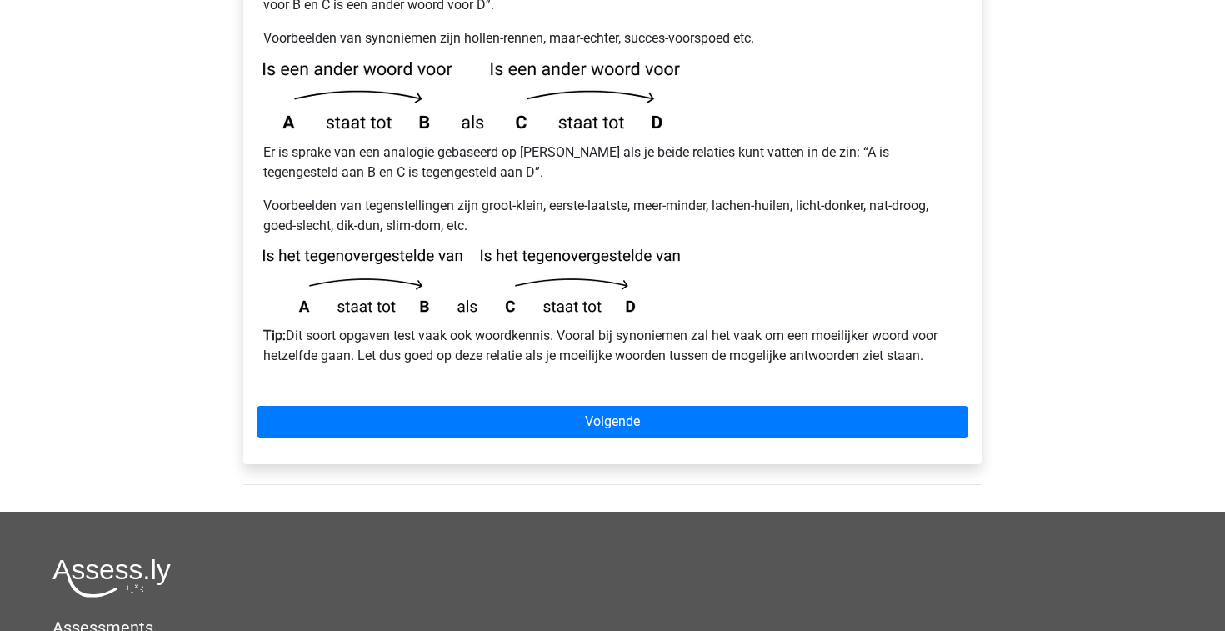
scroll to position [407, 0]
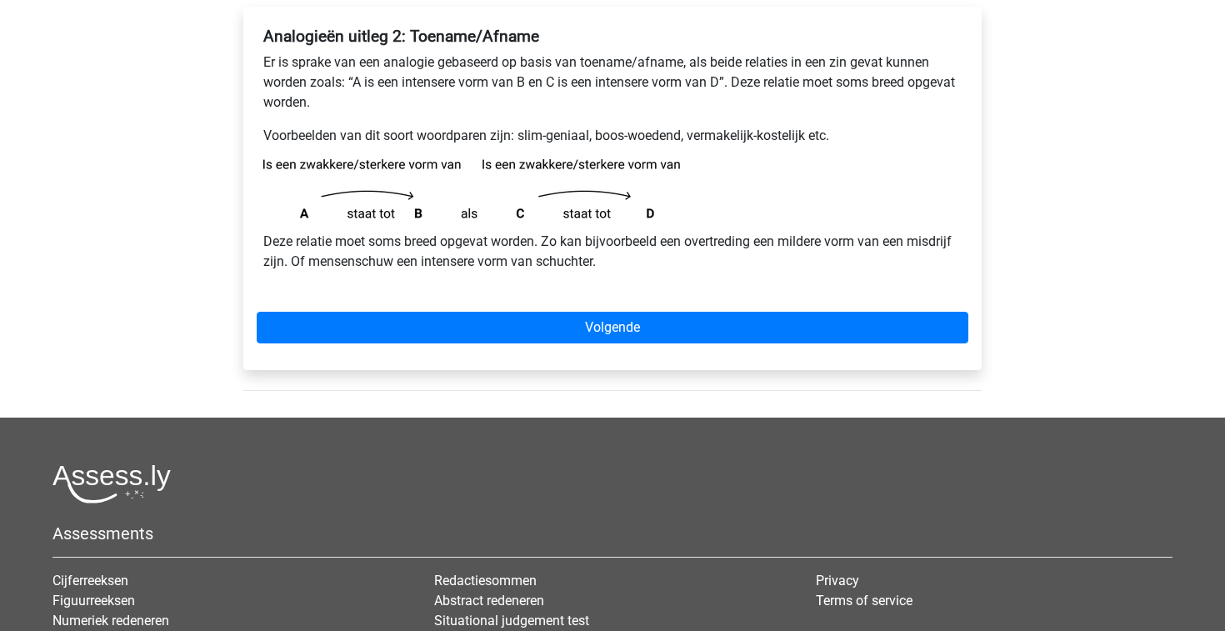
scroll to position [282, 0]
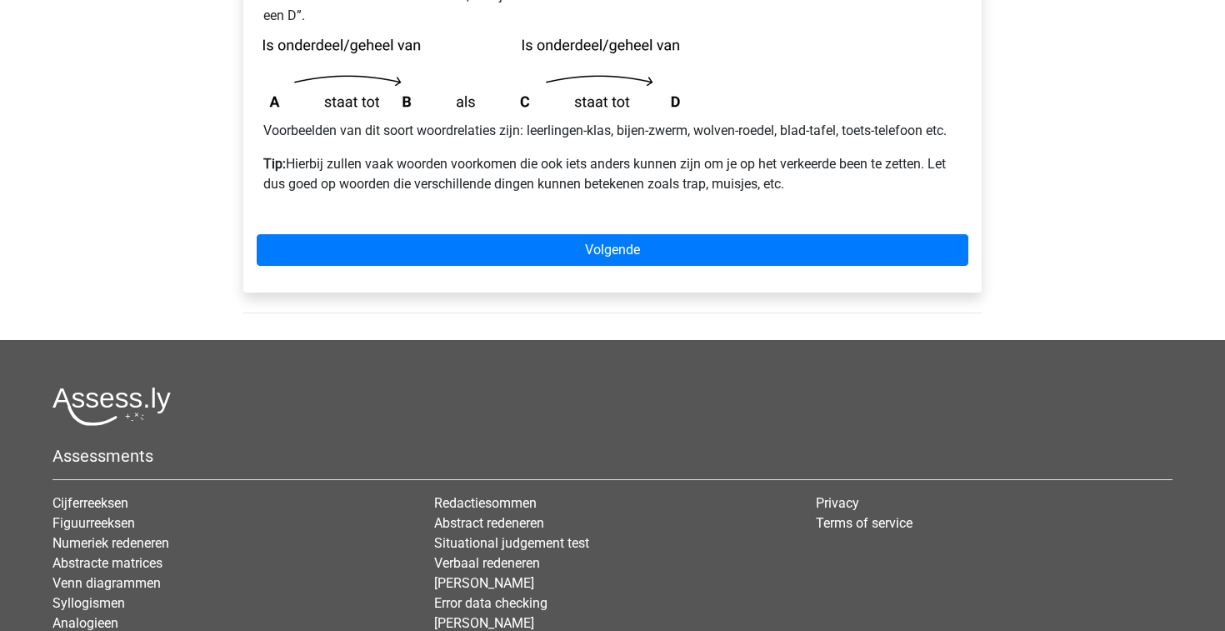
scroll to position [381, 0]
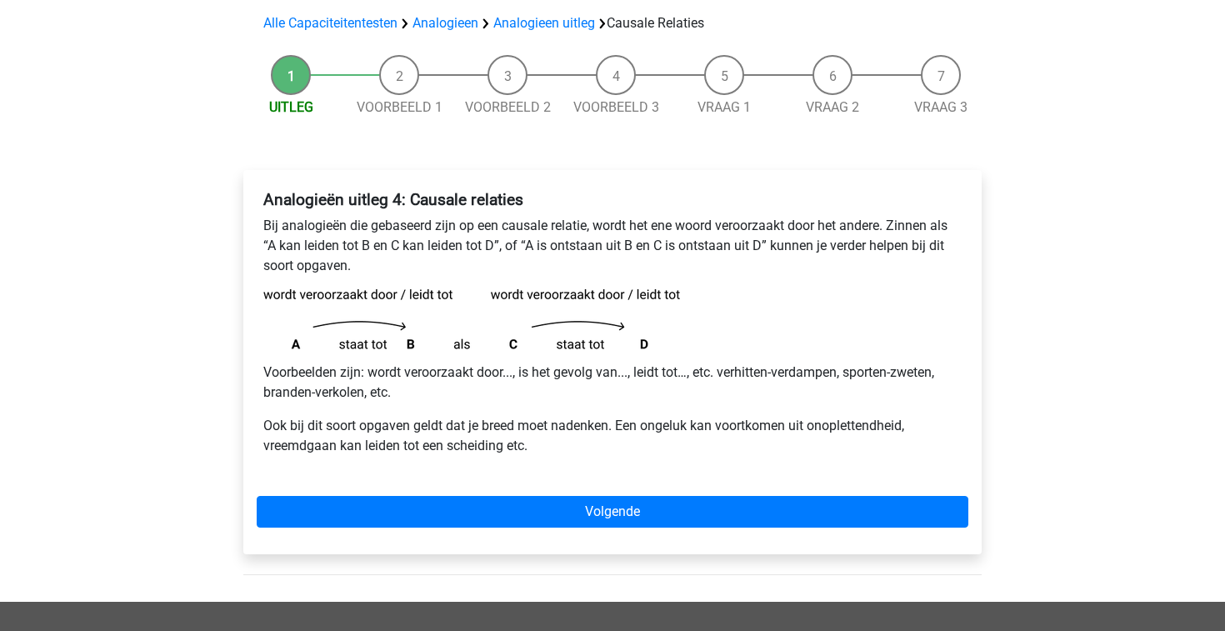
scroll to position [118, 0]
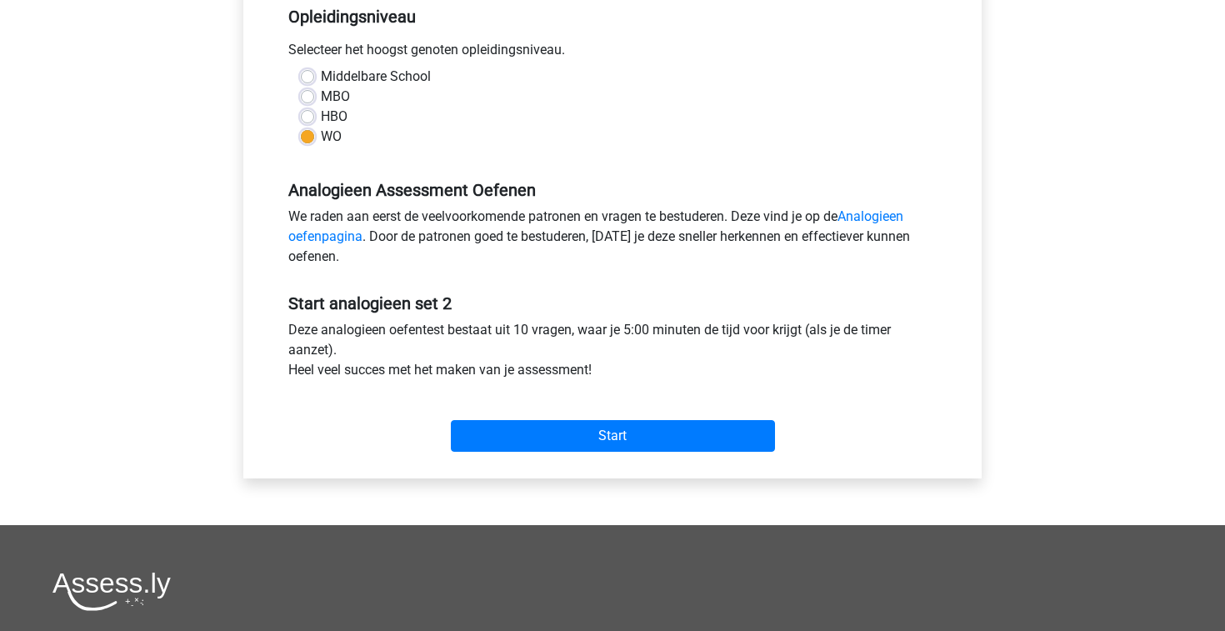
scroll to position [422, 0]
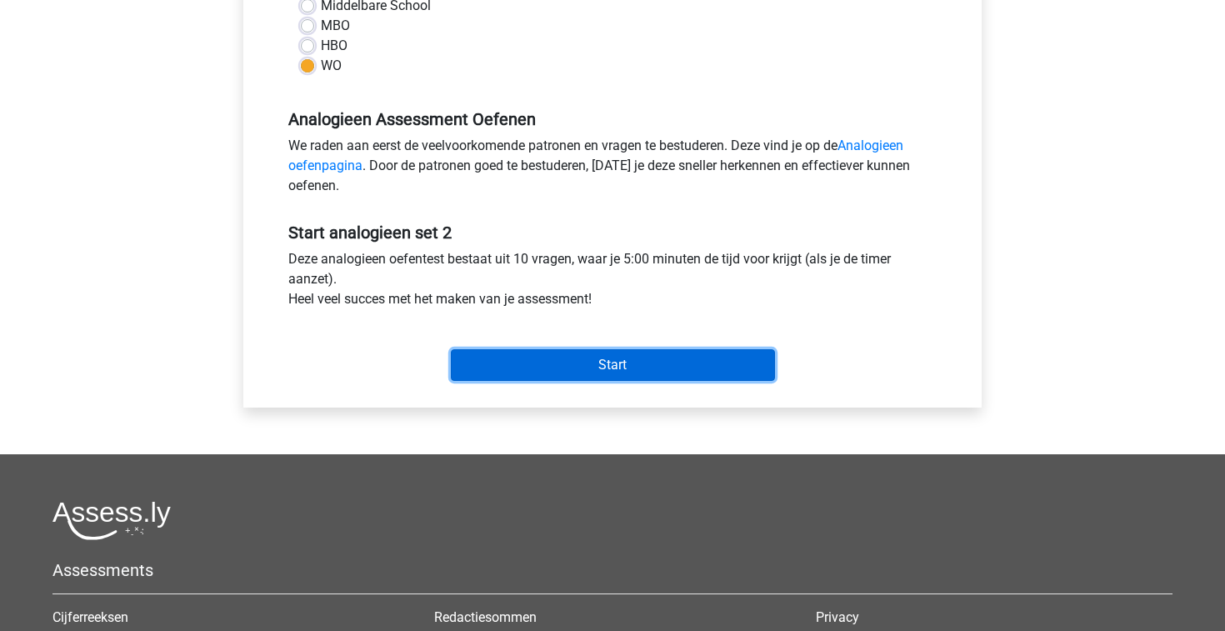
click at [563, 361] on input "Start" at bounding box center [613, 365] width 324 height 32
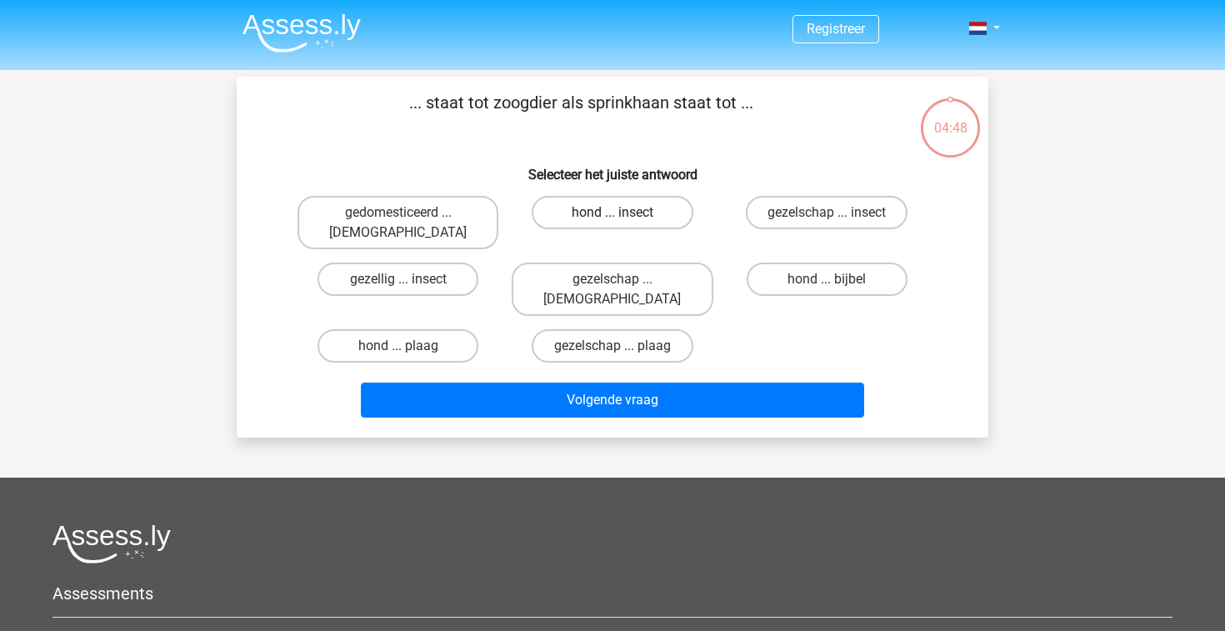
click at [666, 212] on label "hond ... insect" at bounding box center [612, 212] width 161 height 33
click at [623, 212] on input "hond ... insect" at bounding box center [617, 217] width 11 height 11
radio input "true"
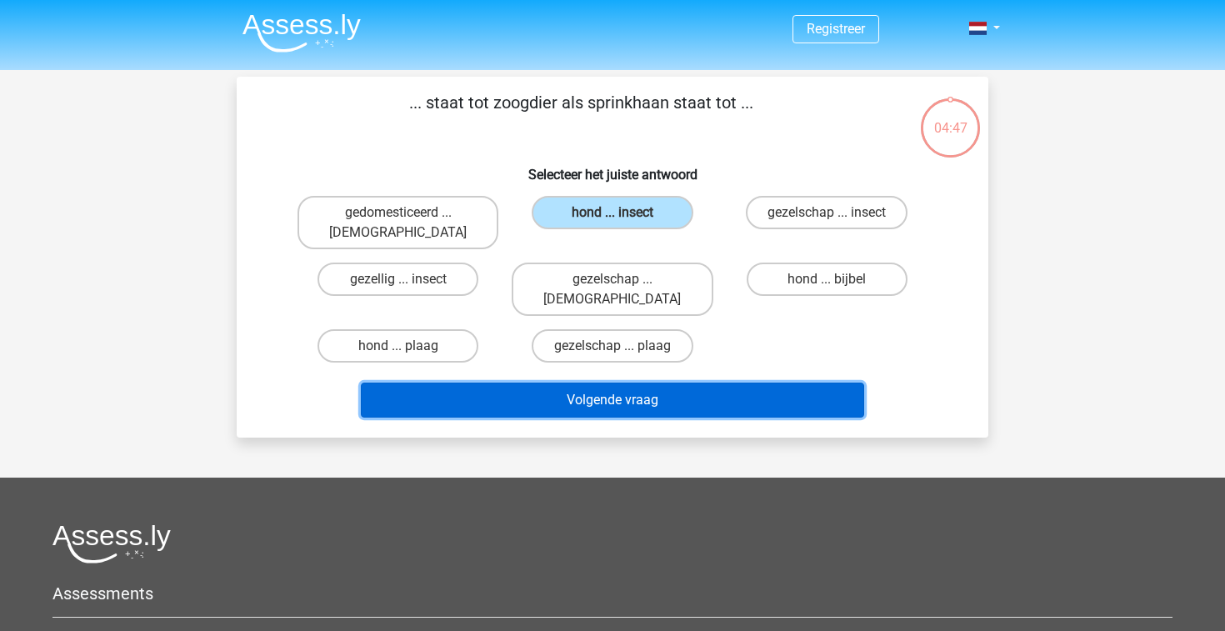
click at [617, 382] on button "Volgende vraag" at bounding box center [613, 399] width 504 height 35
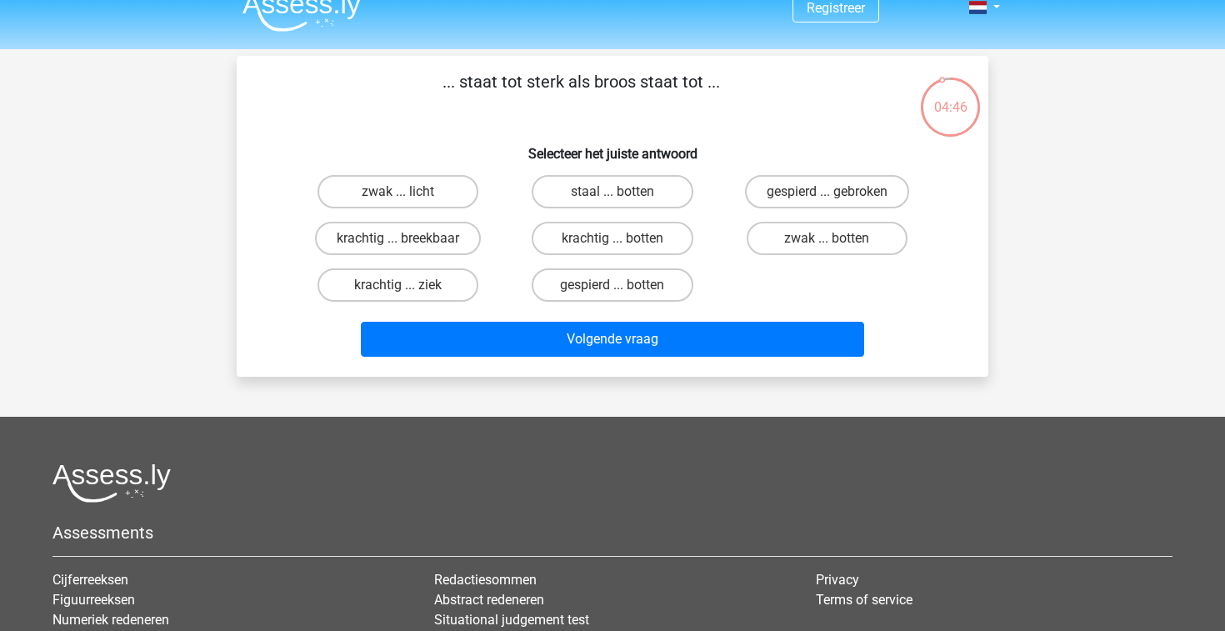
scroll to position [19, 0]
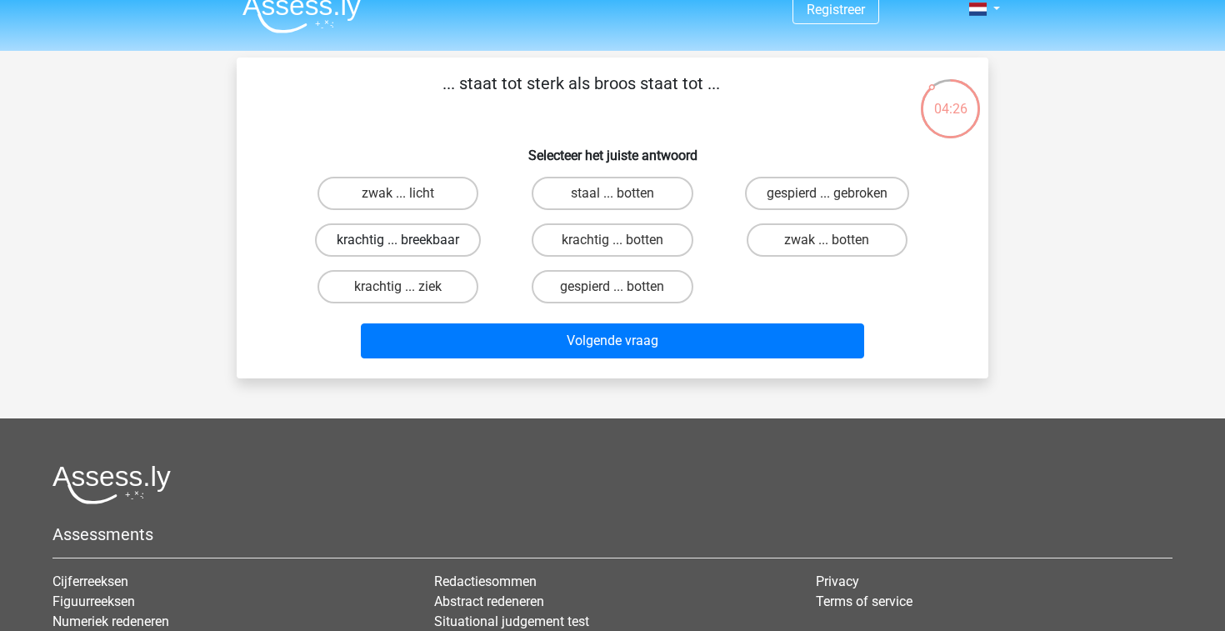
click at [463, 239] on label "krachtig ... breekbaar" at bounding box center [398, 239] width 166 height 33
click at [409, 240] on input "krachtig ... breekbaar" at bounding box center [403, 245] width 11 height 11
radio input "true"
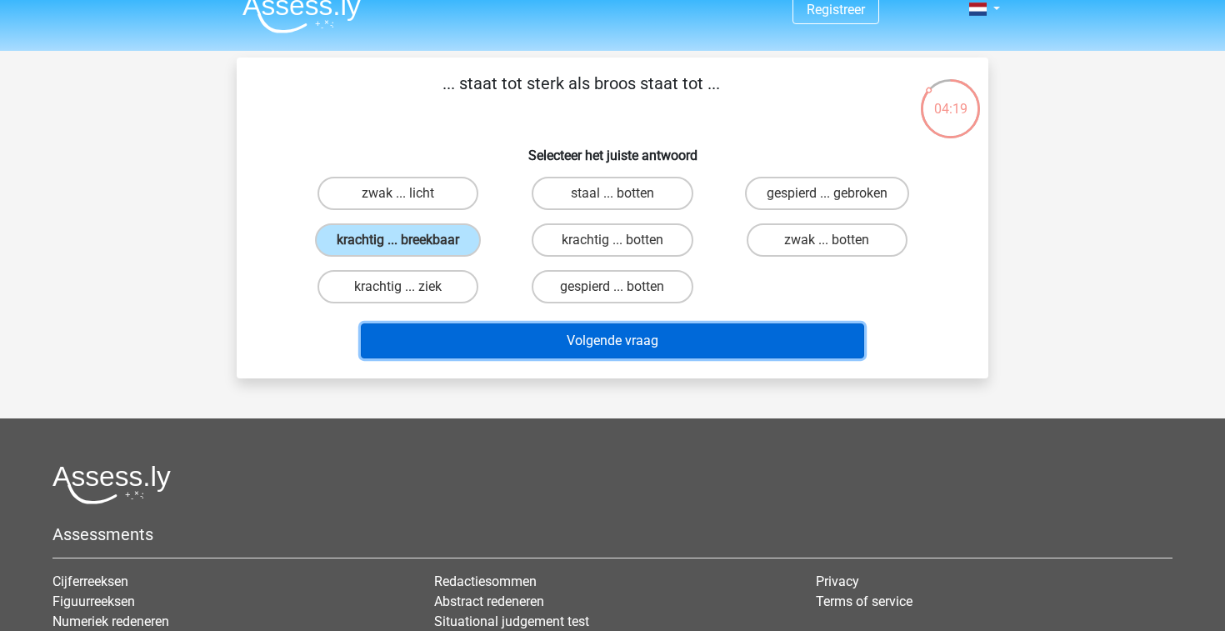
click at [543, 349] on button "Volgende vraag" at bounding box center [613, 340] width 504 height 35
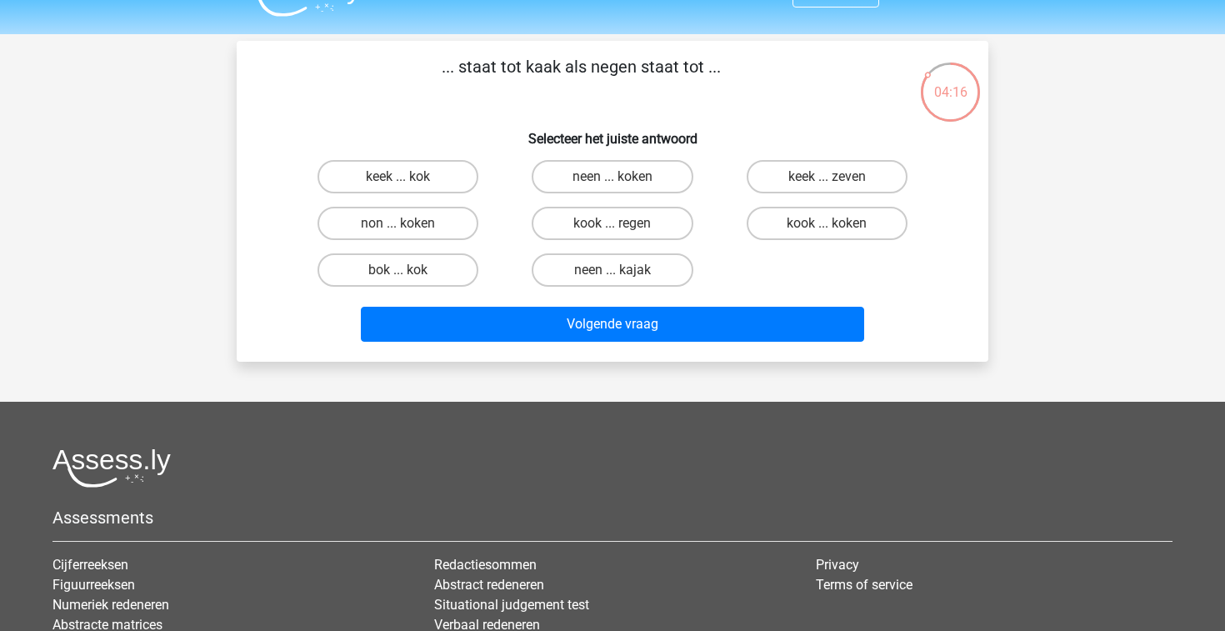
scroll to position [33, 0]
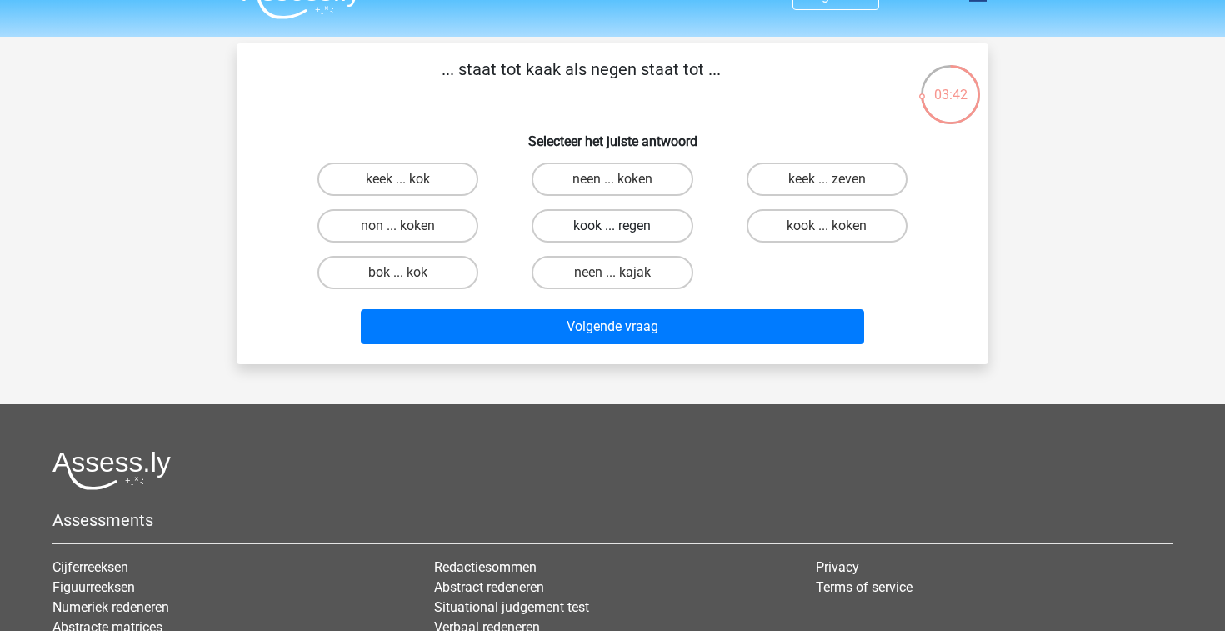
click at [676, 227] on label "kook ... regen" at bounding box center [612, 225] width 161 height 33
click at [623, 227] on input "kook ... regen" at bounding box center [617, 231] width 11 height 11
radio input "true"
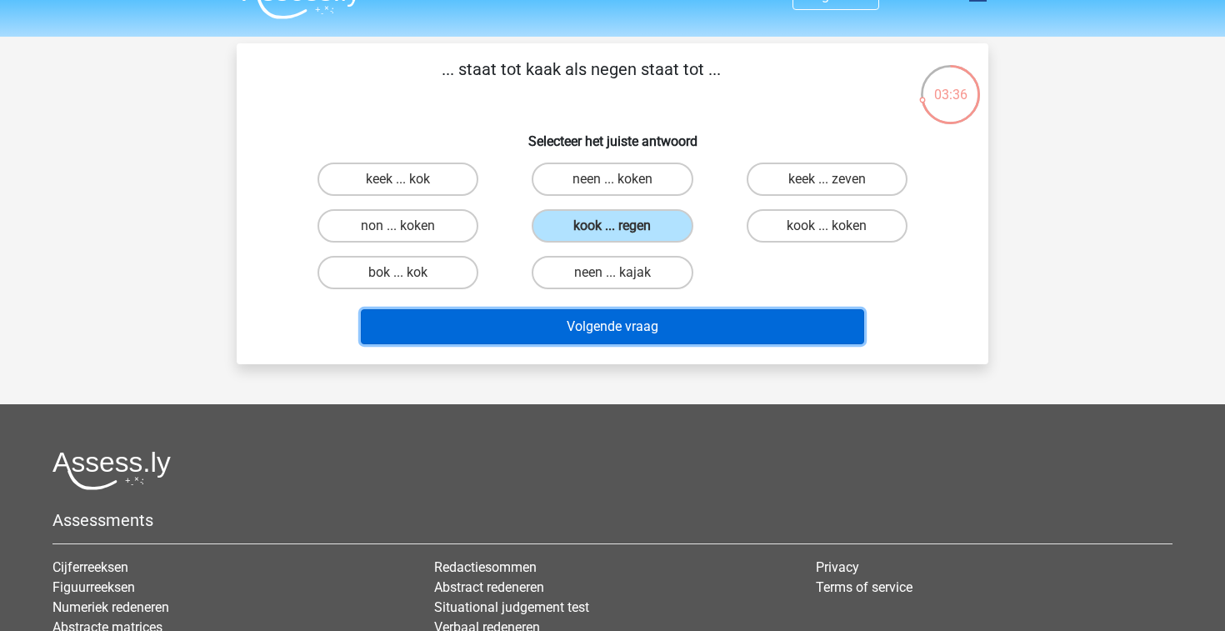
click at [696, 327] on button "Volgende vraag" at bounding box center [613, 326] width 504 height 35
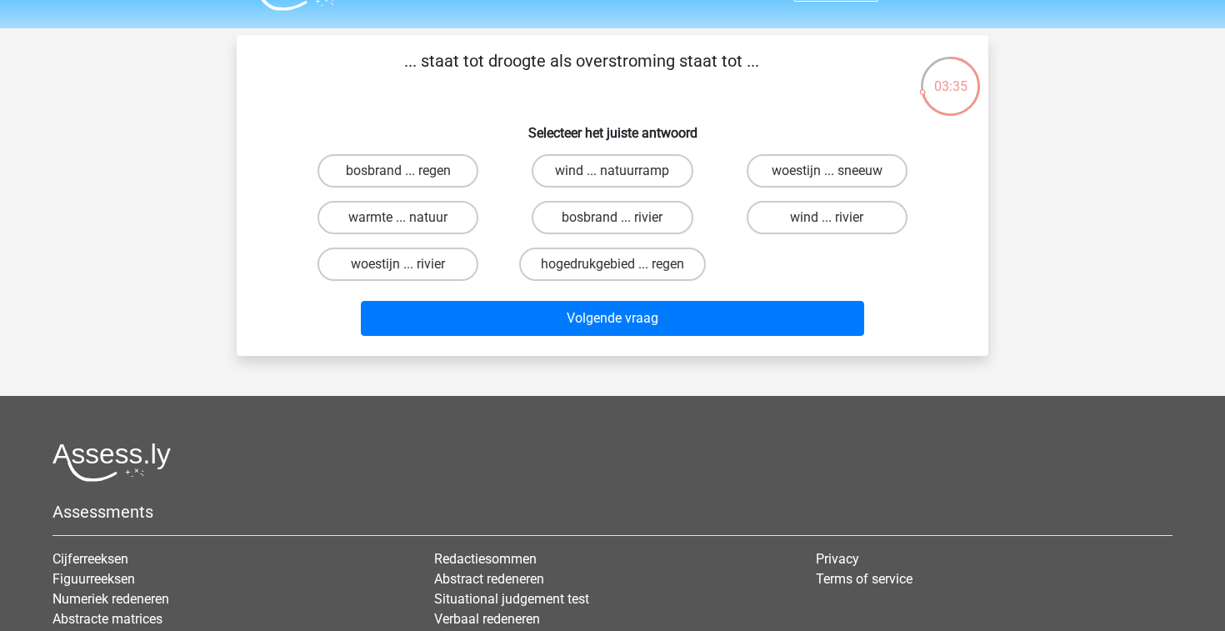
scroll to position [34, 0]
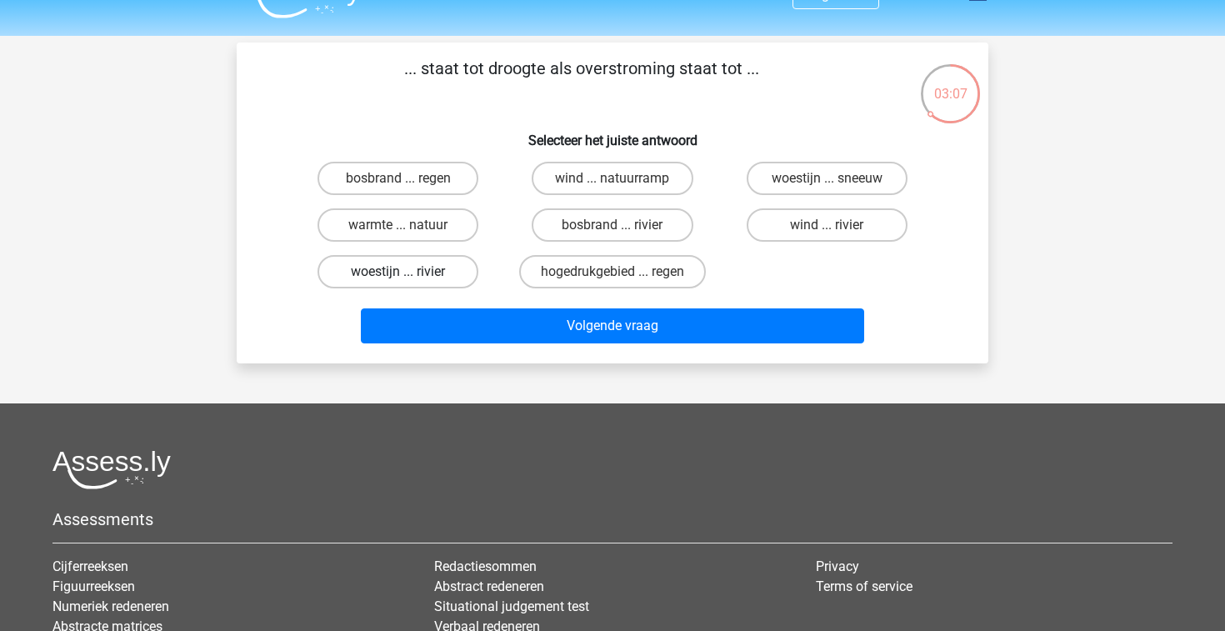
click at [459, 272] on label "woestijn ... rivier" at bounding box center [397, 271] width 161 height 33
click at [409, 272] on input "woestijn ... rivier" at bounding box center [403, 277] width 11 height 11
radio input "true"
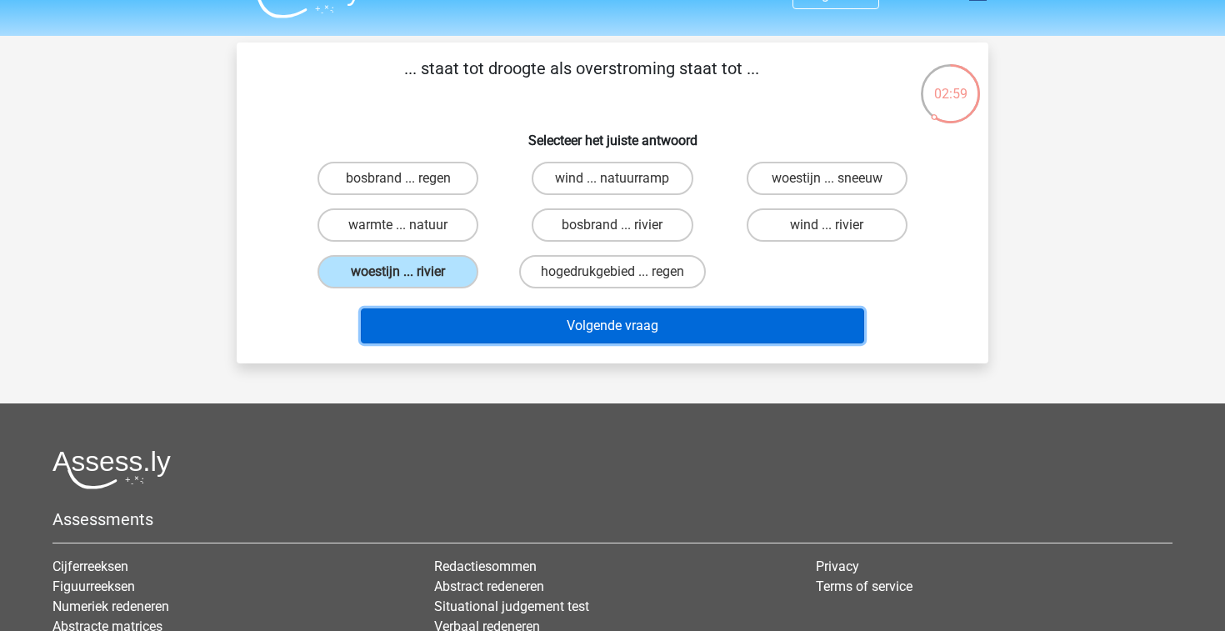
click at [548, 335] on button "Volgende vraag" at bounding box center [613, 325] width 504 height 35
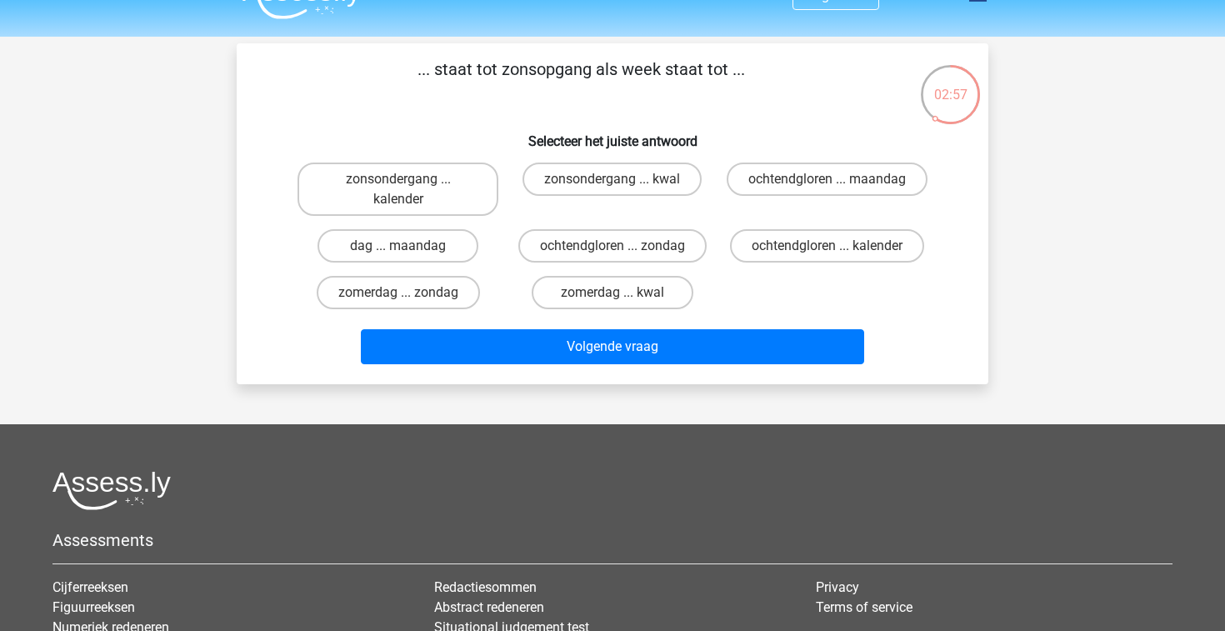
scroll to position [30, 0]
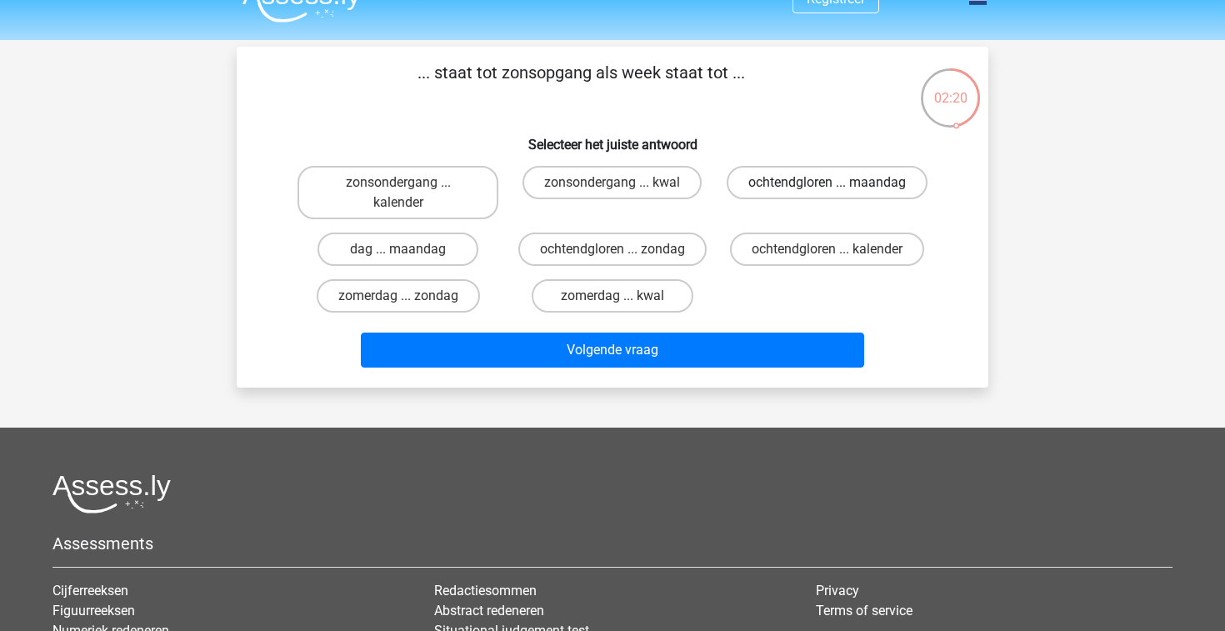
click at [807, 177] on label "ochtendgloren ... maandag" at bounding box center [827, 182] width 201 height 33
click at [827, 182] on input "ochtendgloren ... maandag" at bounding box center [832, 187] width 11 height 11
radio input "true"
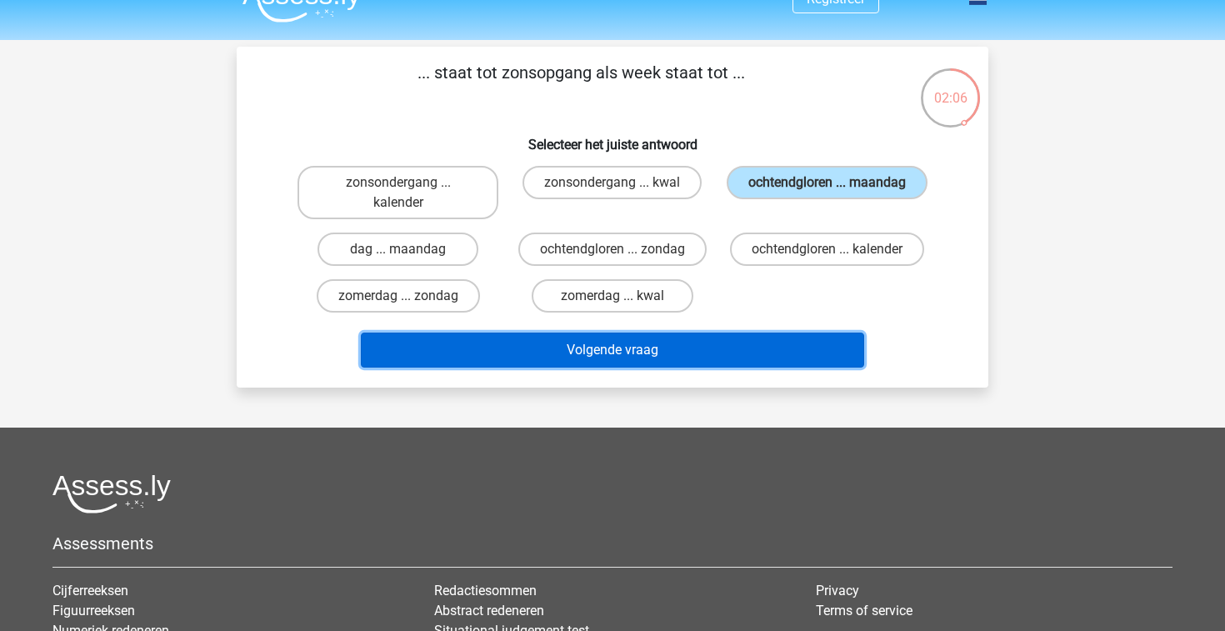
click at [674, 356] on button "Volgende vraag" at bounding box center [613, 349] width 504 height 35
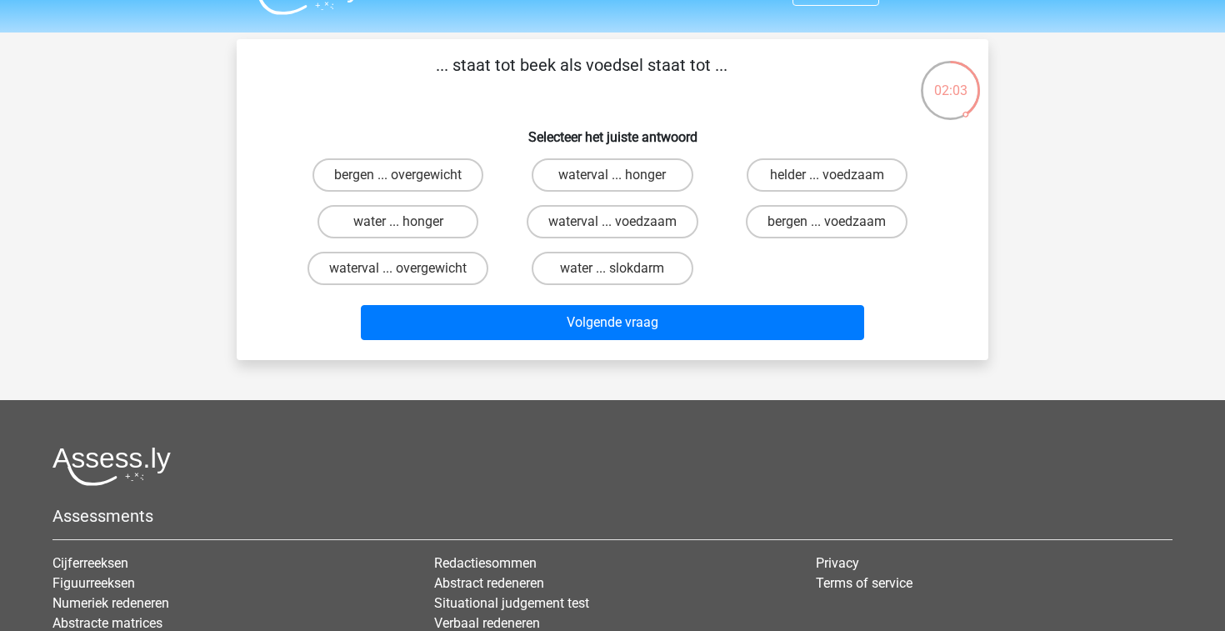
scroll to position [37, 0]
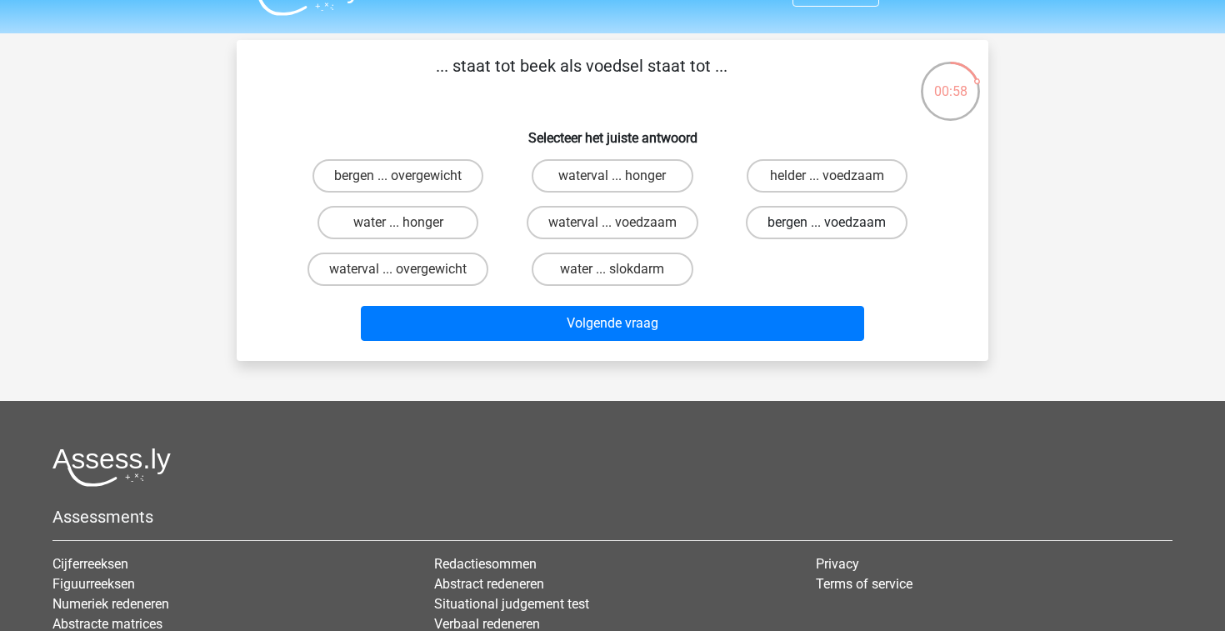
click at [803, 233] on label "bergen ... voedzaam" at bounding box center [827, 222] width 162 height 33
click at [827, 233] on input "bergen ... voedzaam" at bounding box center [832, 227] width 11 height 11
radio input "true"
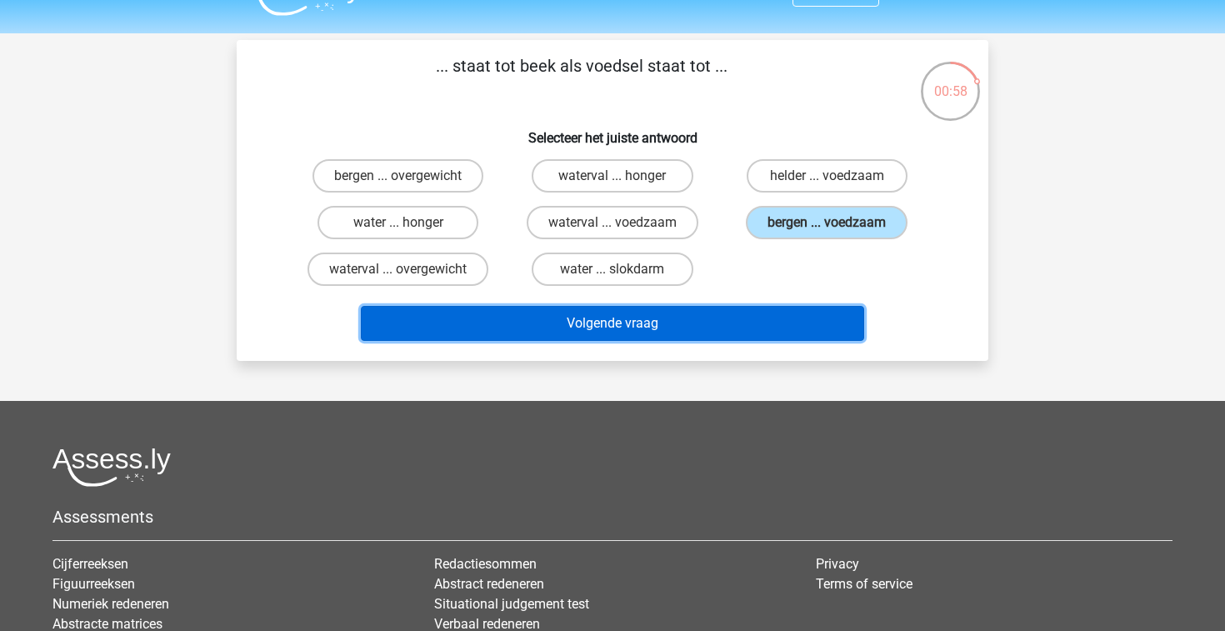
click at [711, 312] on button "Volgende vraag" at bounding box center [613, 323] width 504 height 35
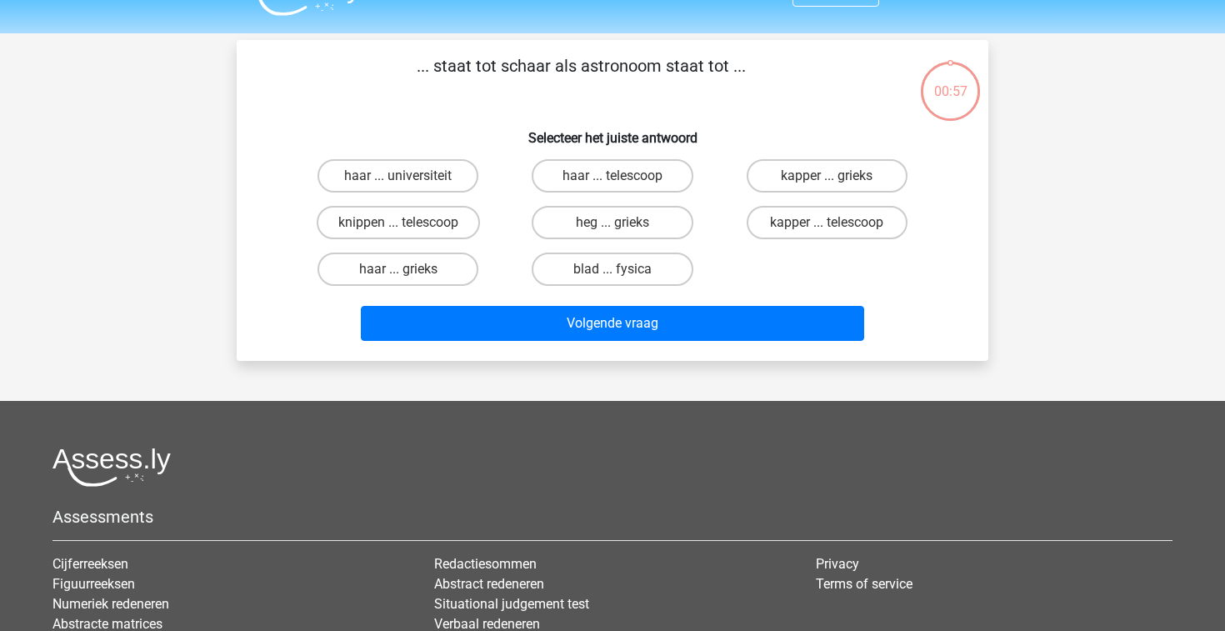
scroll to position [77, 0]
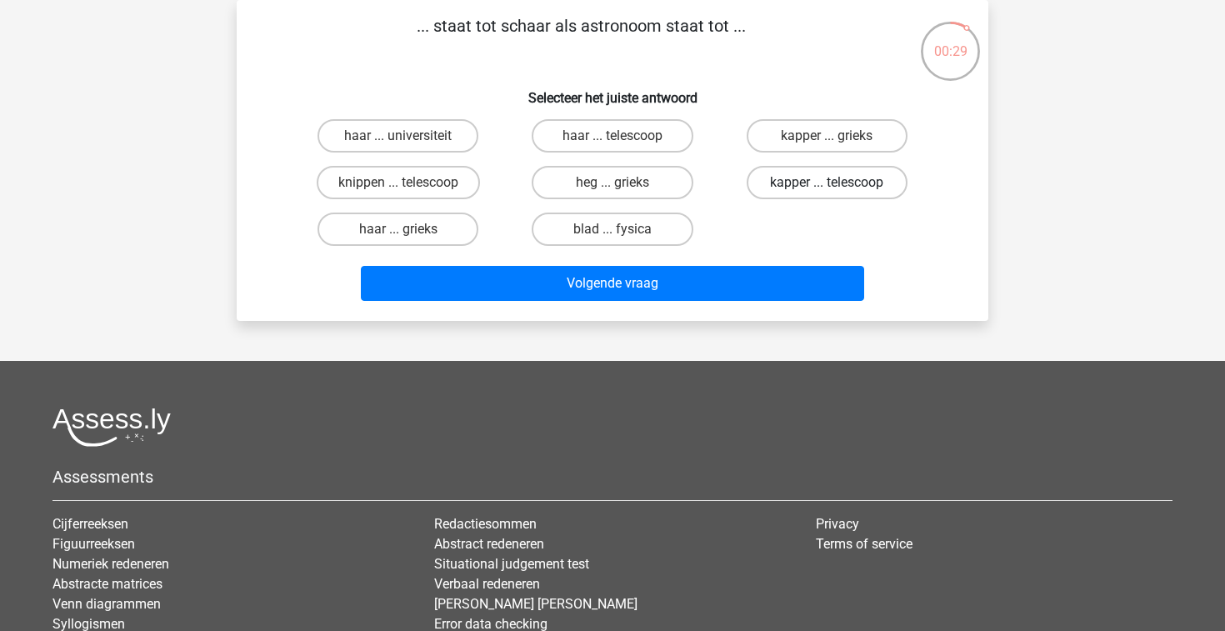
click at [782, 188] on label "kapper ... telescoop" at bounding box center [827, 182] width 161 height 33
click at [827, 188] on input "kapper ... telescoop" at bounding box center [832, 187] width 11 height 11
radio input "true"
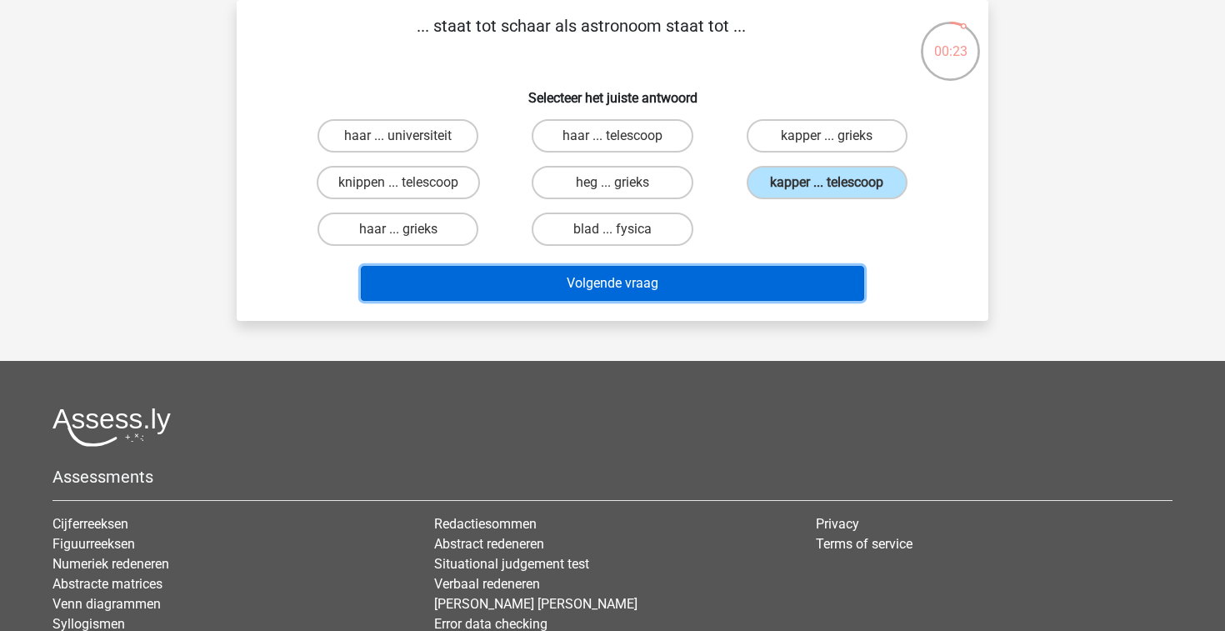
click at [712, 289] on button "Volgende vraag" at bounding box center [613, 283] width 504 height 35
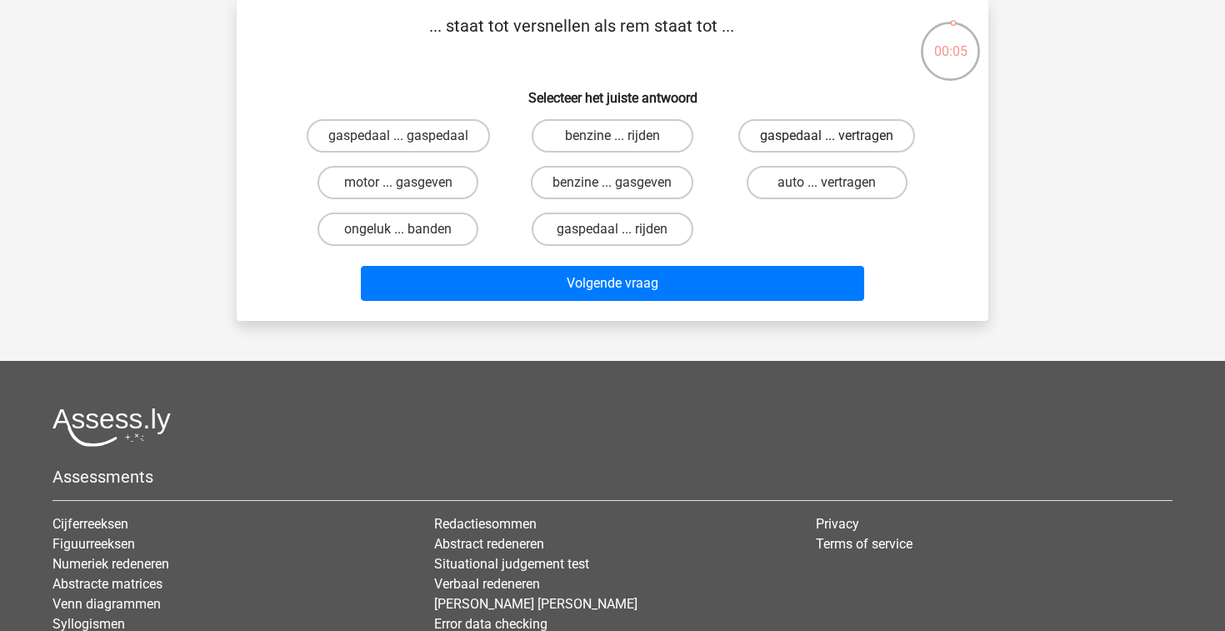
click at [824, 137] on label "gaspedaal ... vertragen" at bounding box center [826, 135] width 177 height 33
click at [827, 137] on input "gaspedaal ... vertragen" at bounding box center [832, 141] width 11 height 11
radio input "true"
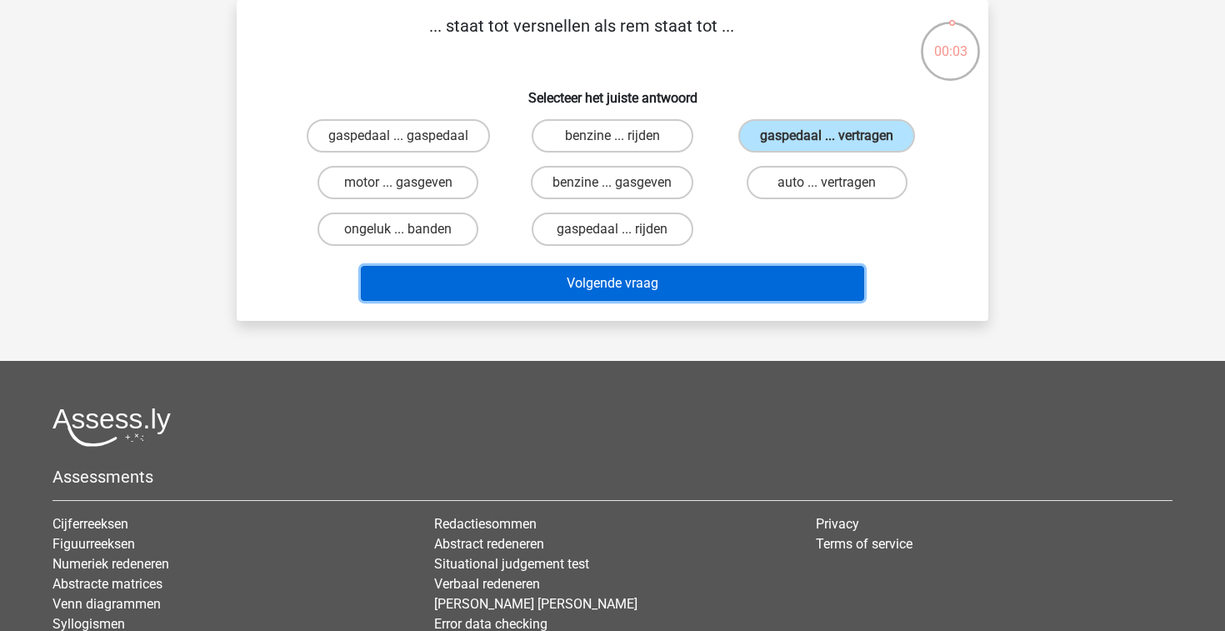
click at [714, 282] on button "Volgende vraag" at bounding box center [613, 283] width 504 height 35
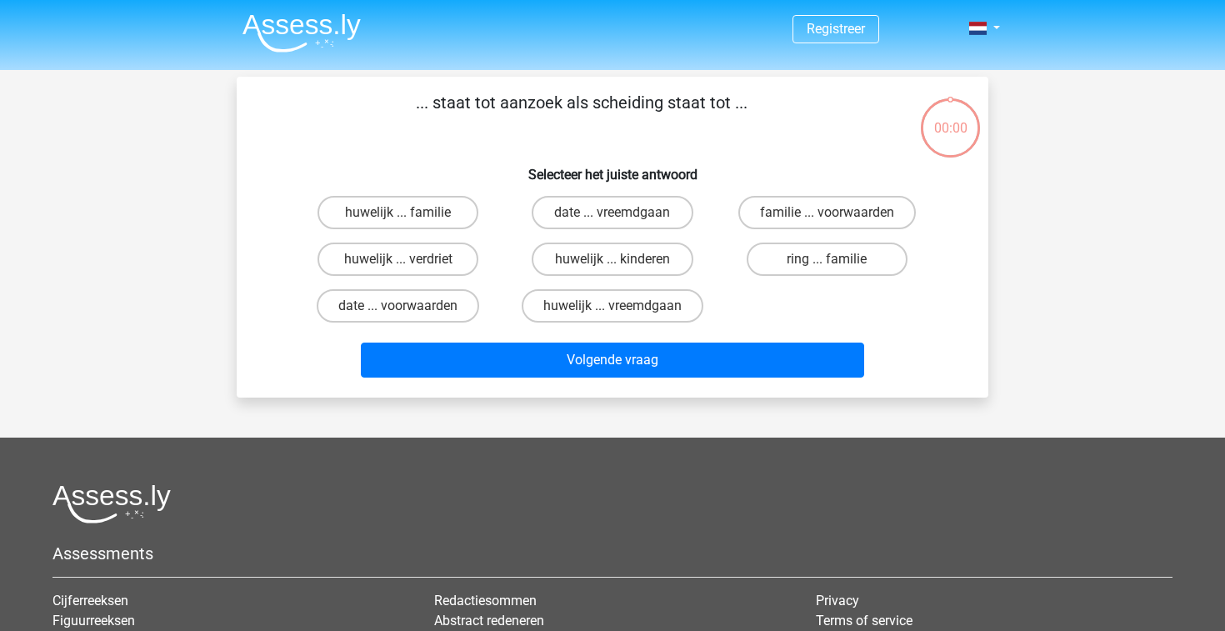
scroll to position [77, 0]
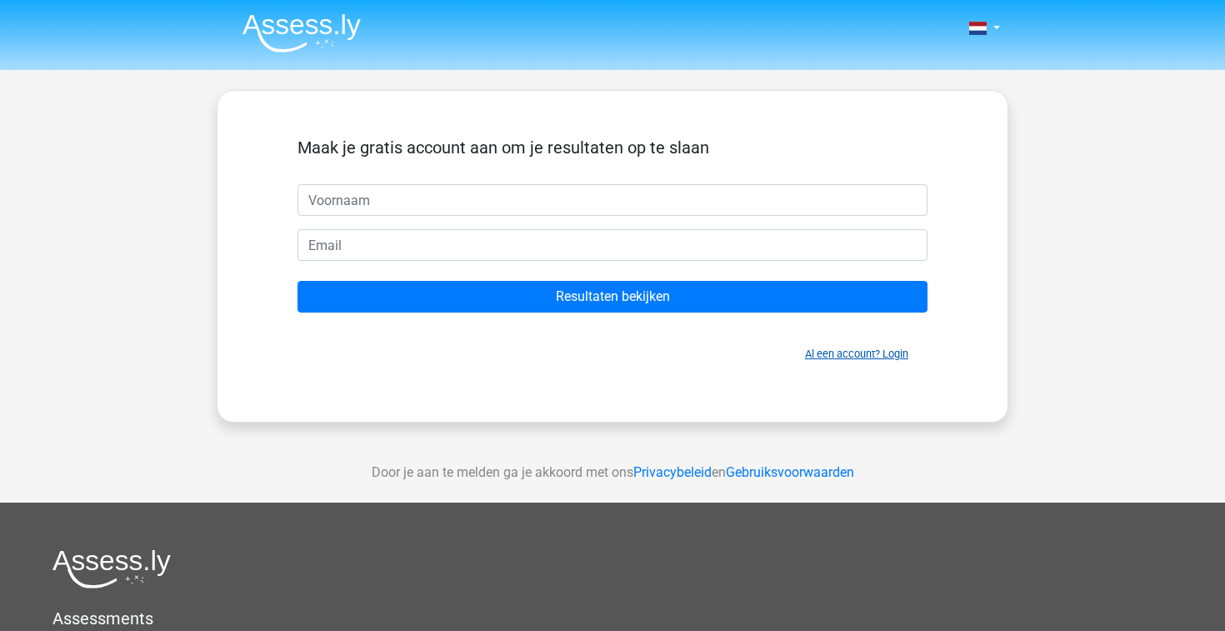
click at [842, 355] on link "Al een account? Login" at bounding box center [856, 353] width 103 height 12
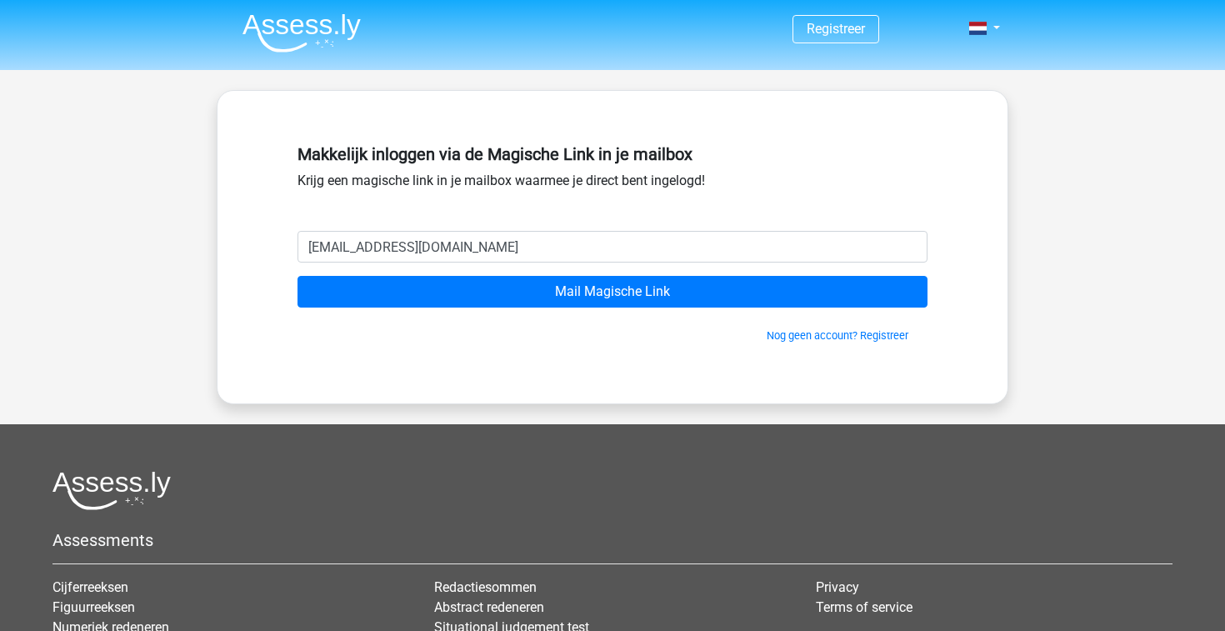
type input "bosse.jaak@kpnmail.nl"
click at [567, 365] on div "Makkelijk inloggen via de Magische Link in je mailbox Krijg een magische link i…" at bounding box center [613, 247] width 792 height 314
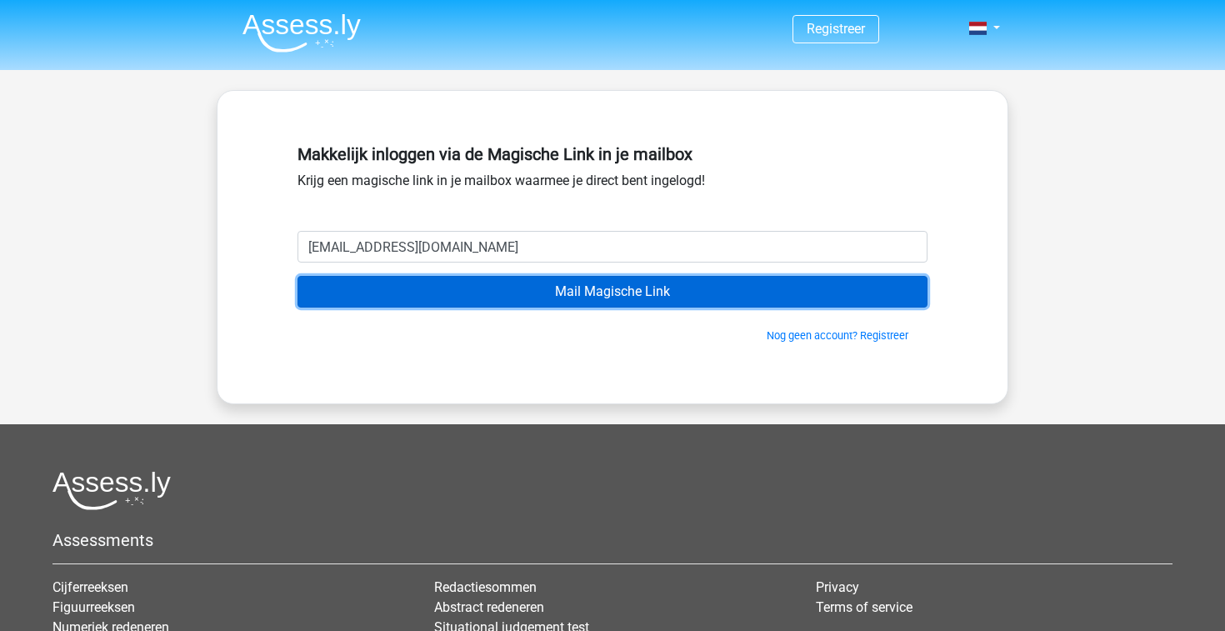
click at [573, 293] on input "Mail Magische Link" at bounding box center [612, 292] width 630 height 32
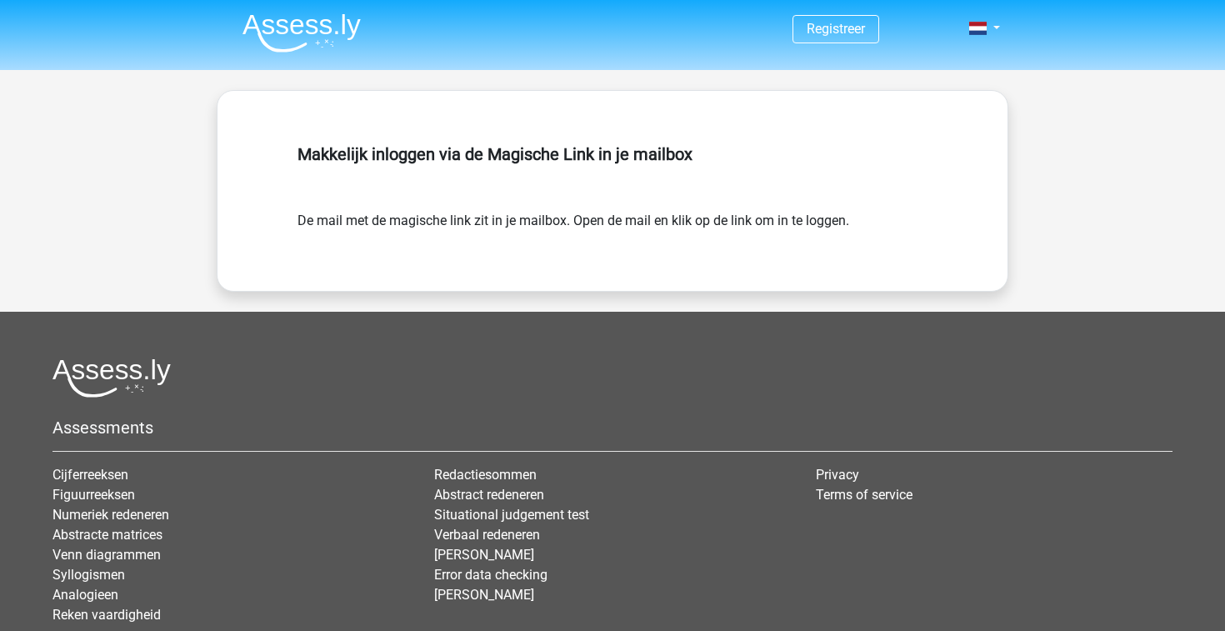
click at [301, 27] on img at bounding box center [301, 32] width 118 height 39
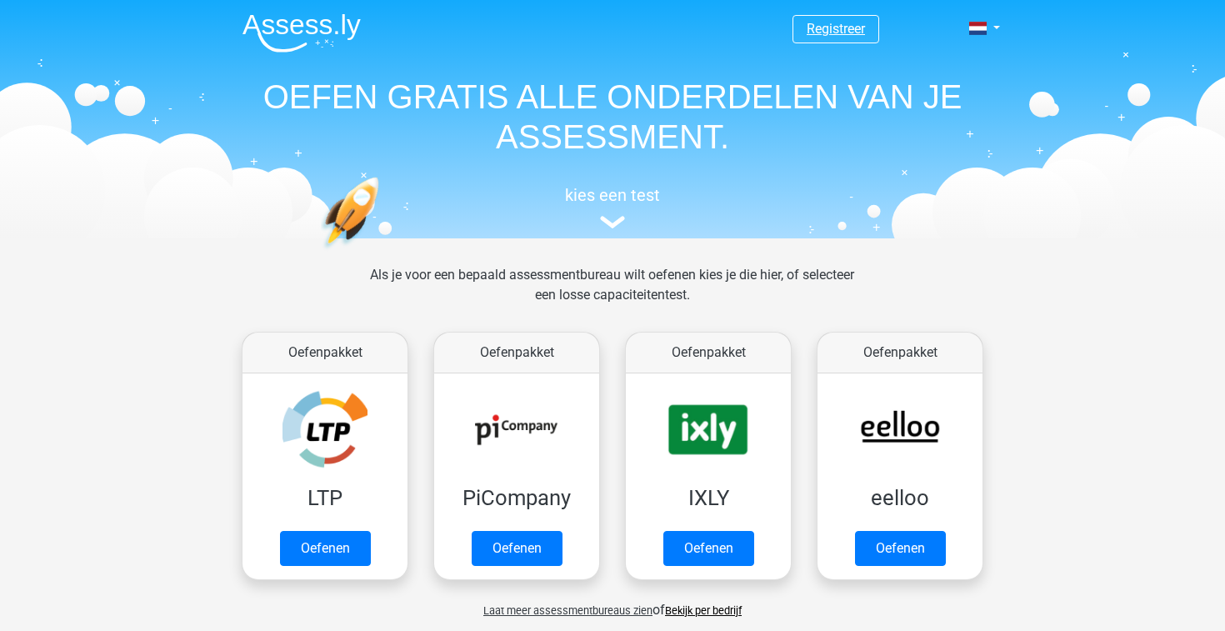
click at [840, 30] on link "Registreer" at bounding box center [836, 29] width 58 height 16
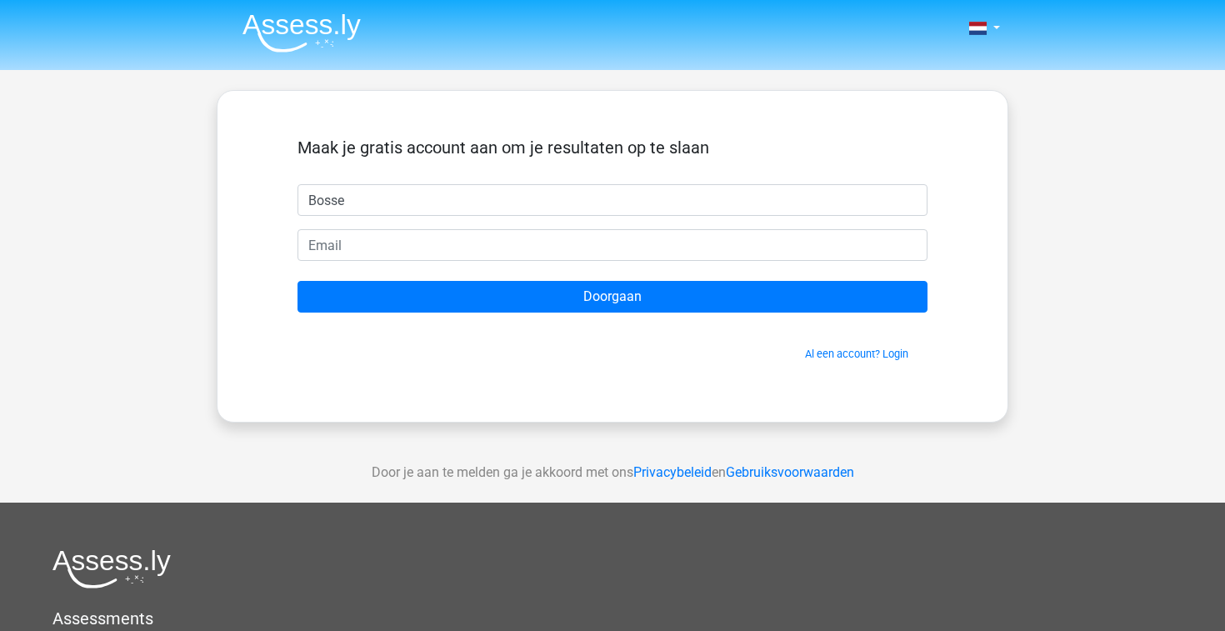
type input "Bosse"
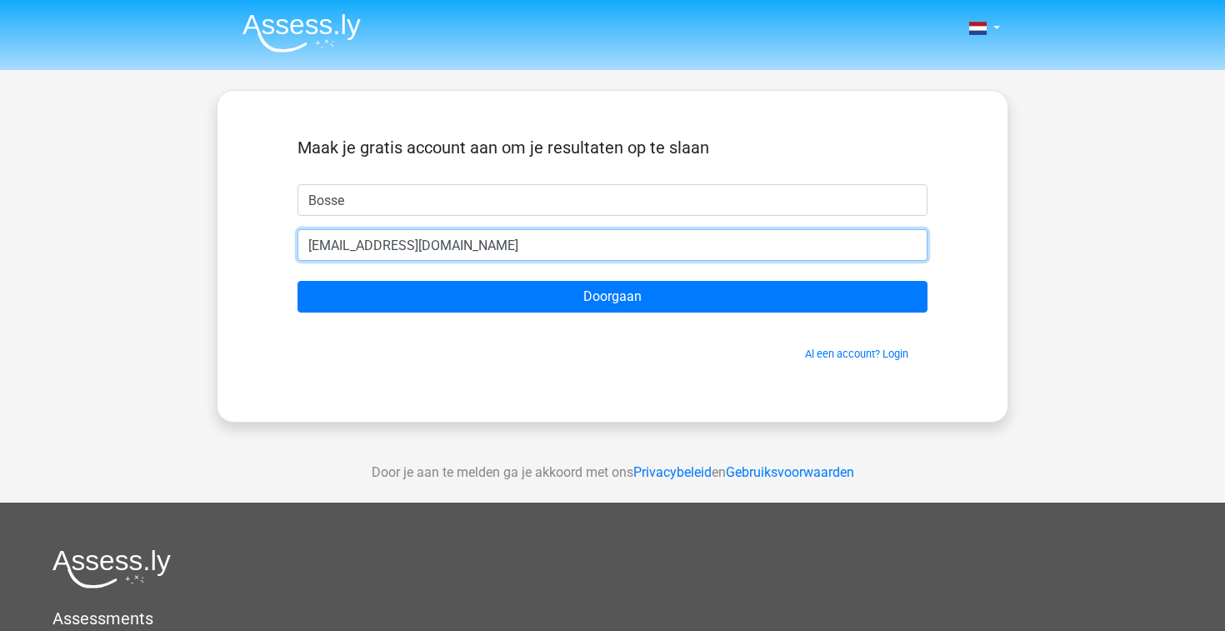
type input "bosse.jaak@kpnmail.nl"
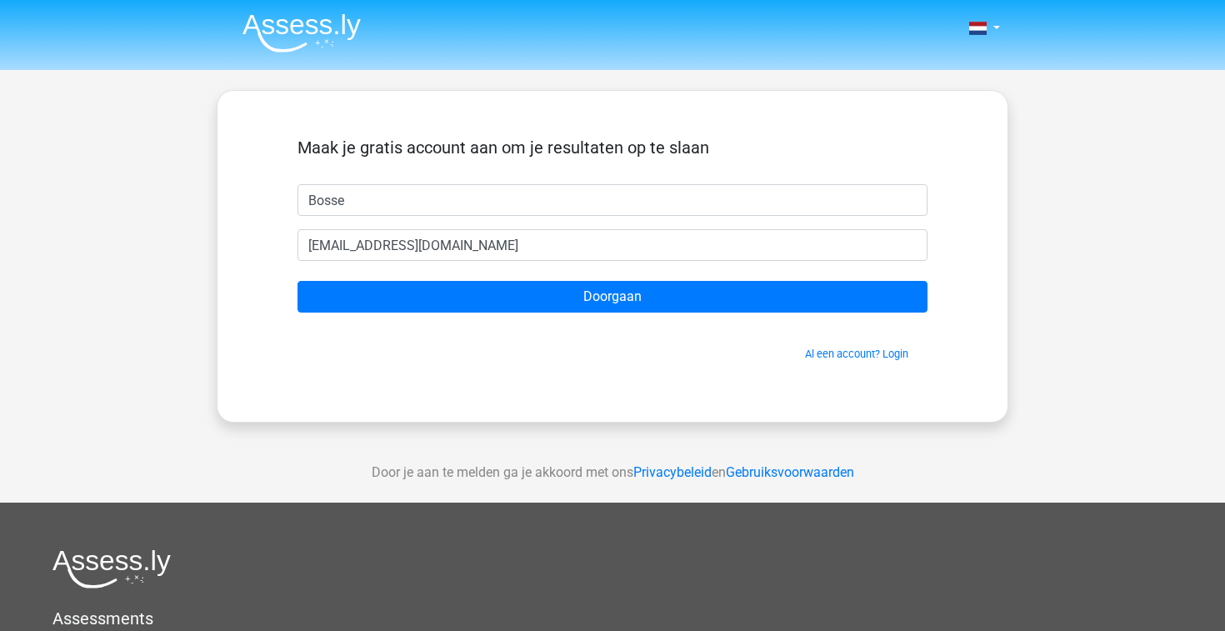
click at [607, 314] on form "Maak je gratis account aan om je resultaten op te slaan Bosse bosse.jaak@kpnmai…" at bounding box center [612, 249] width 630 height 224
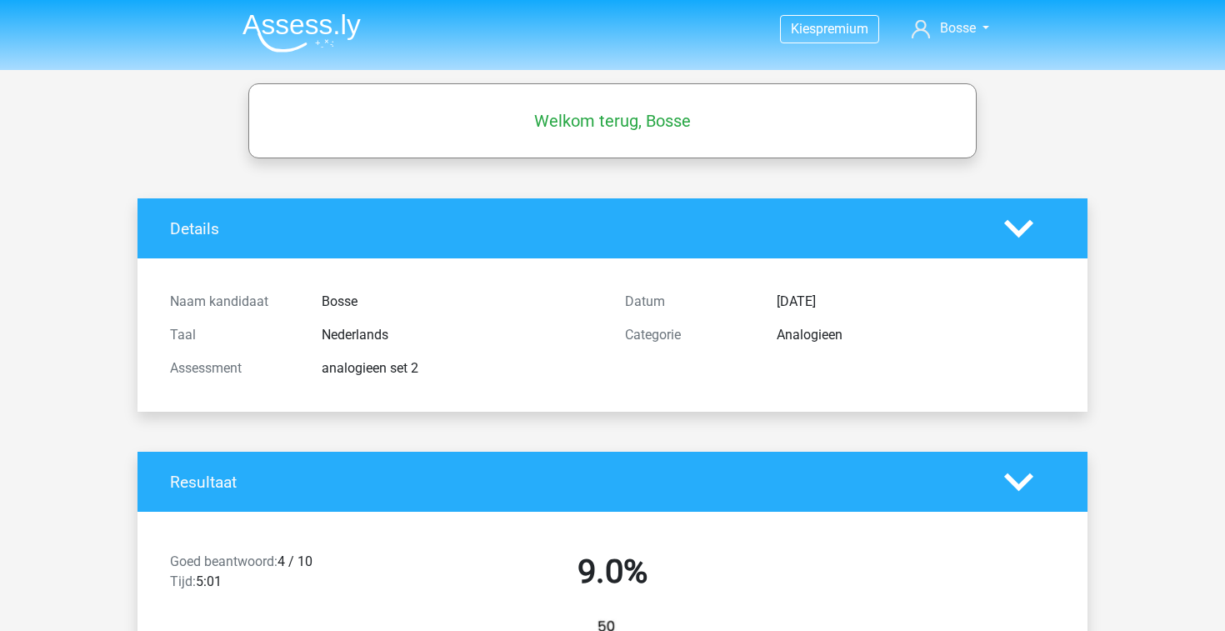
click at [1021, 237] on icon at bounding box center [1018, 228] width 29 height 29
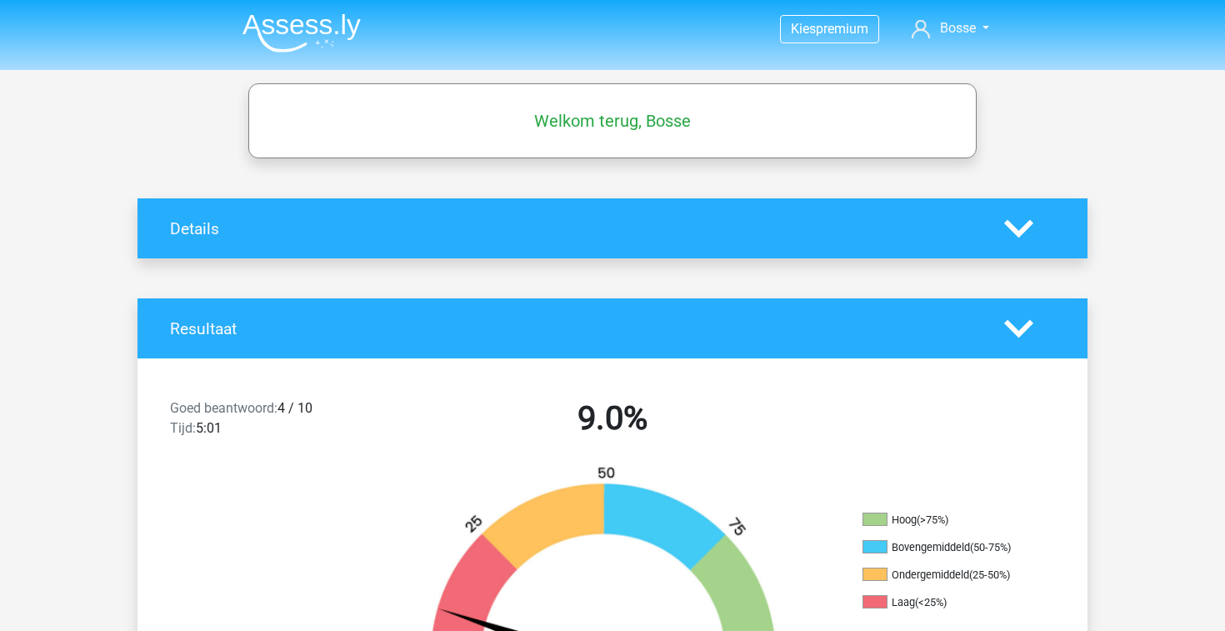
click at [1016, 330] on polygon at bounding box center [1018, 328] width 29 height 18
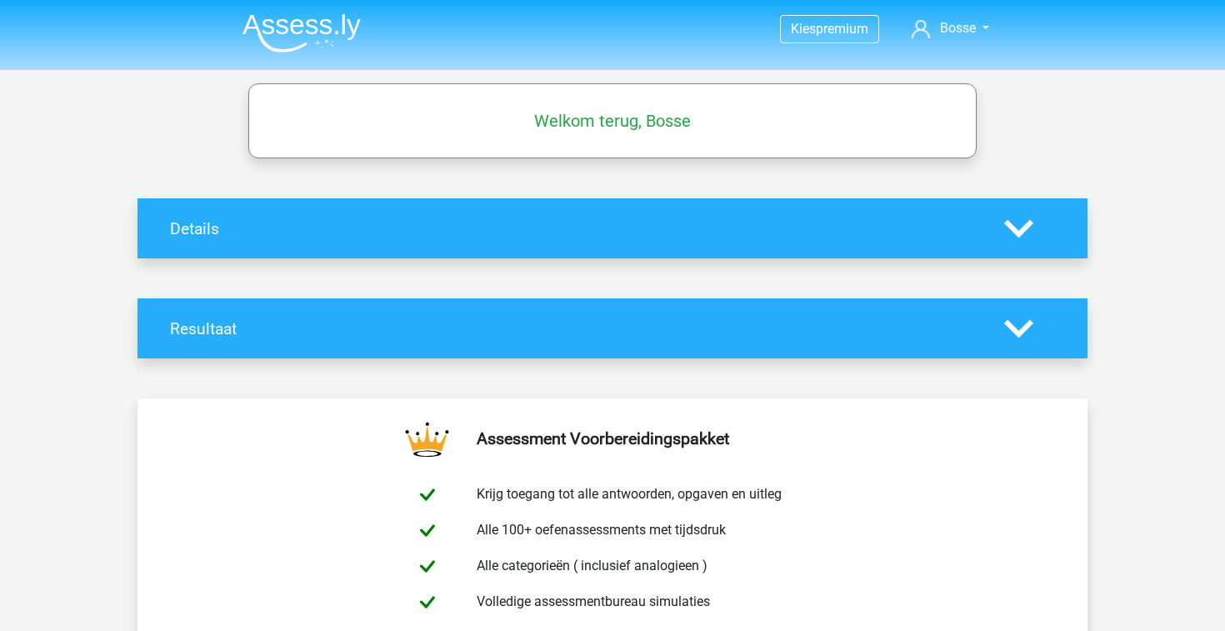
click at [1017, 222] on icon at bounding box center [1018, 228] width 29 height 29
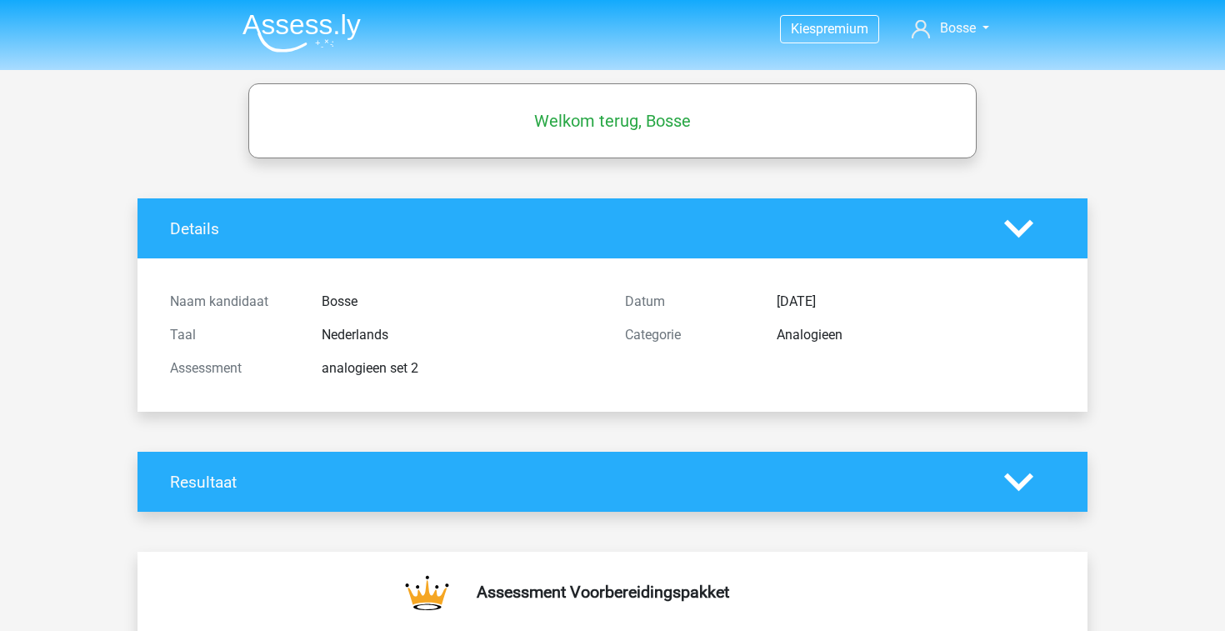
click at [1028, 472] on icon at bounding box center [1018, 481] width 29 height 29
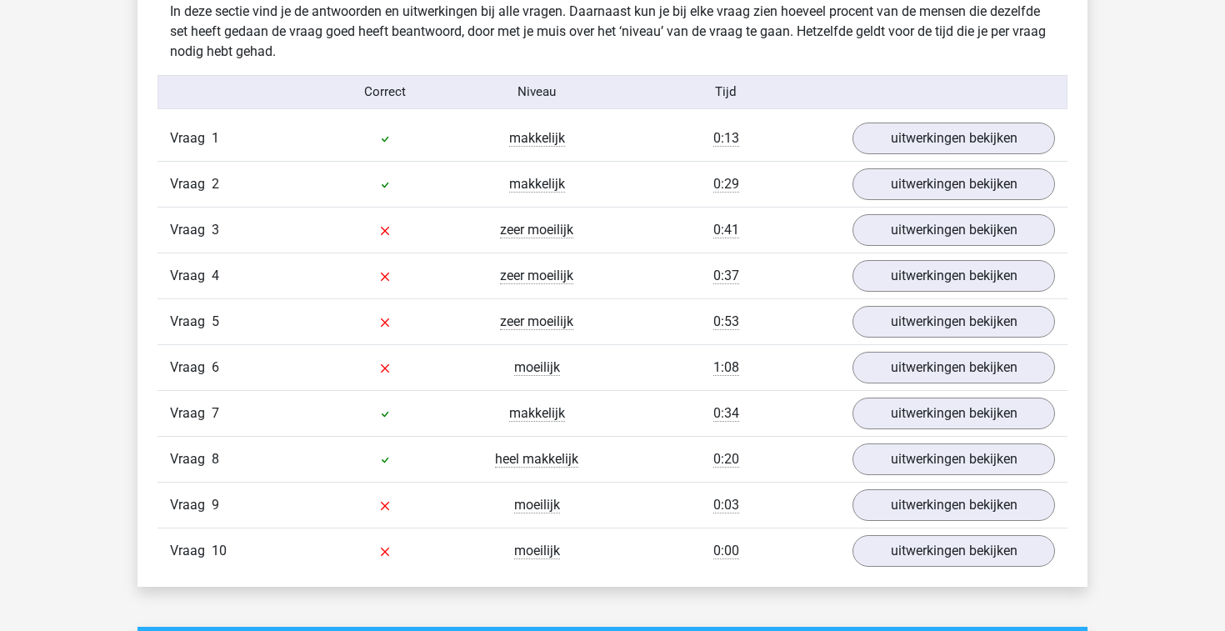
scroll to position [1412, 0]
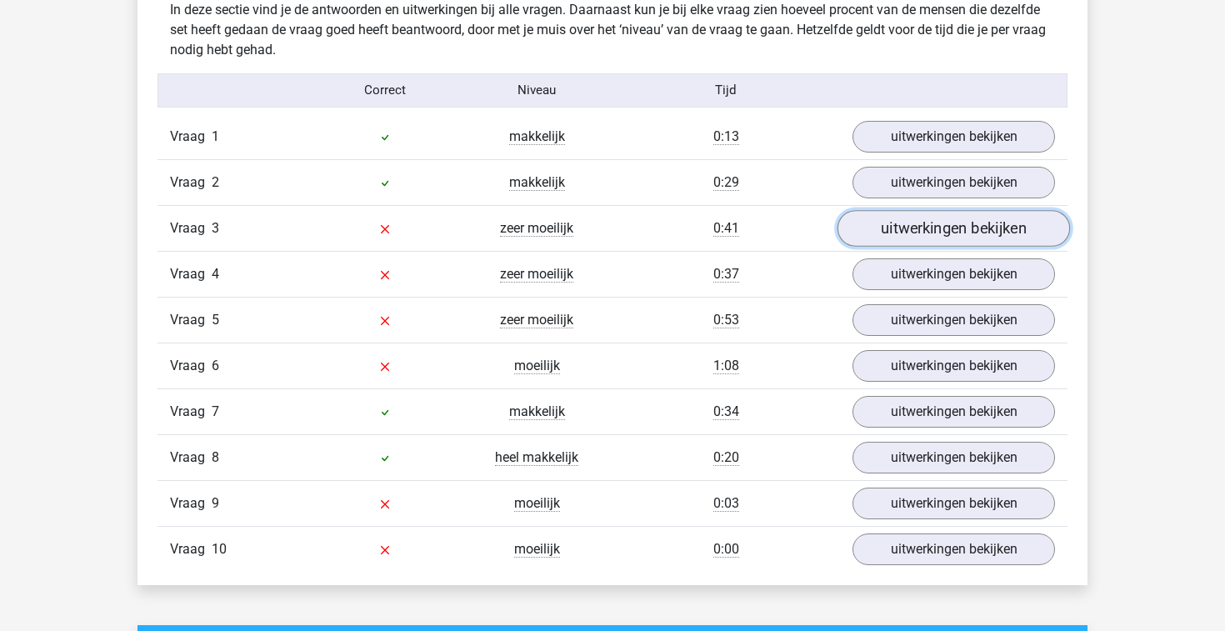
click at [900, 237] on link "uitwerkingen bekijken" at bounding box center [953, 228] width 232 height 37
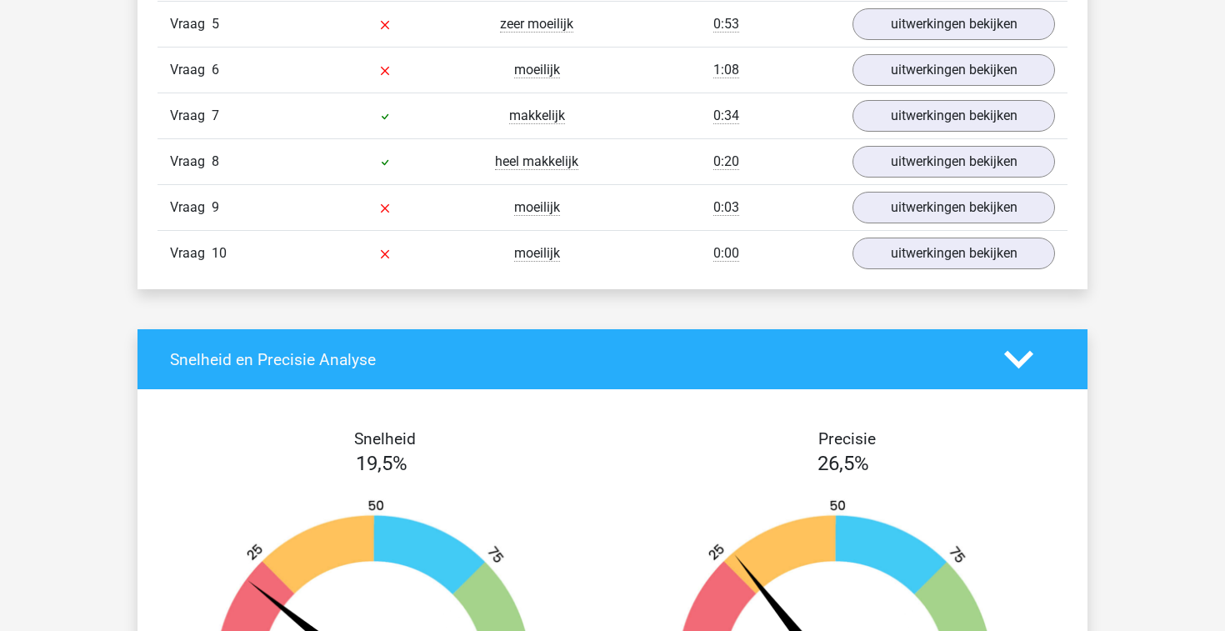
scroll to position [2573, 0]
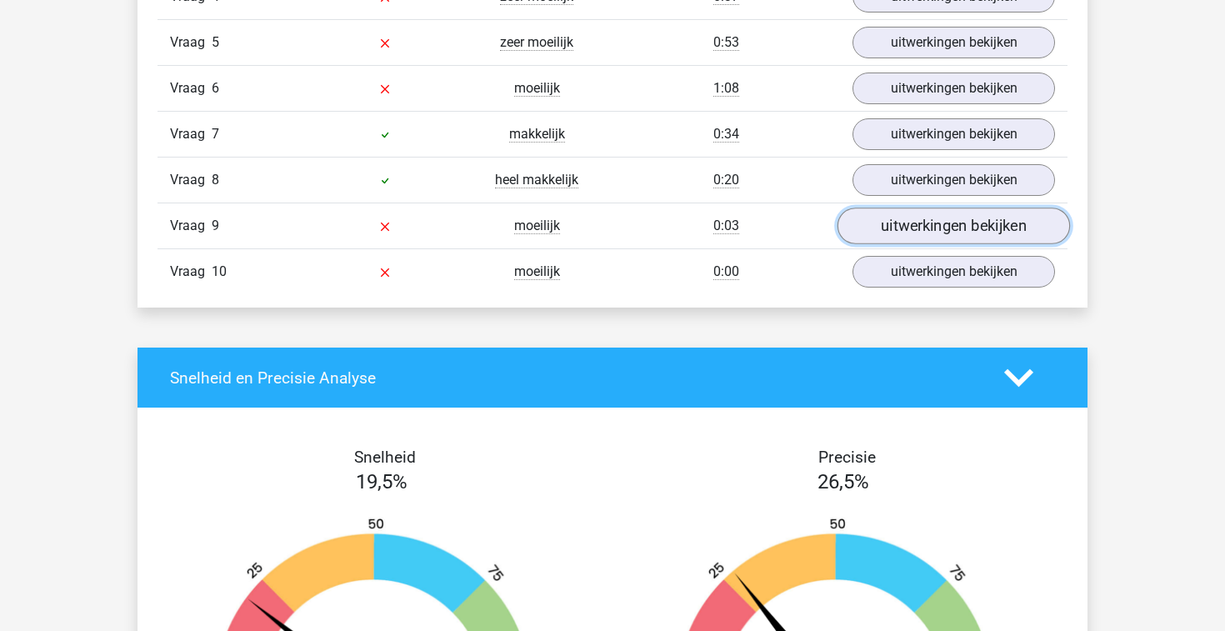
click at [901, 233] on link "uitwerkingen bekijken" at bounding box center [953, 225] width 232 height 37
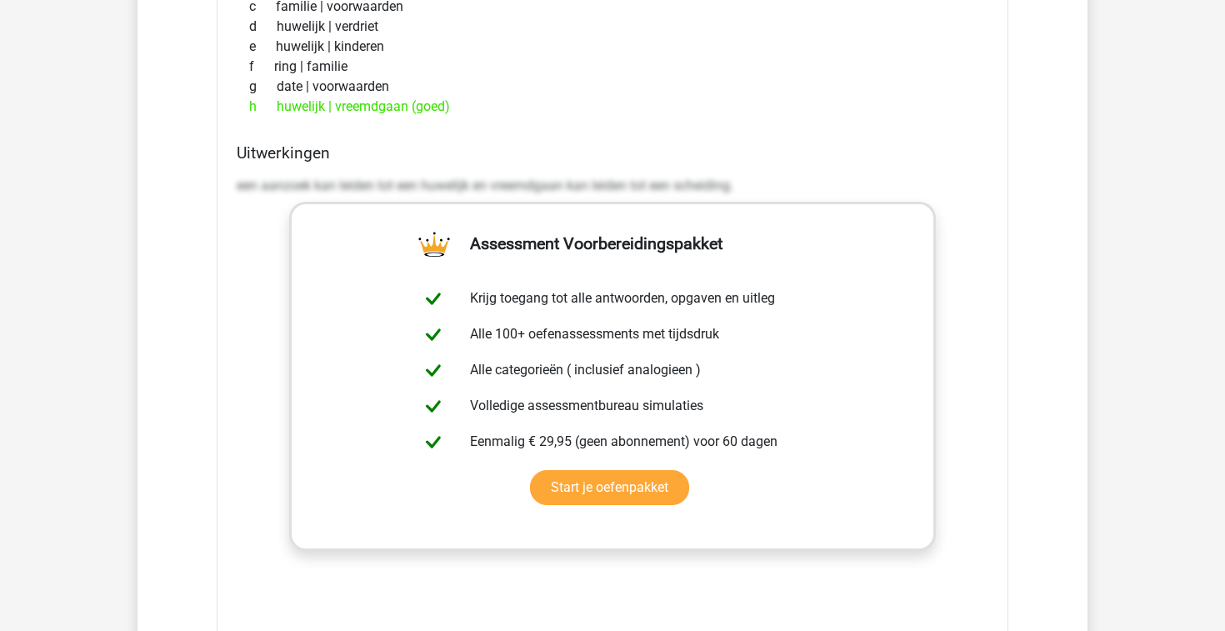
scroll to position [2942, 0]
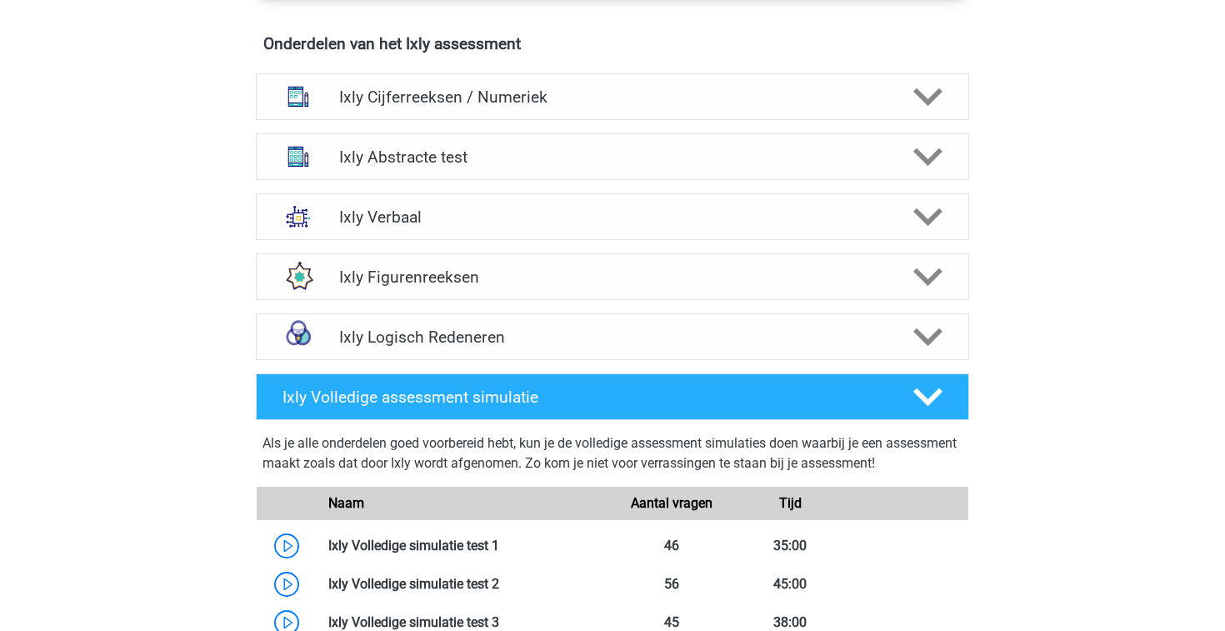
scroll to position [1086, 0]
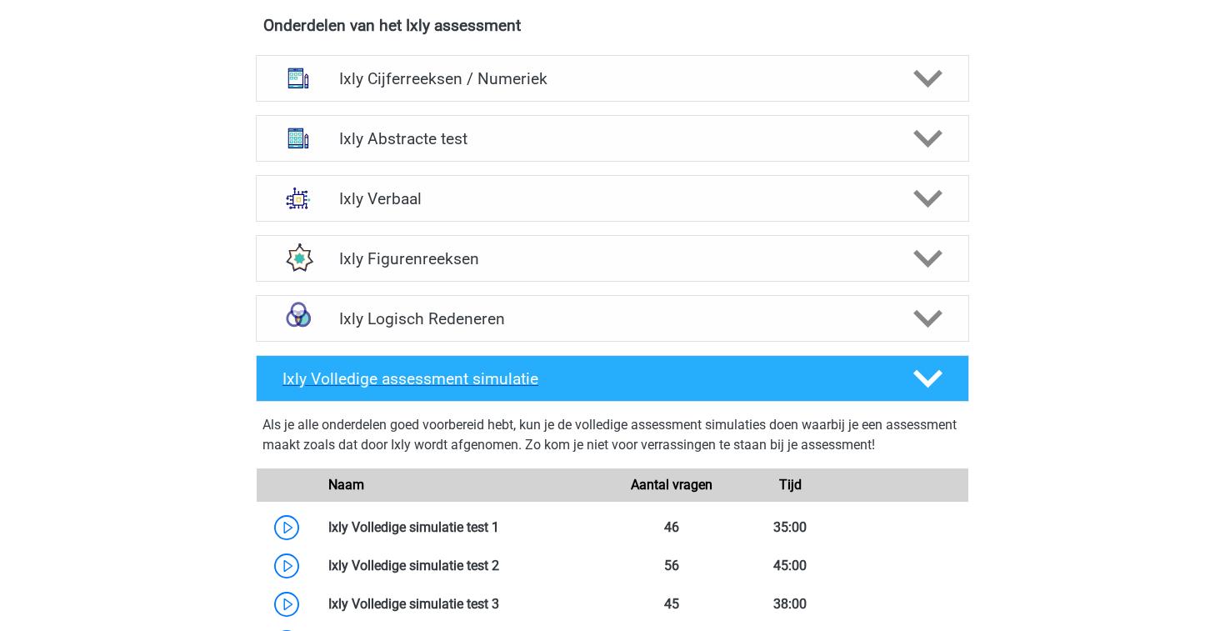
click at [937, 384] on icon at bounding box center [927, 378] width 29 height 29
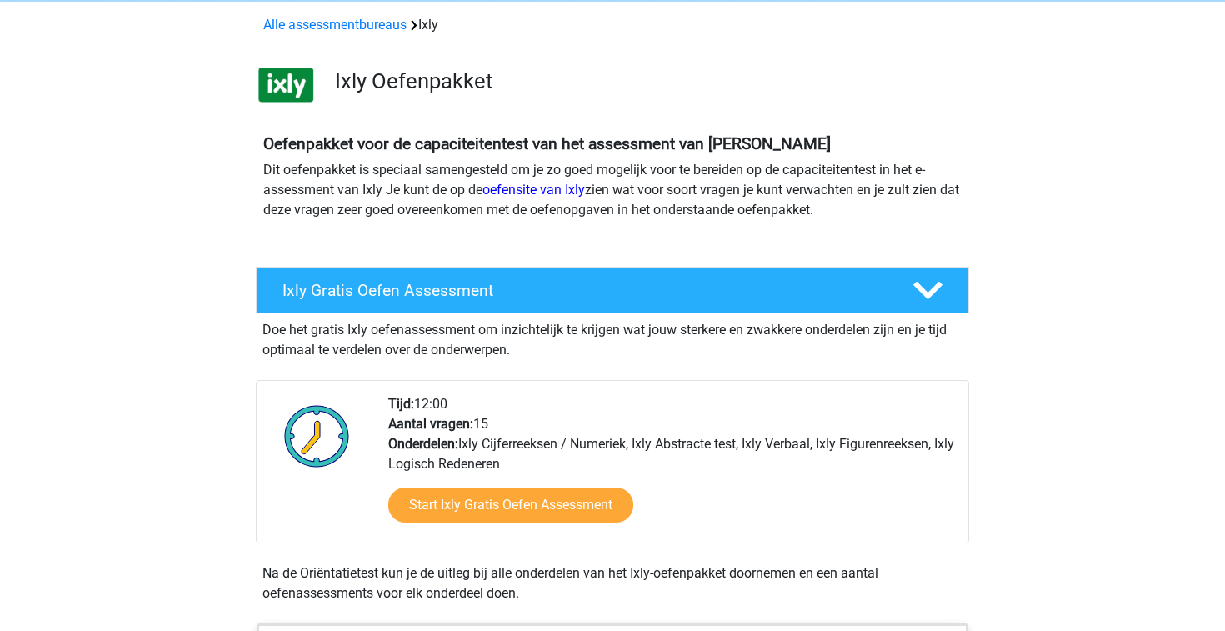
scroll to position [0, 0]
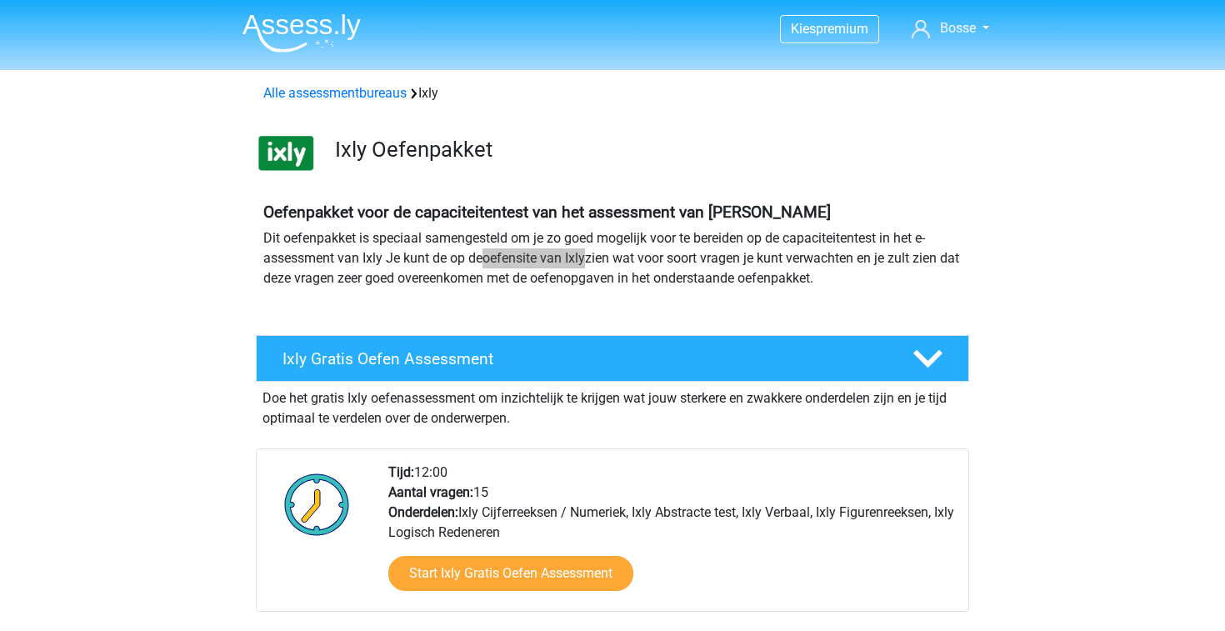
drag, startPoint x: 567, startPoint y: 263, endPoint x: 476, endPoint y: 5, distance: 274.1
